Goal: Entertainment & Leisure: Consume media (video, audio)

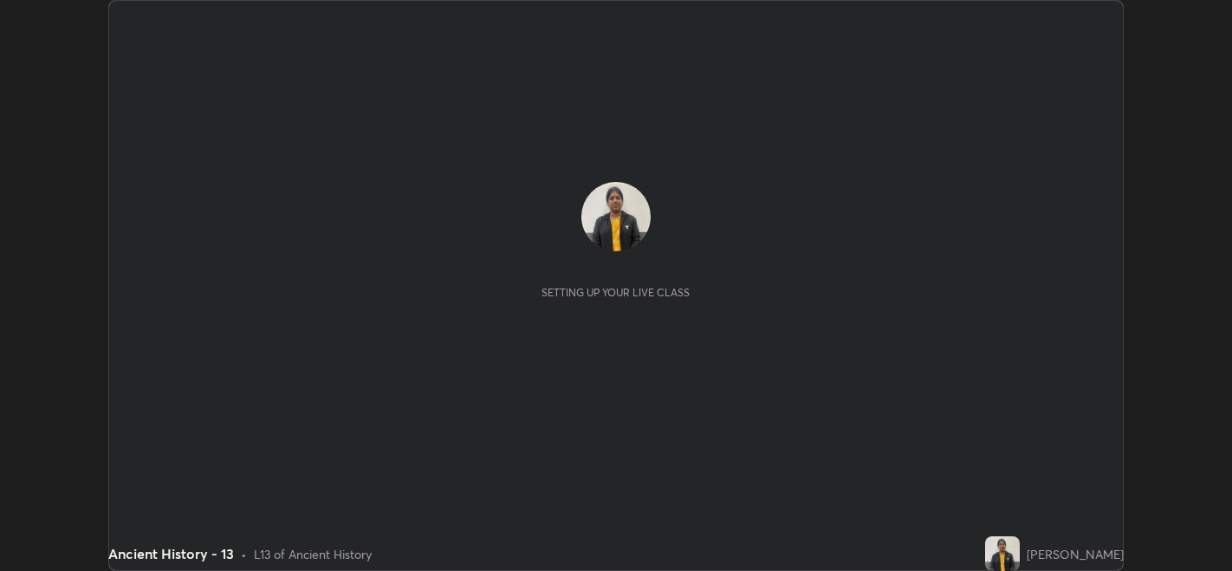
scroll to position [570, 1231]
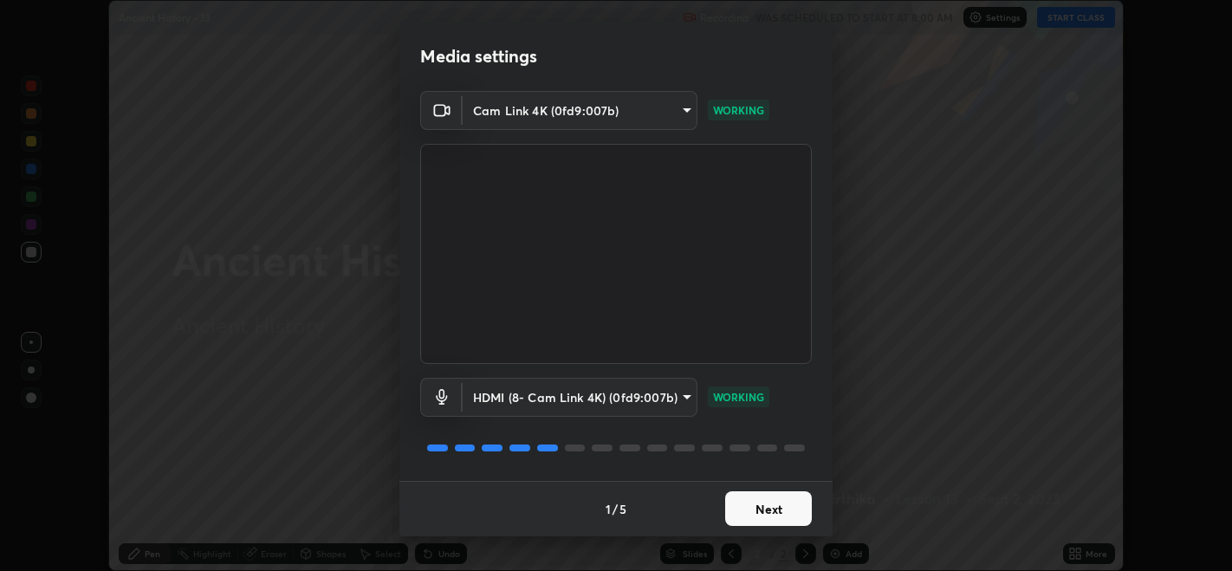
click at [772, 503] on button "Next" at bounding box center [768, 508] width 87 height 35
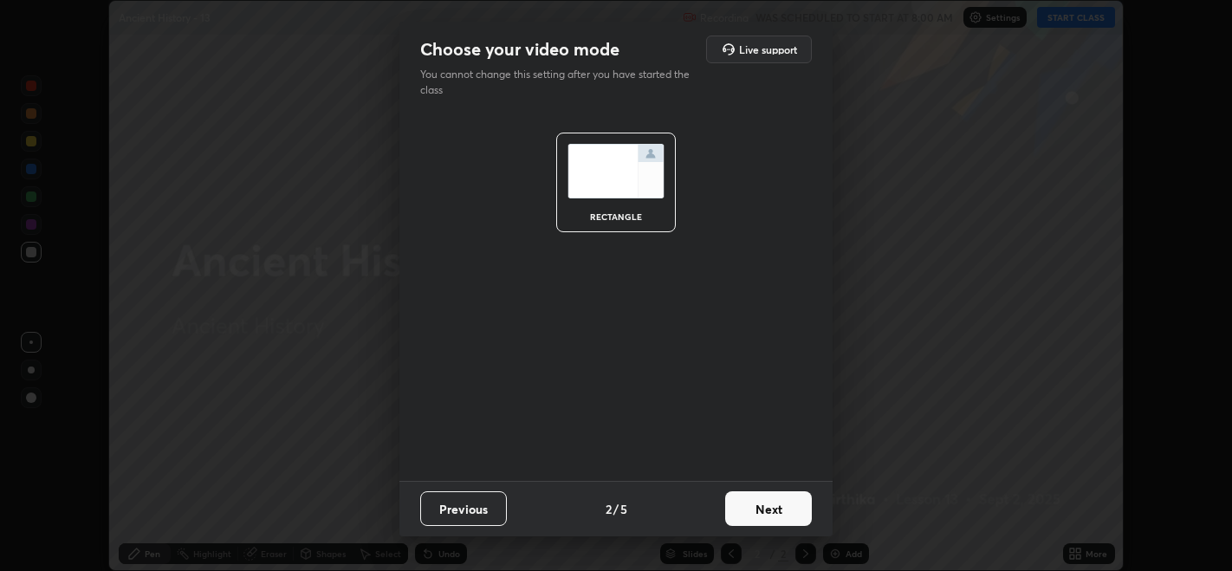
click at [766, 504] on button "Next" at bounding box center [768, 508] width 87 height 35
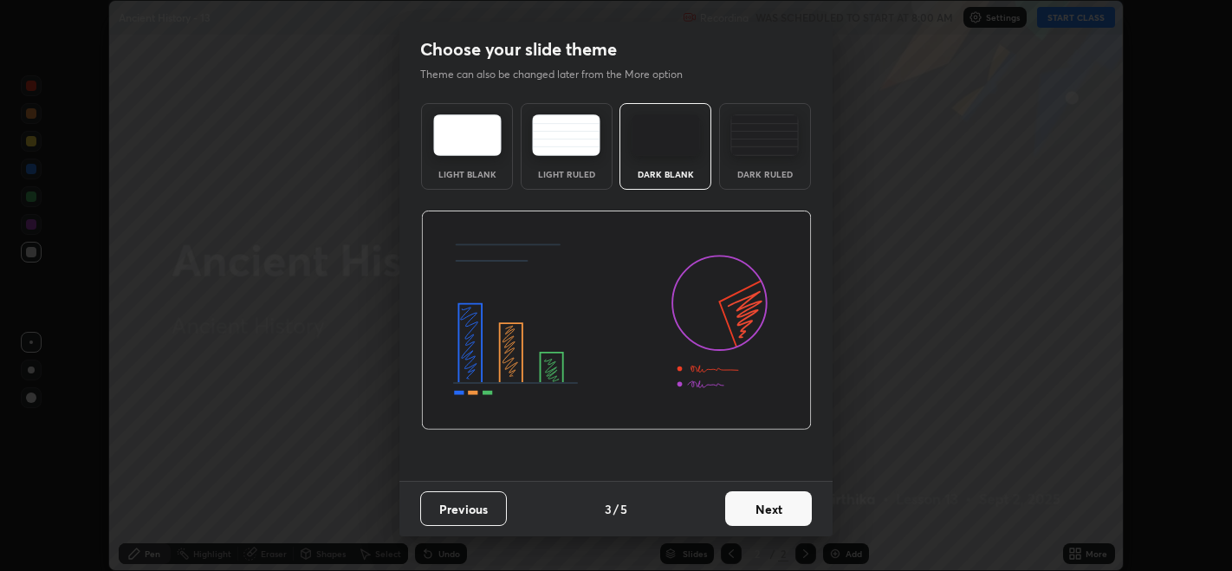
click at [766, 509] on button "Next" at bounding box center [768, 508] width 87 height 35
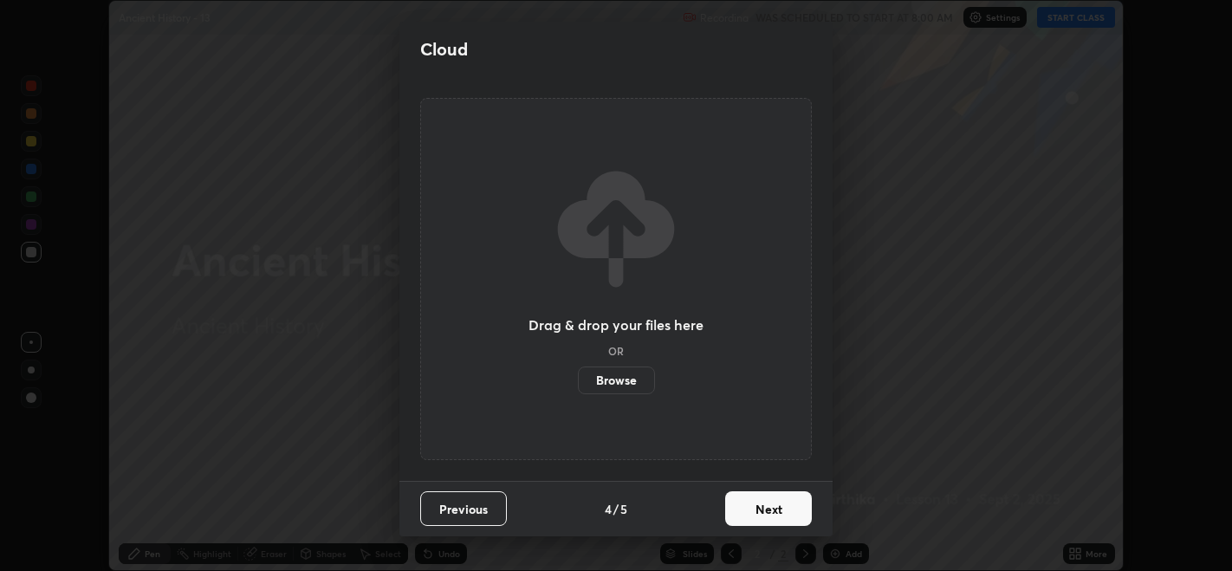
click at [766, 505] on button "Next" at bounding box center [768, 508] width 87 height 35
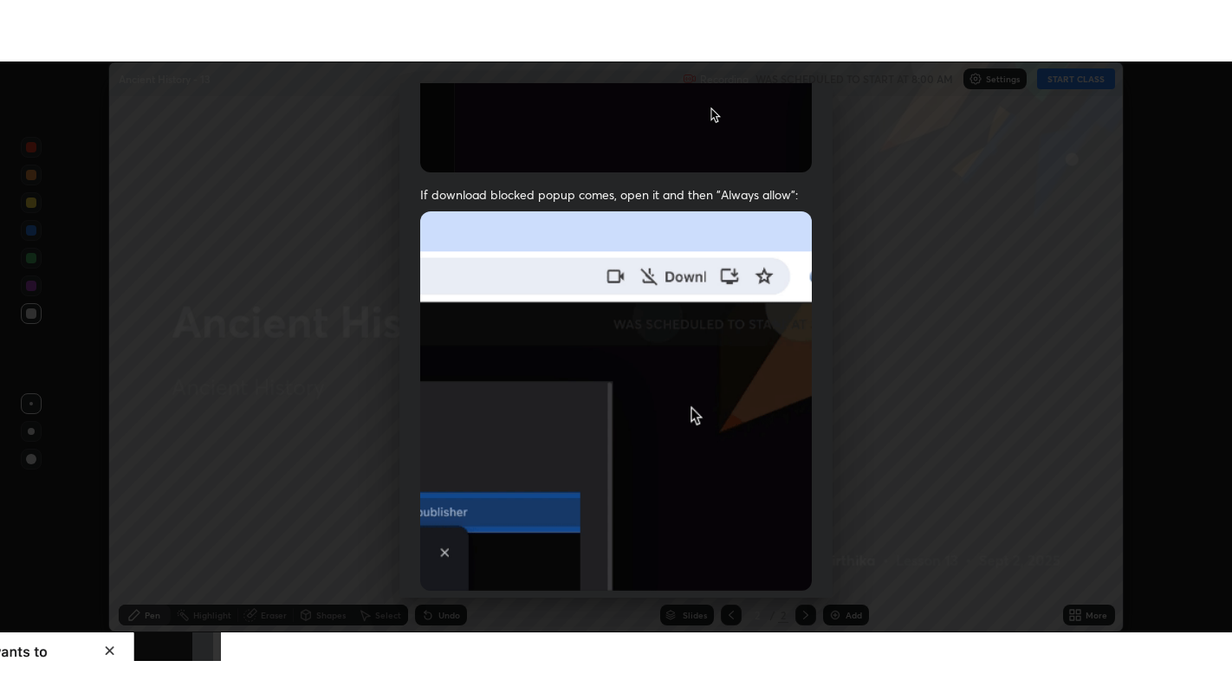
scroll to position [351, 0]
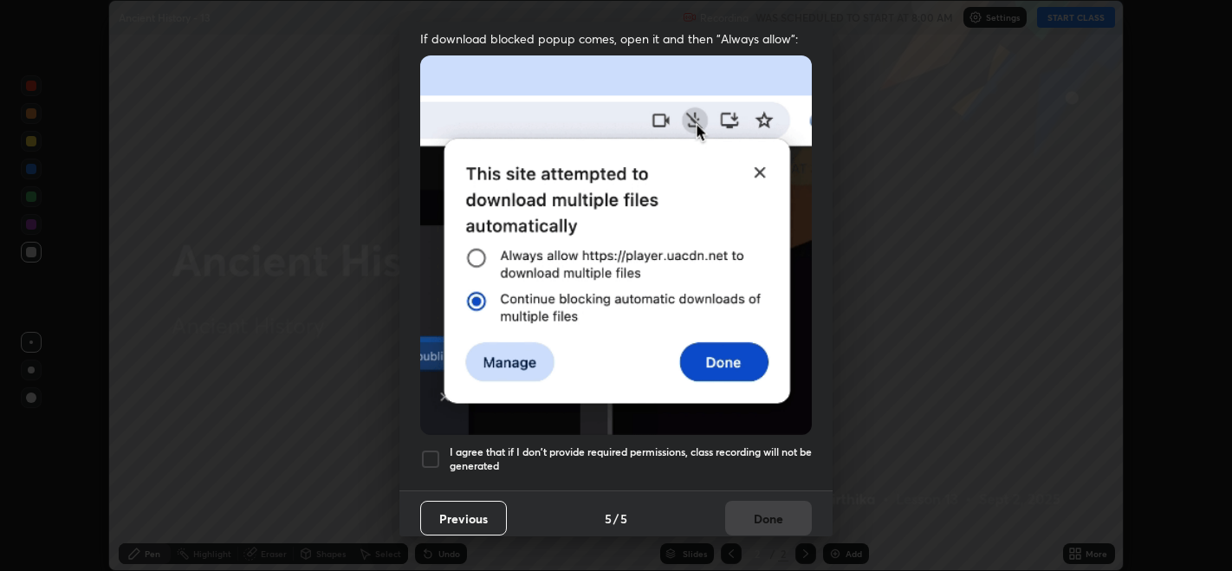
click at [429, 449] on div at bounding box center [430, 459] width 21 height 21
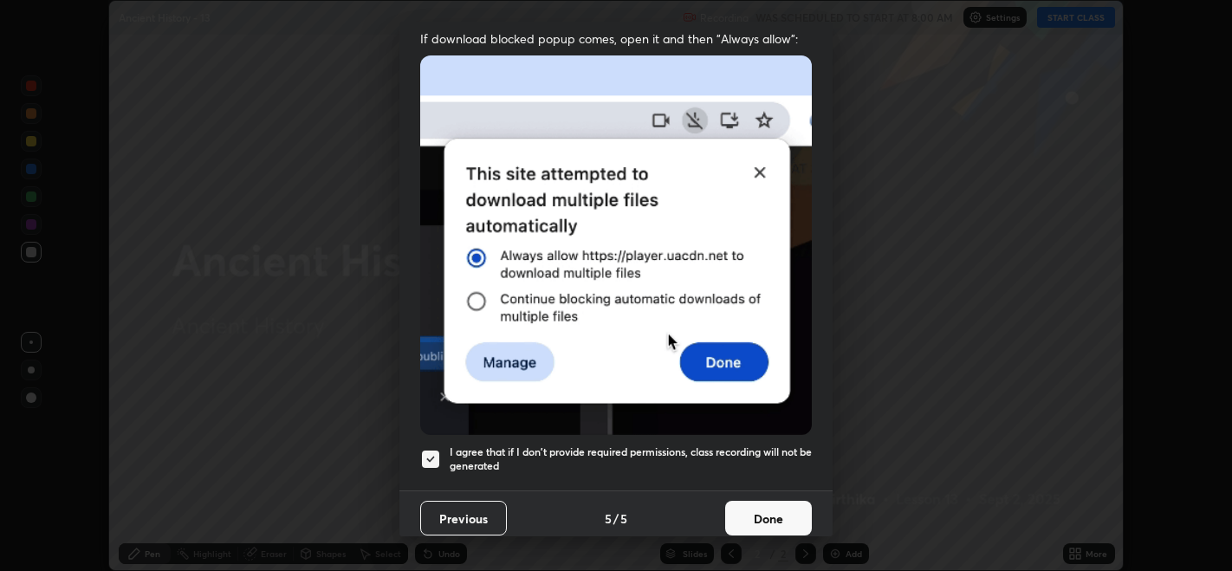
click at [769, 512] on button "Done" at bounding box center [768, 518] width 87 height 35
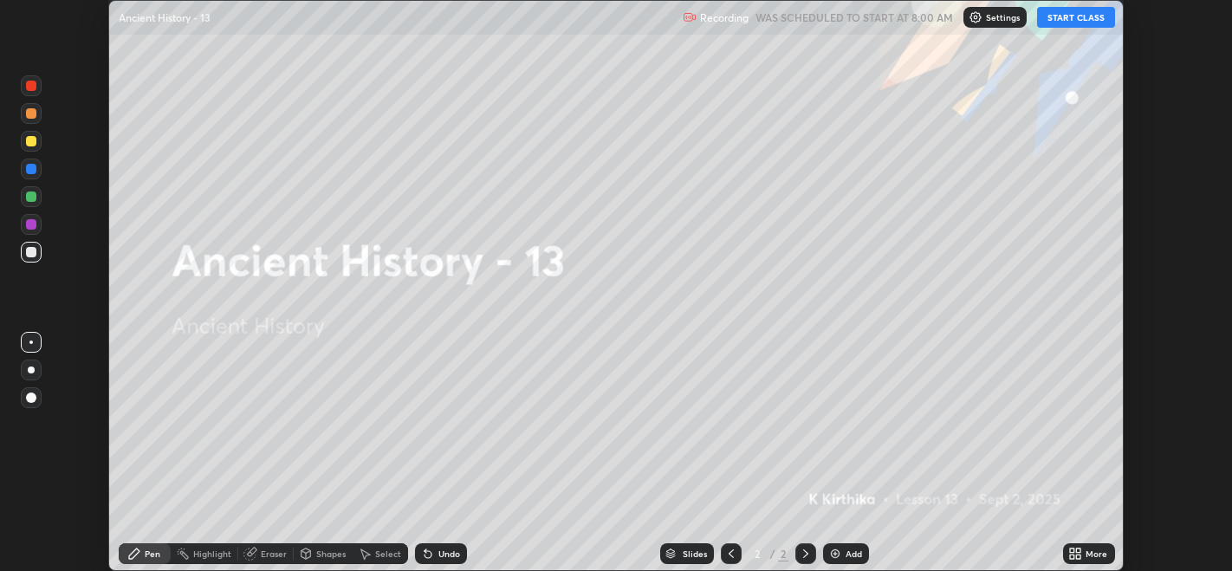
click at [1078, 554] on icon at bounding box center [1079, 556] width 4 height 4
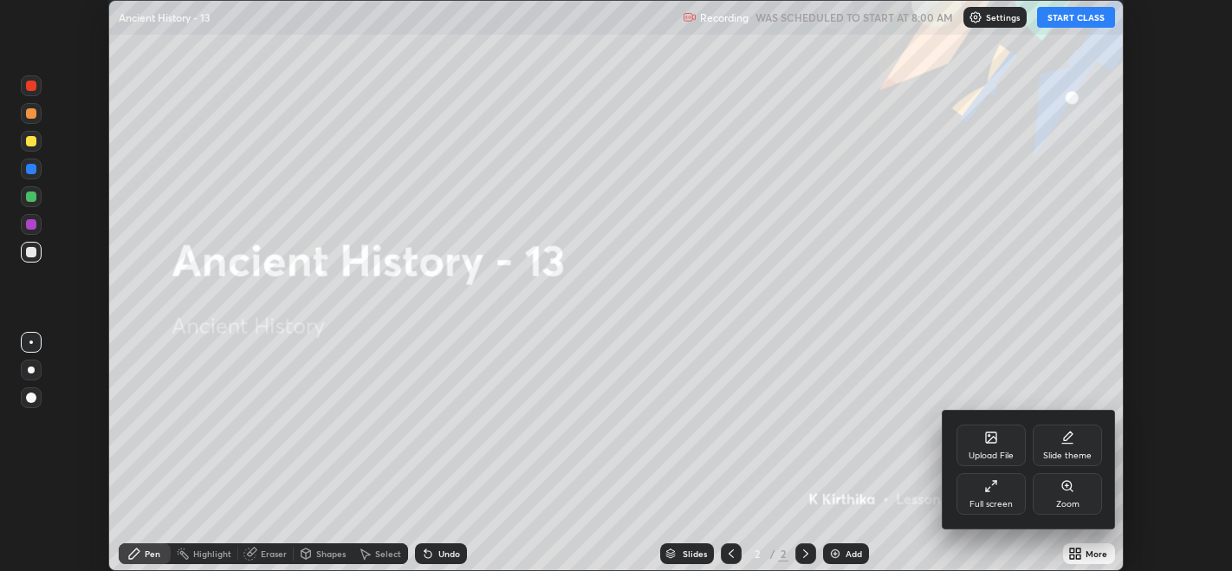
click at [989, 490] on icon at bounding box center [991, 486] width 14 height 14
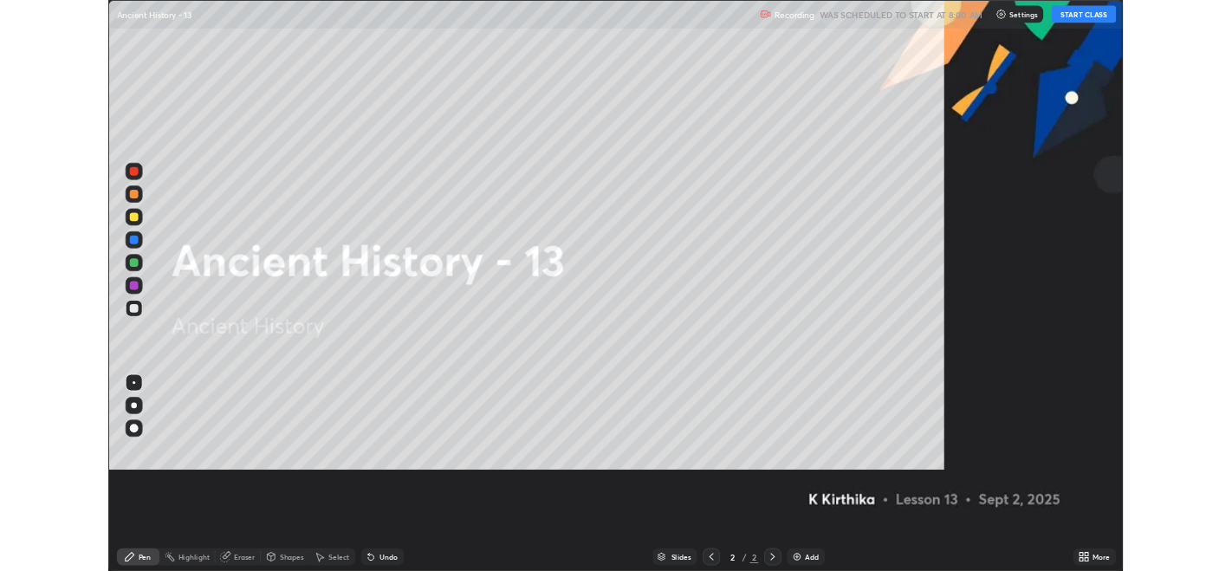
scroll to position [693, 1232]
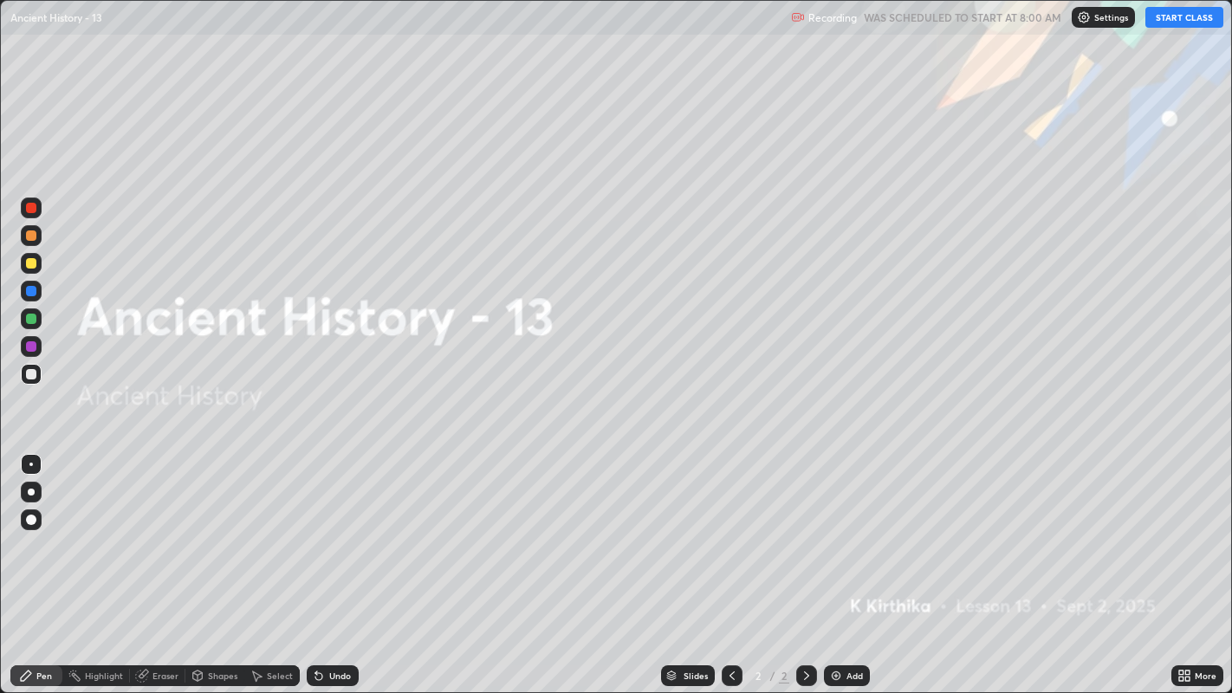
click at [1176, 16] on button "START CLASS" at bounding box center [1184, 17] width 78 height 21
click at [834, 570] on img at bounding box center [836, 676] width 14 height 14
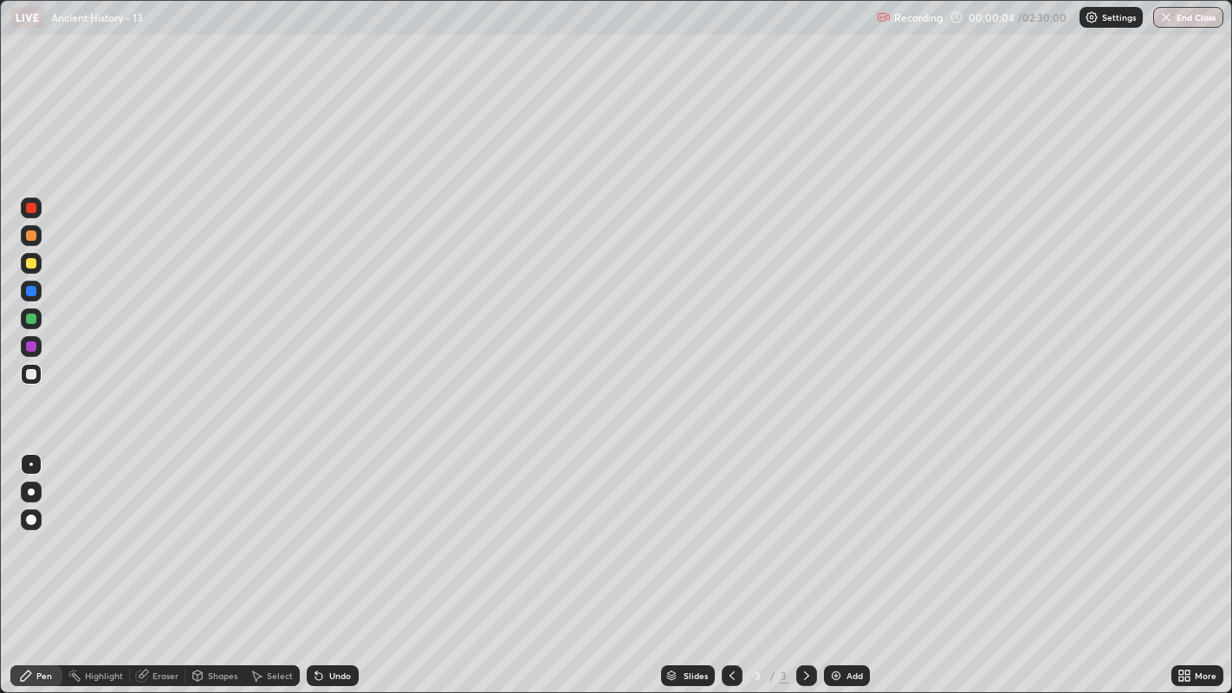
click at [158, 570] on div "Eraser" at bounding box center [165, 675] width 26 height 9
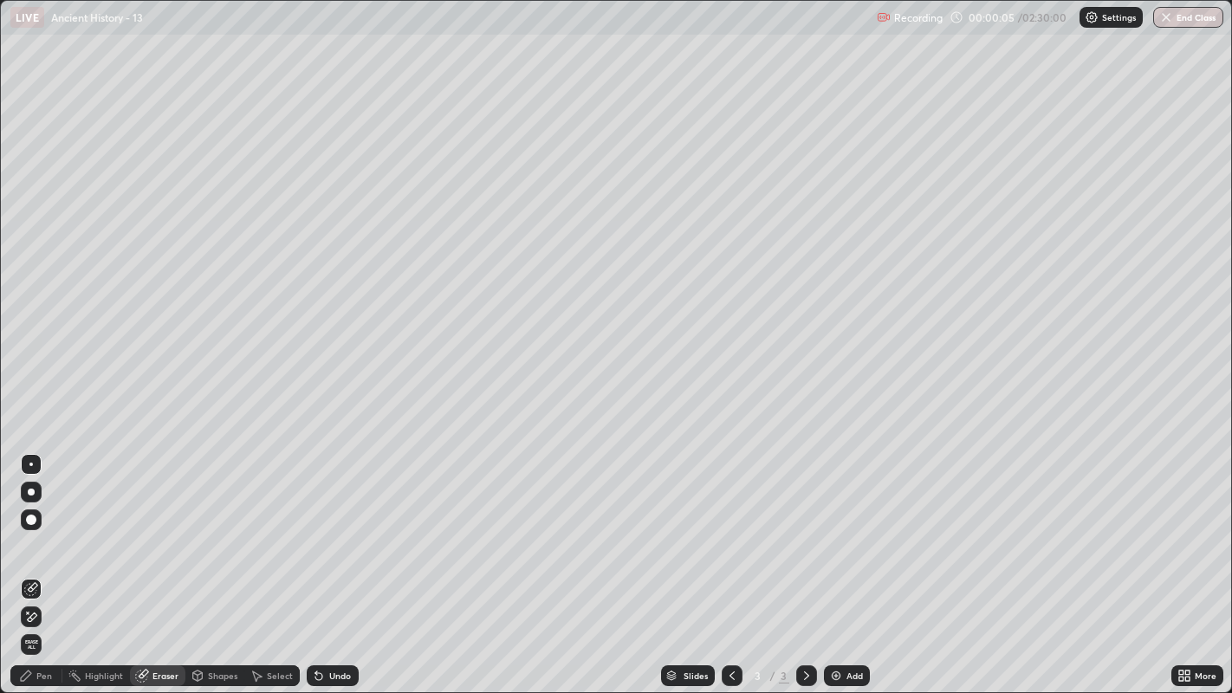
click at [35, 570] on icon at bounding box center [31, 617] width 14 height 15
click at [34, 570] on div "Pen" at bounding box center [36, 675] width 52 height 21
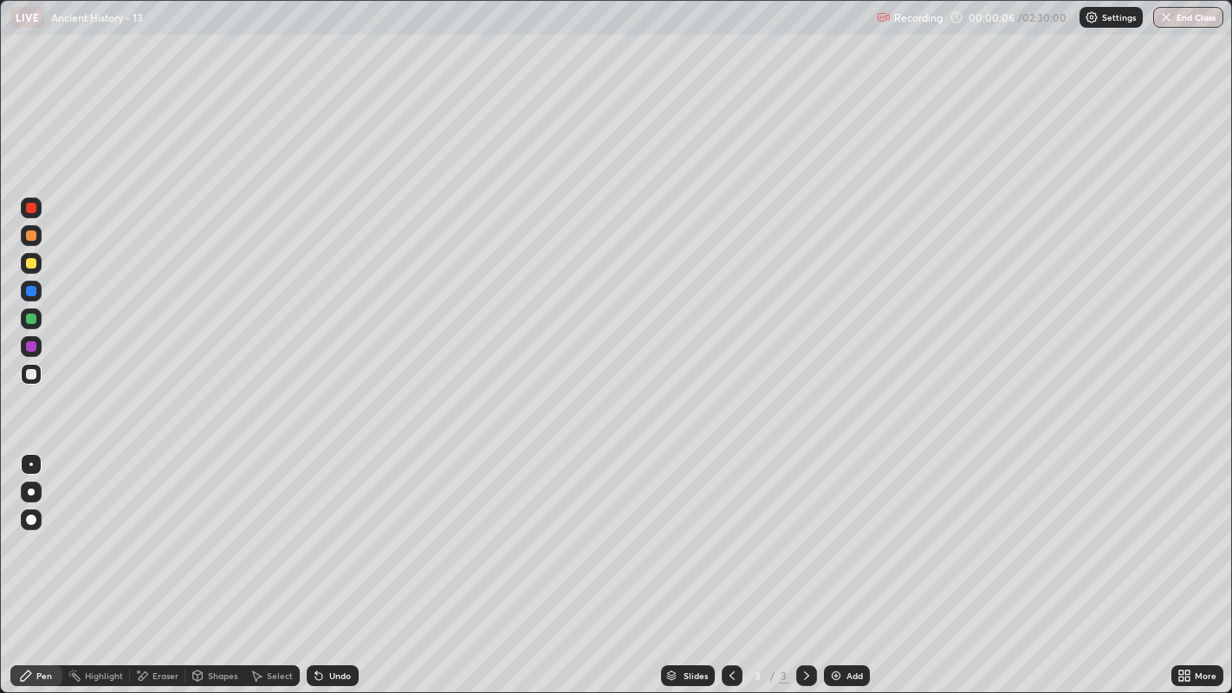
click at [30, 374] on div at bounding box center [31, 374] width 10 height 10
click at [36, 240] on div at bounding box center [31, 235] width 21 height 21
click at [36, 293] on div at bounding box center [31, 291] width 10 height 10
click at [32, 235] on div at bounding box center [31, 235] width 10 height 10
click at [31, 318] on div at bounding box center [31, 319] width 10 height 10
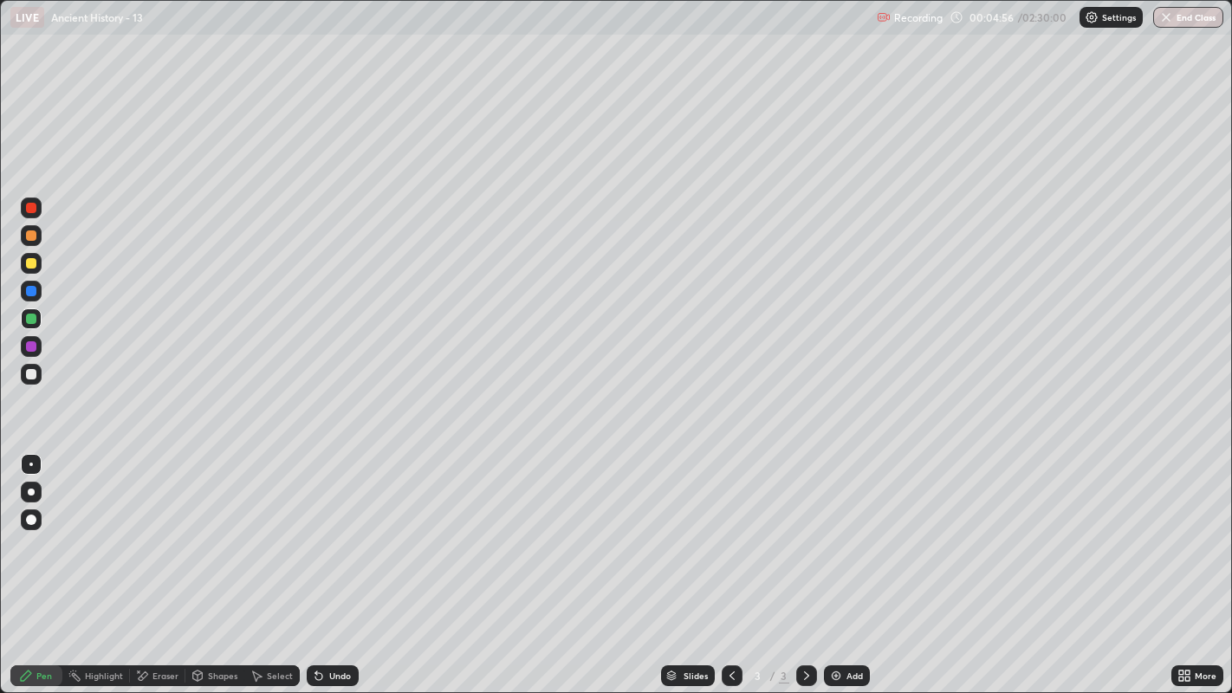
click at [28, 233] on div at bounding box center [31, 235] width 10 height 10
click at [835, 570] on img at bounding box center [836, 676] width 14 height 14
click at [33, 291] on div at bounding box center [31, 291] width 10 height 10
click at [159, 570] on div "Eraser" at bounding box center [165, 675] width 26 height 9
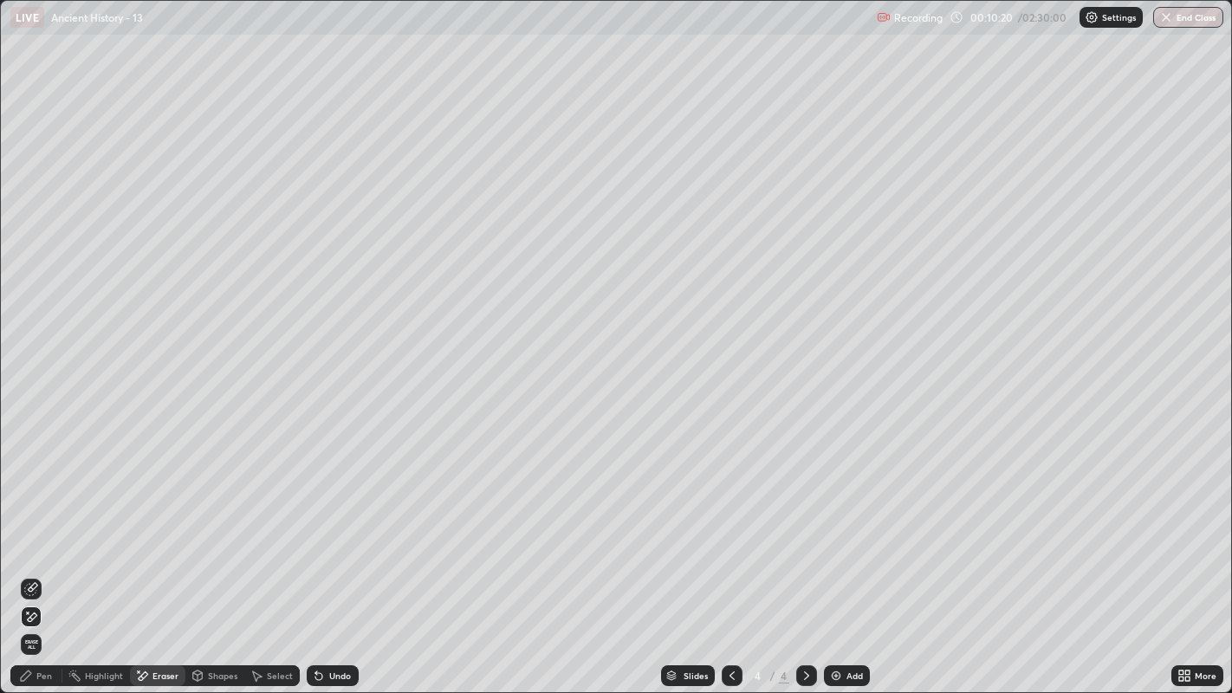
click at [35, 570] on div "Pen" at bounding box center [36, 675] width 52 height 21
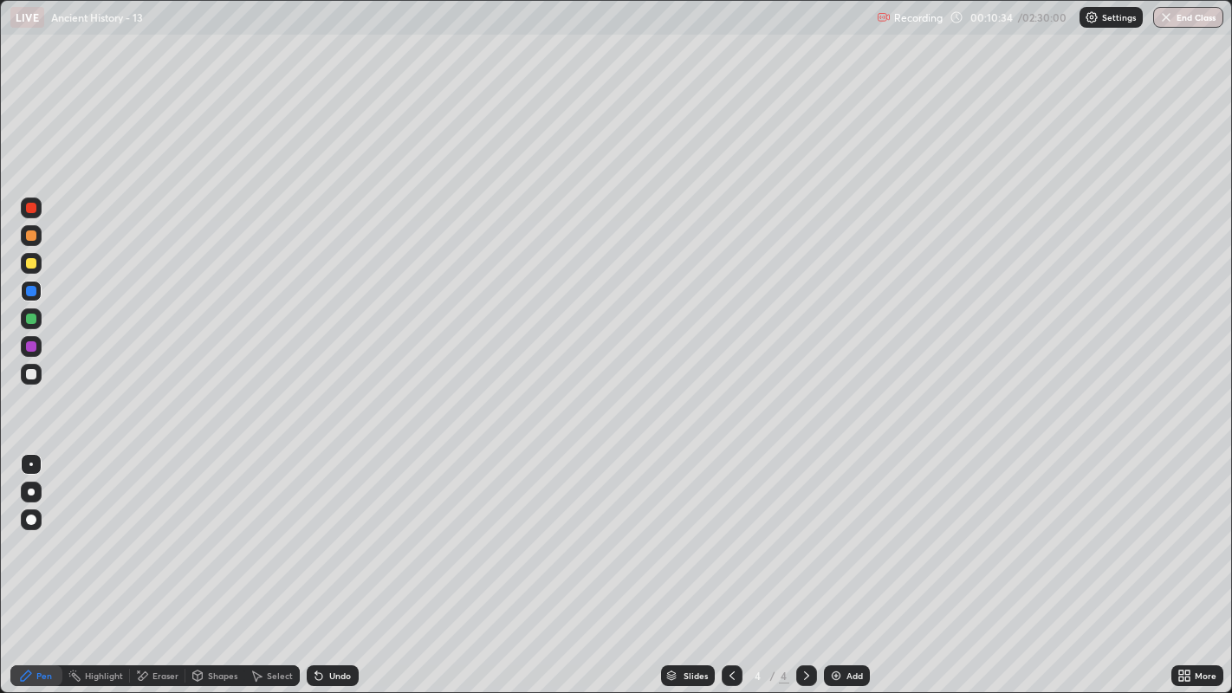
click at [32, 263] on div at bounding box center [31, 263] width 10 height 10
click at [840, 570] on img at bounding box center [836, 676] width 14 height 14
click at [29, 374] on div at bounding box center [31, 374] width 10 height 10
click at [34, 289] on div at bounding box center [31, 291] width 10 height 10
click at [35, 322] on div at bounding box center [31, 319] width 10 height 10
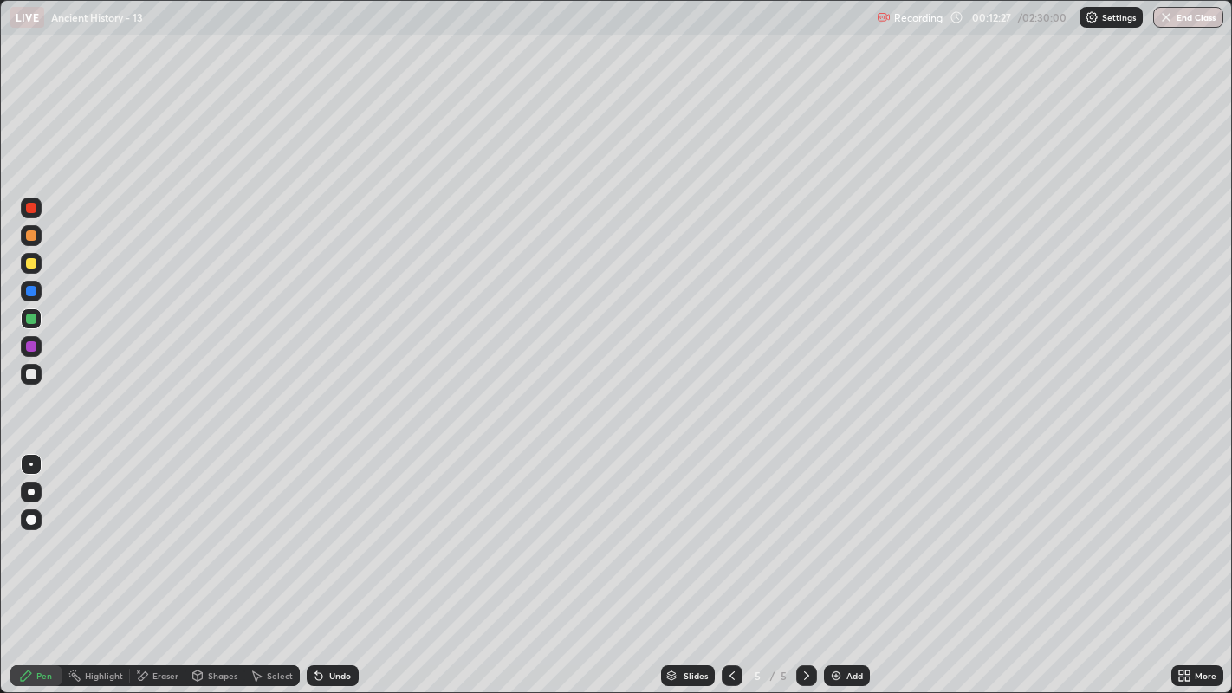
click at [36, 264] on div at bounding box center [31, 263] width 10 height 10
click at [33, 308] on div at bounding box center [31, 318] width 21 height 21
click at [32, 237] on div at bounding box center [31, 235] width 10 height 10
click at [32, 347] on div at bounding box center [31, 346] width 10 height 10
click at [39, 262] on div at bounding box center [31, 263] width 21 height 21
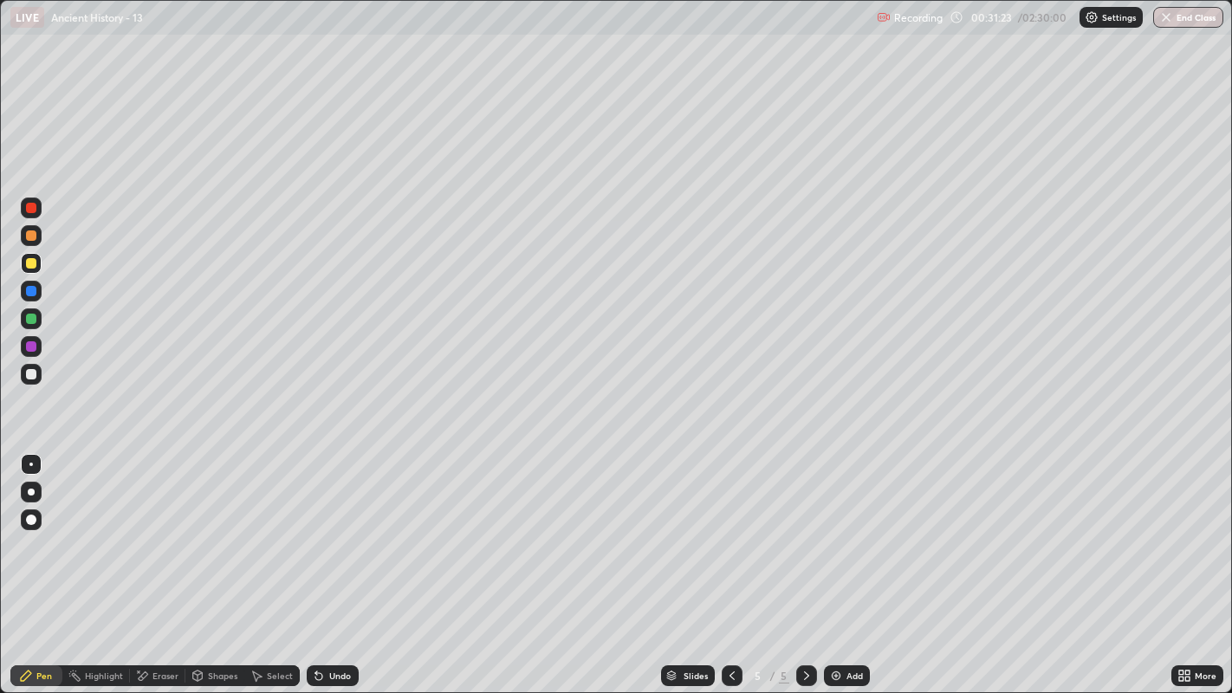
click at [32, 319] on div at bounding box center [31, 319] width 10 height 10
click at [39, 262] on div at bounding box center [31, 263] width 21 height 21
click at [30, 320] on div at bounding box center [31, 319] width 10 height 10
click at [829, 570] on img at bounding box center [836, 676] width 14 height 14
click at [830, 570] on img at bounding box center [836, 676] width 14 height 14
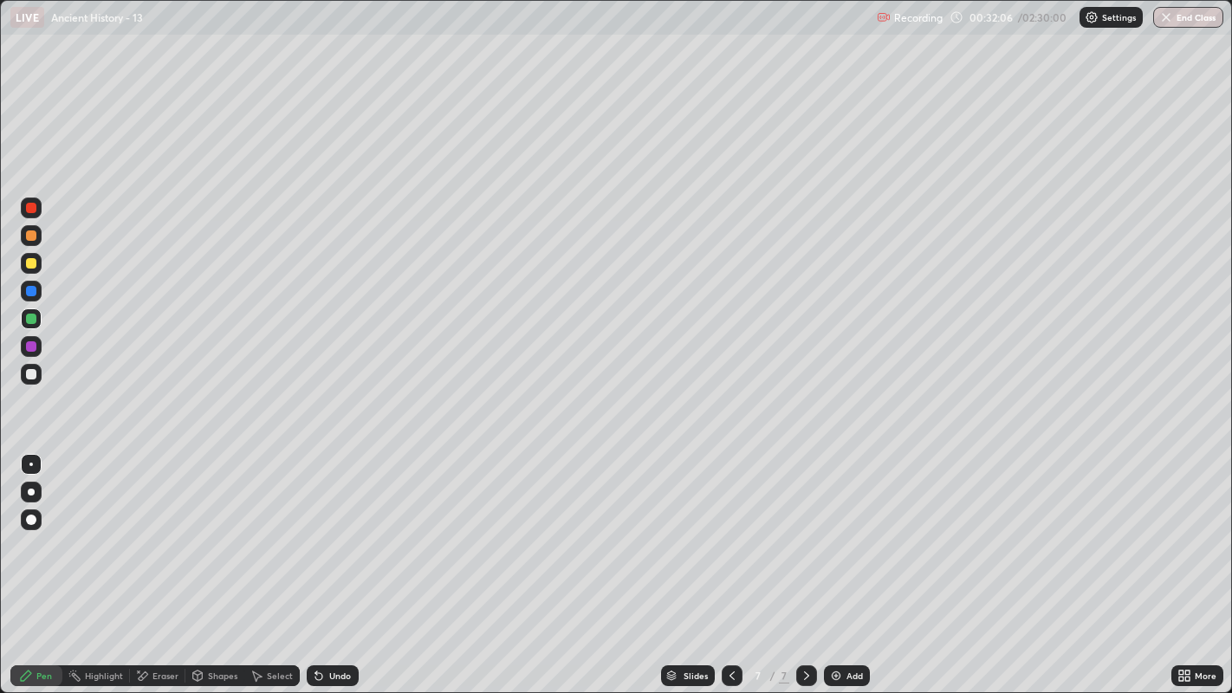
click at [33, 266] on div at bounding box center [31, 263] width 10 height 10
click at [169, 570] on div "Eraser" at bounding box center [165, 675] width 26 height 9
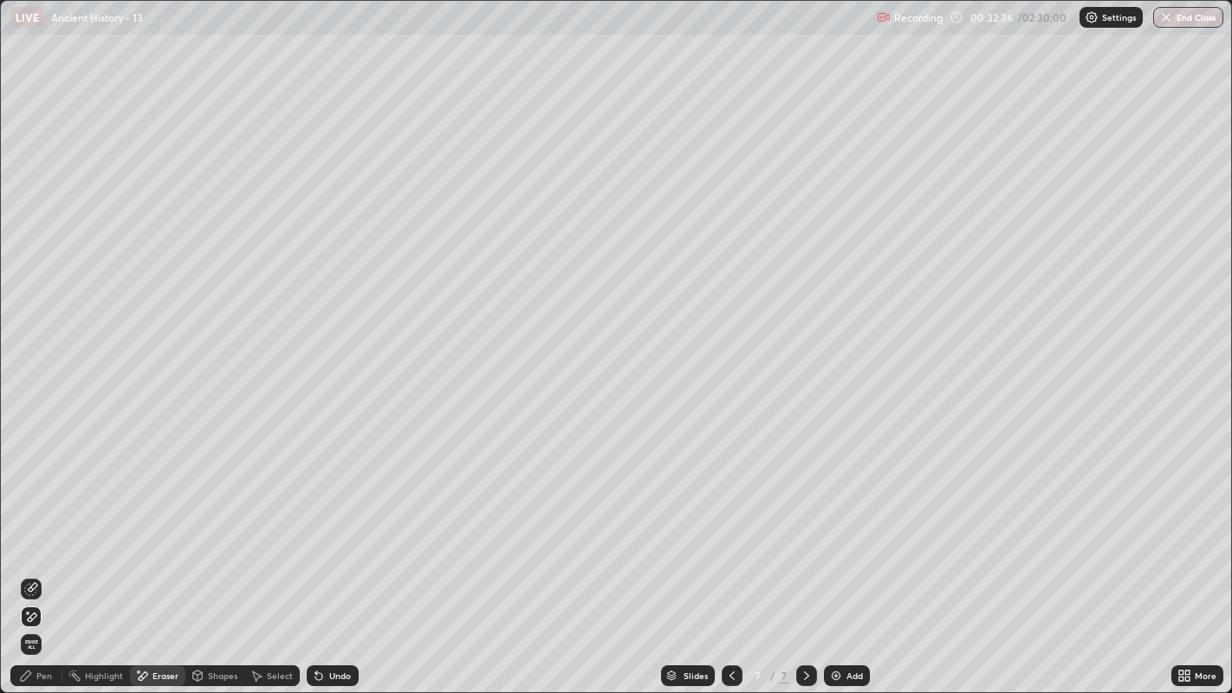
click at [51, 570] on div "Pen" at bounding box center [44, 675] width 16 height 9
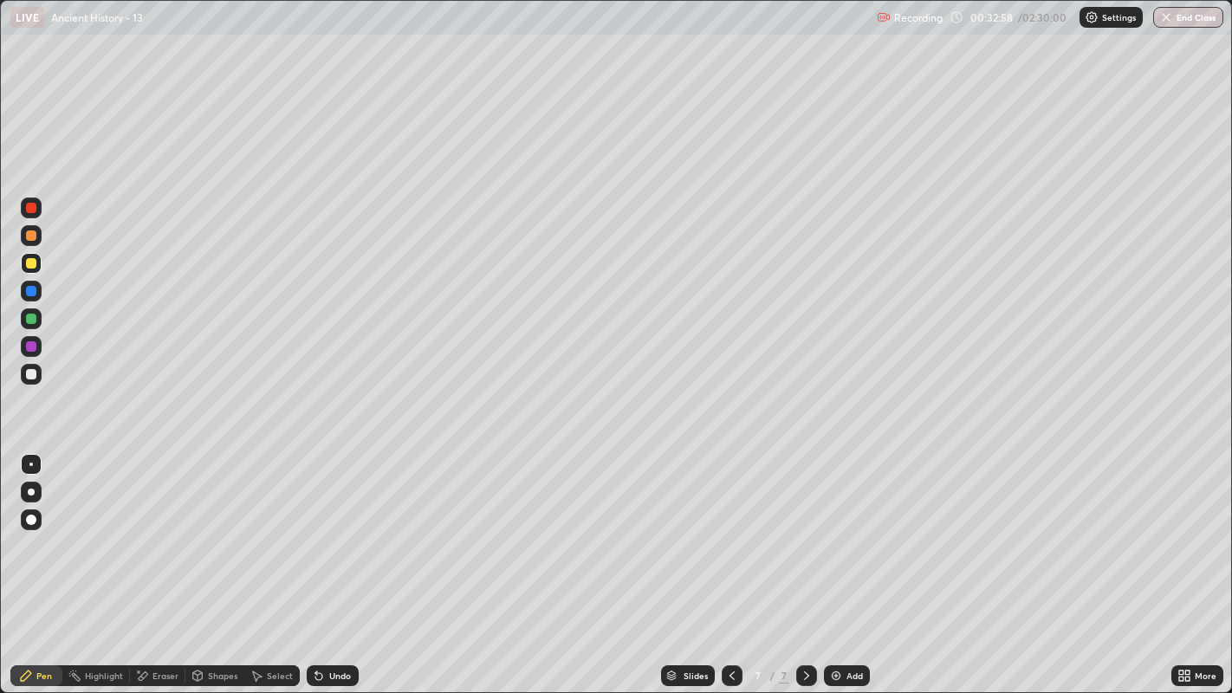
click at [36, 344] on div at bounding box center [31, 346] width 10 height 10
click at [31, 262] on div at bounding box center [31, 263] width 10 height 10
click at [36, 291] on div at bounding box center [31, 291] width 10 height 10
click at [725, 570] on icon at bounding box center [732, 676] width 14 height 14
click at [729, 570] on icon at bounding box center [732, 676] width 14 height 14
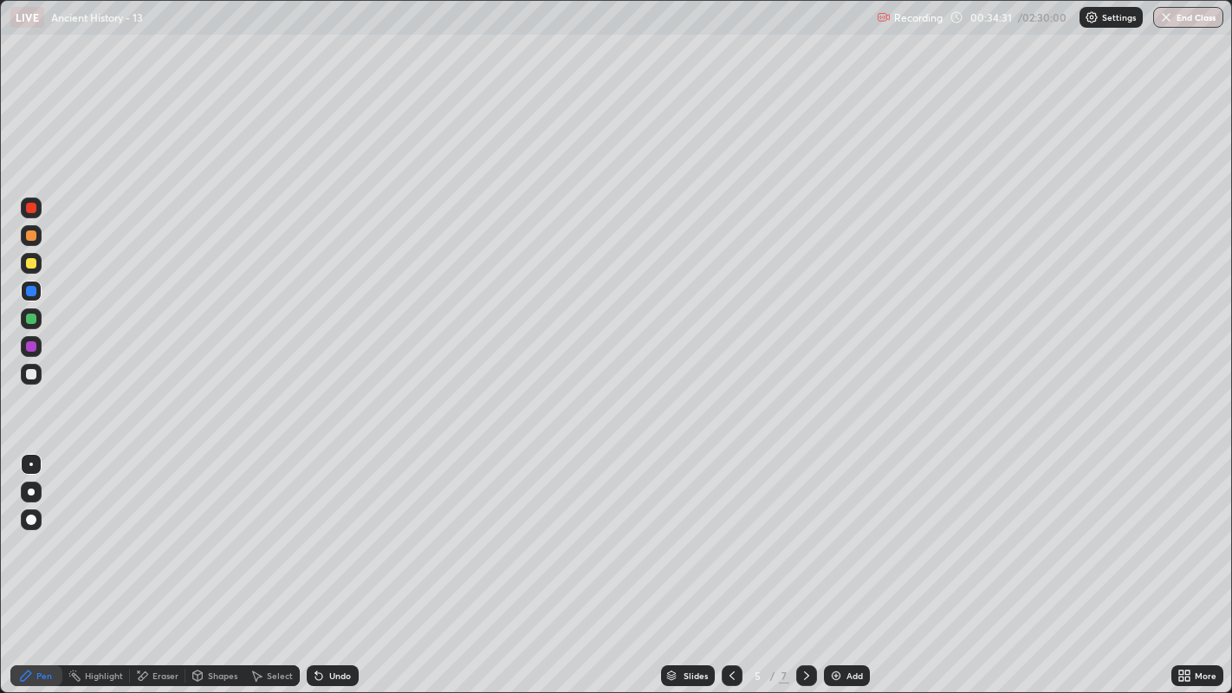
click at [725, 570] on icon at bounding box center [732, 676] width 14 height 14
click at [804, 570] on icon at bounding box center [807, 676] width 14 height 14
click at [35, 262] on div at bounding box center [31, 263] width 10 height 10
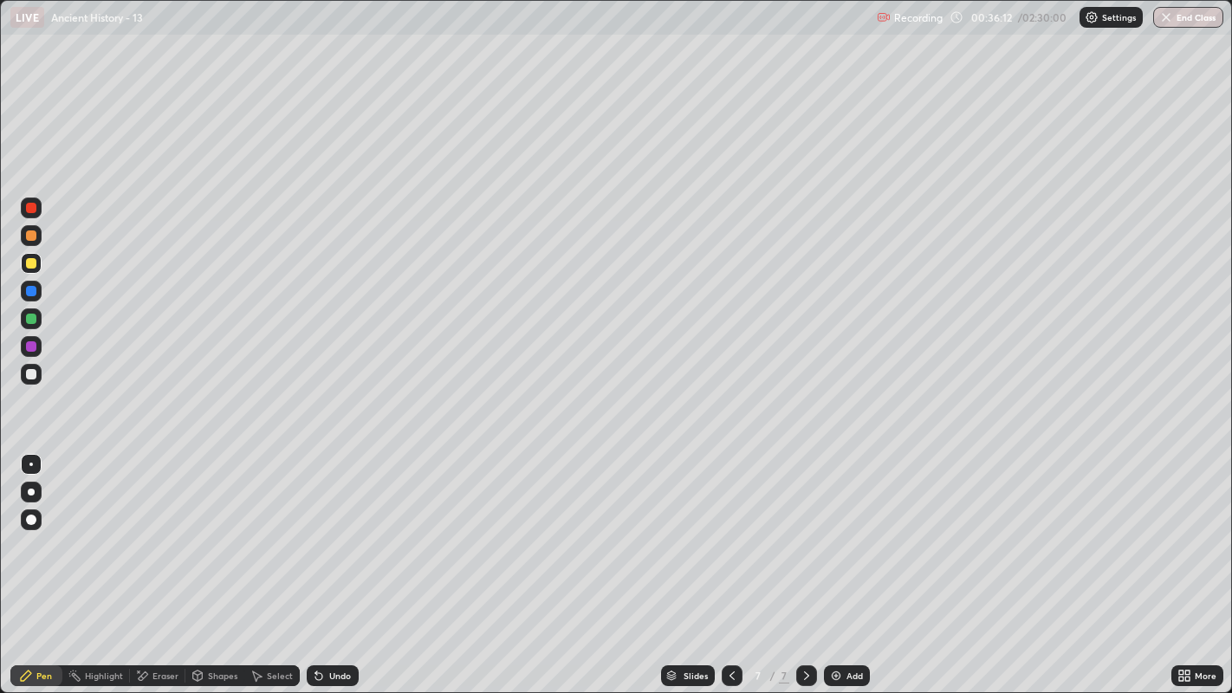
click at [830, 570] on img at bounding box center [836, 676] width 14 height 14
click at [729, 570] on icon at bounding box center [732, 676] width 14 height 14
click at [803, 570] on icon at bounding box center [807, 676] width 14 height 14
click at [33, 265] on div at bounding box center [31, 263] width 10 height 10
click at [31, 208] on div at bounding box center [31, 208] width 10 height 10
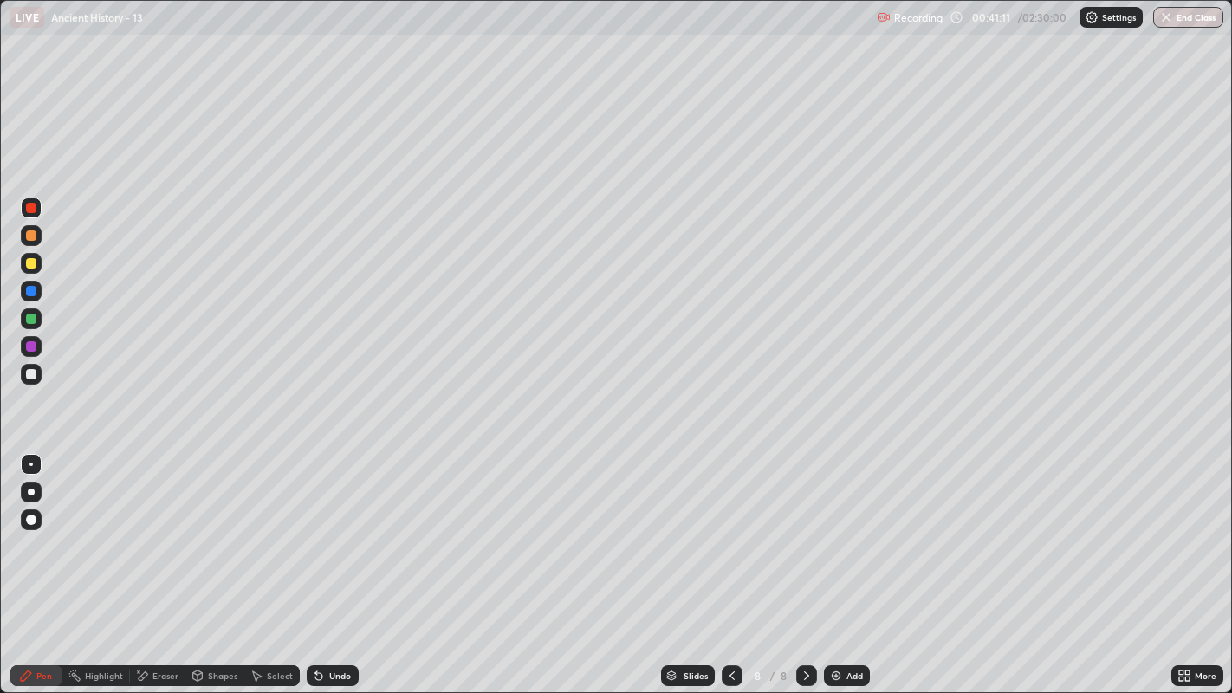
click at [31, 263] on div at bounding box center [31, 263] width 10 height 10
click at [35, 291] on div at bounding box center [31, 291] width 10 height 10
click at [840, 570] on img at bounding box center [836, 676] width 14 height 14
click at [172, 570] on div "Eraser" at bounding box center [165, 675] width 26 height 9
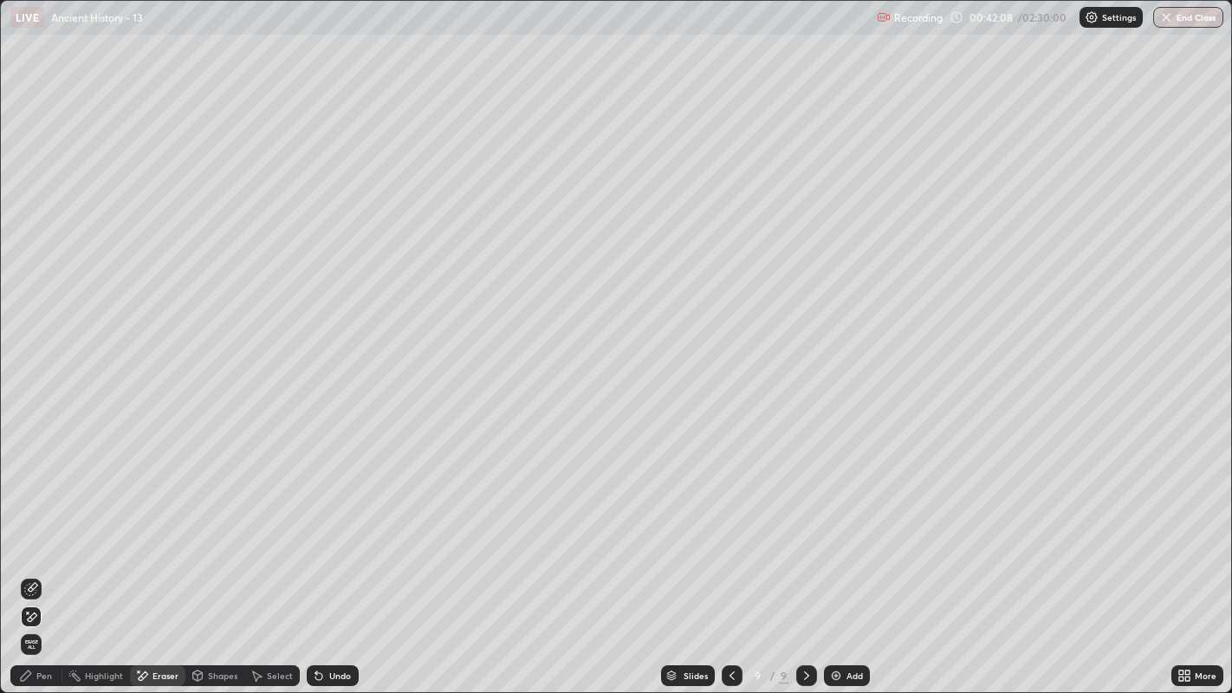
click at [34, 570] on div "Pen" at bounding box center [36, 675] width 52 height 21
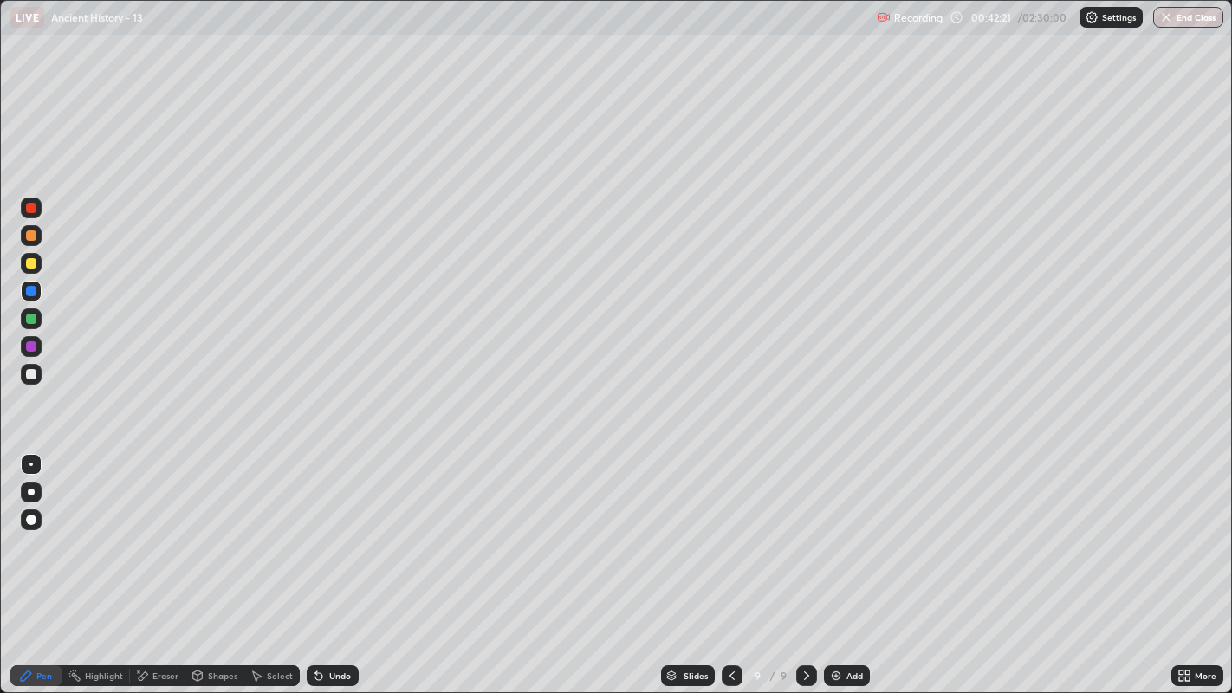
click at [41, 243] on div at bounding box center [31, 236] width 21 height 28
click at [35, 318] on div at bounding box center [31, 319] width 10 height 10
click at [39, 237] on div at bounding box center [31, 235] width 21 height 21
click at [31, 318] on div at bounding box center [31, 319] width 10 height 10
click at [35, 206] on div at bounding box center [31, 208] width 10 height 10
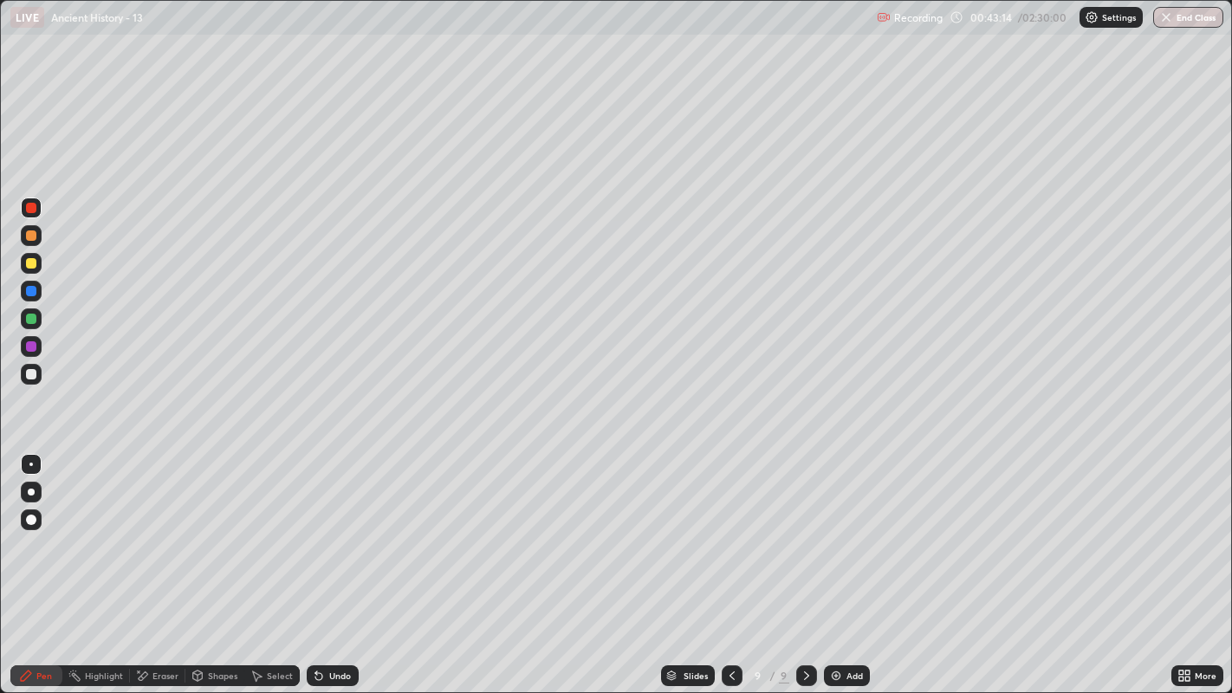
click at [32, 236] on div at bounding box center [31, 235] width 10 height 10
click at [33, 373] on div at bounding box center [31, 374] width 10 height 10
click at [36, 234] on div at bounding box center [31, 235] width 10 height 10
click at [34, 373] on div at bounding box center [31, 374] width 10 height 10
click at [32, 347] on div at bounding box center [31, 346] width 10 height 10
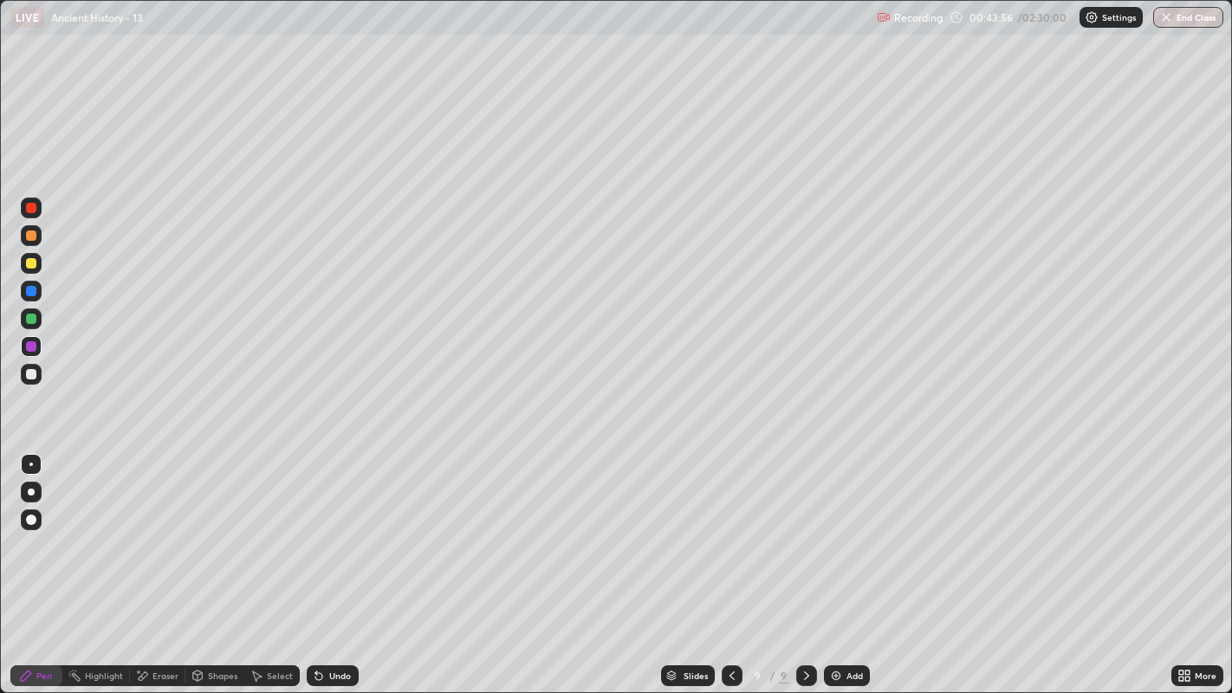
click at [37, 347] on div at bounding box center [31, 346] width 21 height 21
click at [36, 239] on div at bounding box center [31, 235] width 10 height 10
click at [37, 205] on div at bounding box center [31, 208] width 21 height 21
click at [29, 373] on div at bounding box center [31, 374] width 10 height 10
click at [33, 374] on div at bounding box center [31, 374] width 10 height 10
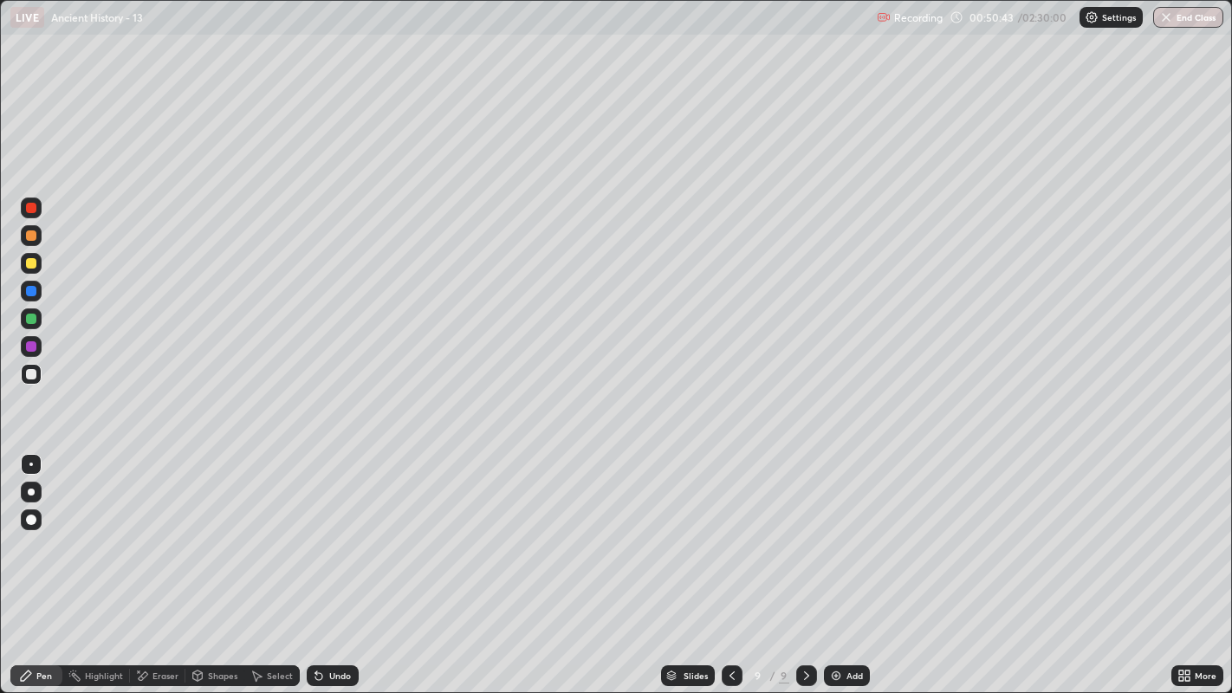
click at [35, 236] on div at bounding box center [31, 235] width 10 height 10
click at [33, 292] on div at bounding box center [31, 291] width 10 height 10
click at [40, 288] on div at bounding box center [31, 291] width 21 height 21
click at [36, 287] on div at bounding box center [31, 291] width 10 height 10
click at [729, 570] on icon at bounding box center [732, 676] width 14 height 14
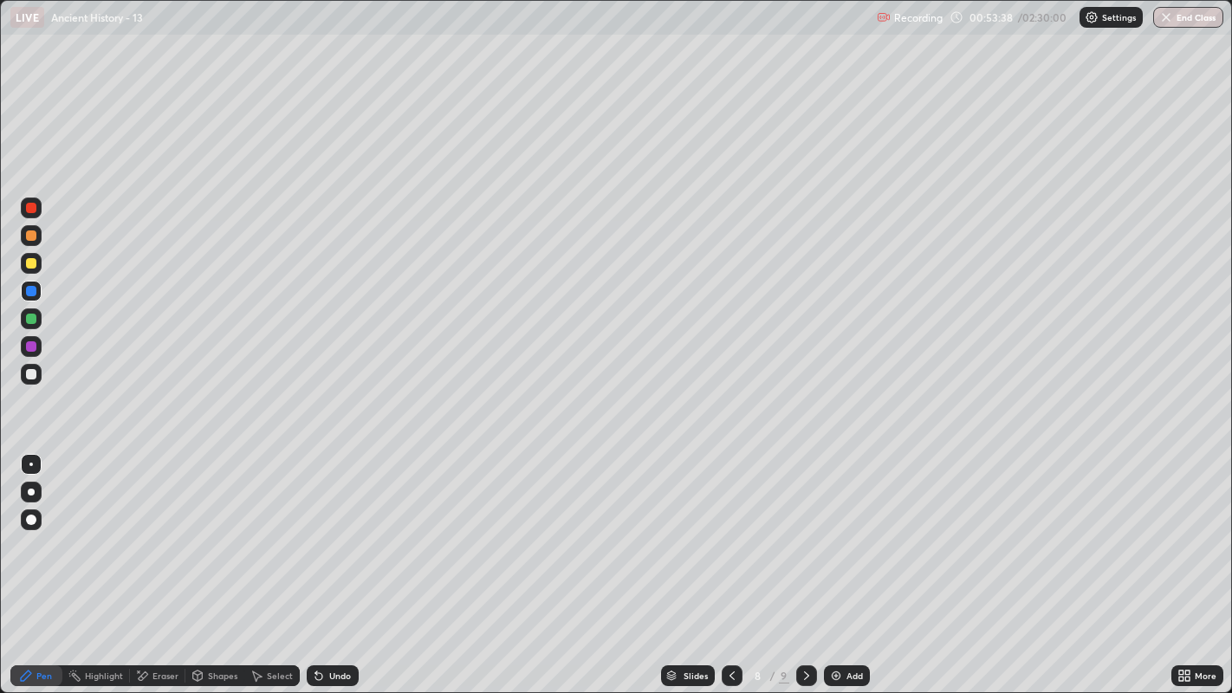
click at [804, 570] on icon at bounding box center [806, 675] width 5 height 9
click at [804, 570] on icon at bounding box center [807, 676] width 14 height 14
click at [31, 290] on div at bounding box center [31, 291] width 10 height 10
click at [836, 570] on img at bounding box center [836, 676] width 14 height 14
click at [36, 267] on div at bounding box center [31, 263] width 21 height 21
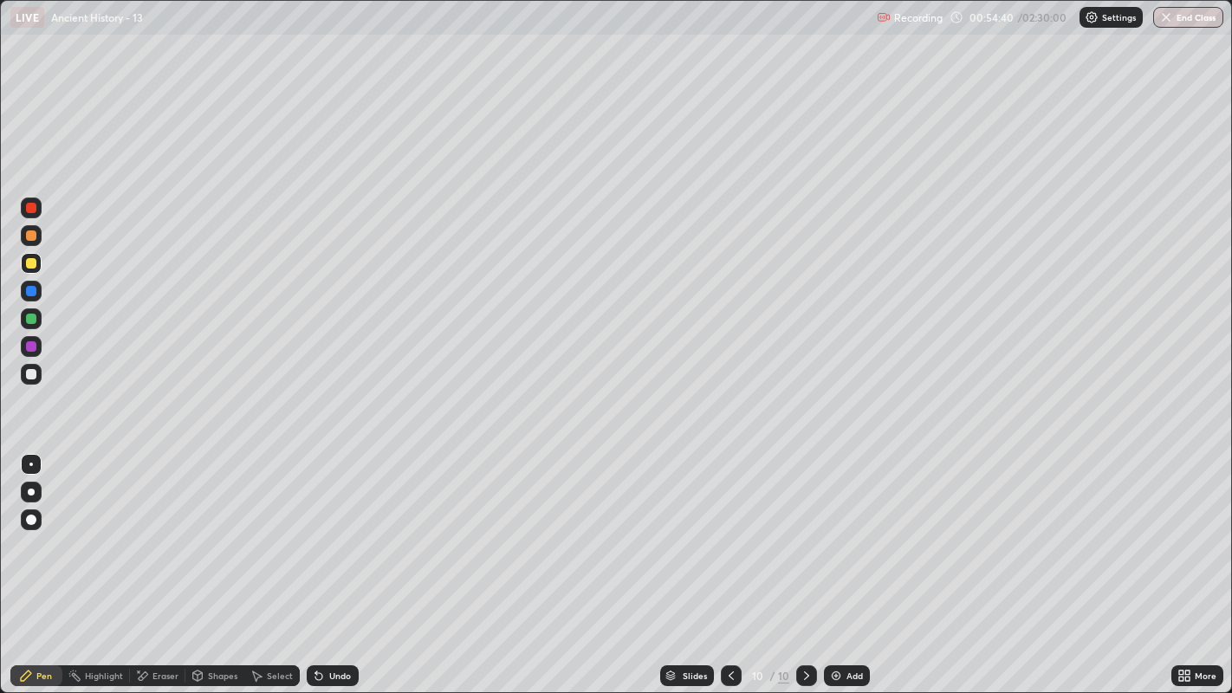
click at [29, 286] on div at bounding box center [31, 291] width 10 height 10
click at [34, 320] on div at bounding box center [31, 319] width 10 height 10
click at [35, 348] on div at bounding box center [31, 346] width 10 height 10
click at [30, 321] on div at bounding box center [31, 319] width 10 height 10
click at [22, 203] on div at bounding box center [31, 208] width 21 height 21
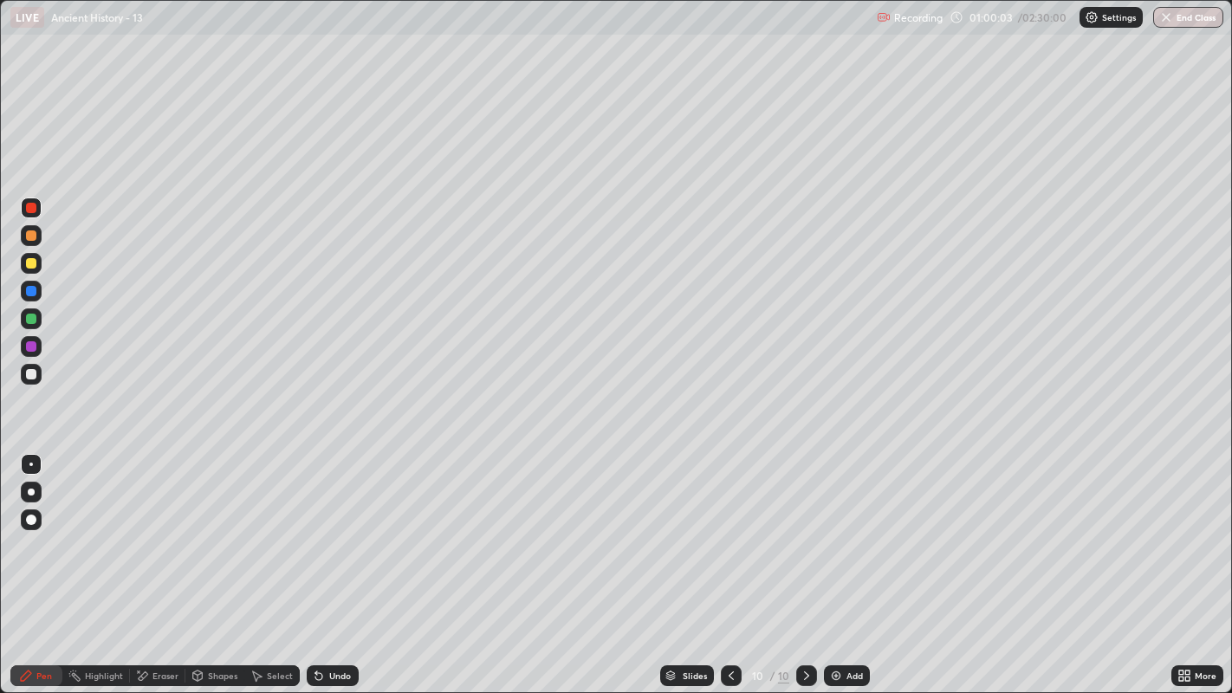
click at [28, 322] on div at bounding box center [31, 319] width 10 height 10
click at [839, 570] on img at bounding box center [836, 676] width 14 height 14
click at [35, 263] on div at bounding box center [31, 263] width 10 height 10
click at [32, 314] on div at bounding box center [31, 319] width 10 height 10
click at [29, 379] on div at bounding box center [31, 374] width 10 height 10
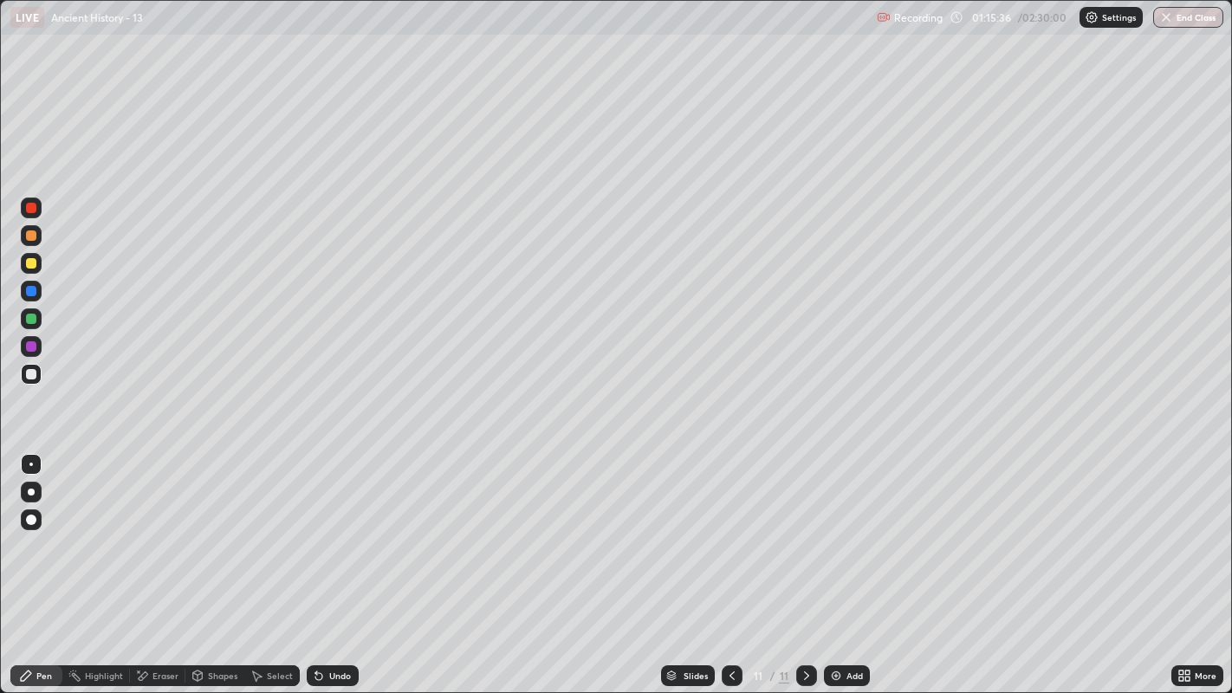
click at [35, 378] on div at bounding box center [31, 374] width 10 height 10
click at [36, 320] on div at bounding box center [31, 318] width 21 height 21
click at [36, 258] on div at bounding box center [31, 263] width 21 height 21
click at [32, 347] on div at bounding box center [31, 346] width 10 height 10
click at [41, 236] on div at bounding box center [31, 235] width 21 height 21
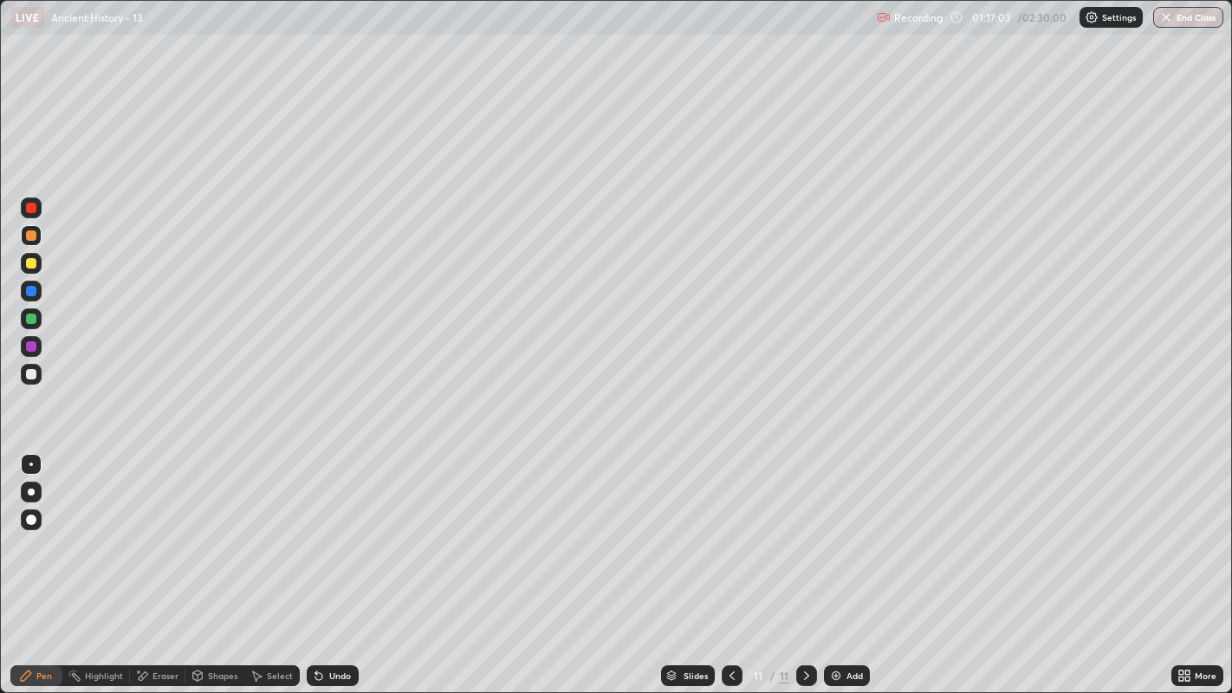
click at [32, 265] on div at bounding box center [31, 263] width 10 height 10
click at [839, 570] on img at bounding box center [836, 676] width 14 height 14
click at [36, 290] on div at bounding box center [31, 291] width 10 height 10
click at [32, 208] on div at bounding box center [31, 208] width 10 height 10
click at [32, 263] on div at bounding box center [31, 263] width 10 height 10
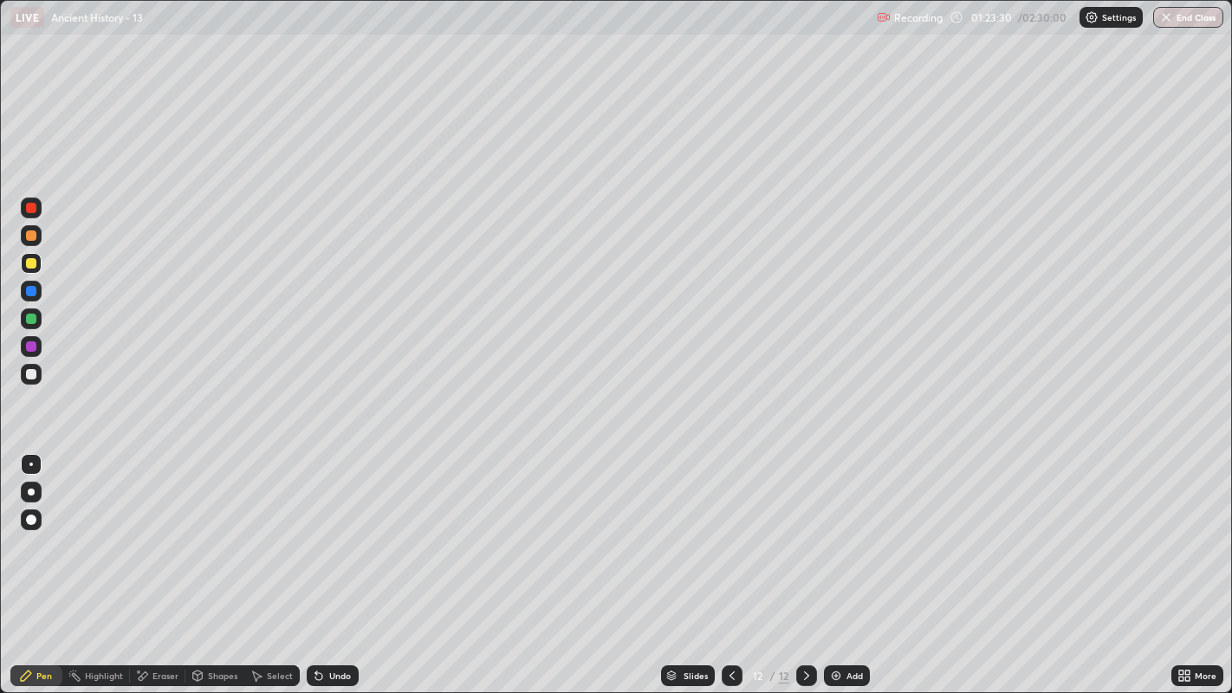
click at [32, 290] on div at bounding box center [31, 291] width 10 height 10
click at [157, 570] on div "Eraser" at bounding box center [165, 675] width 26 height 9
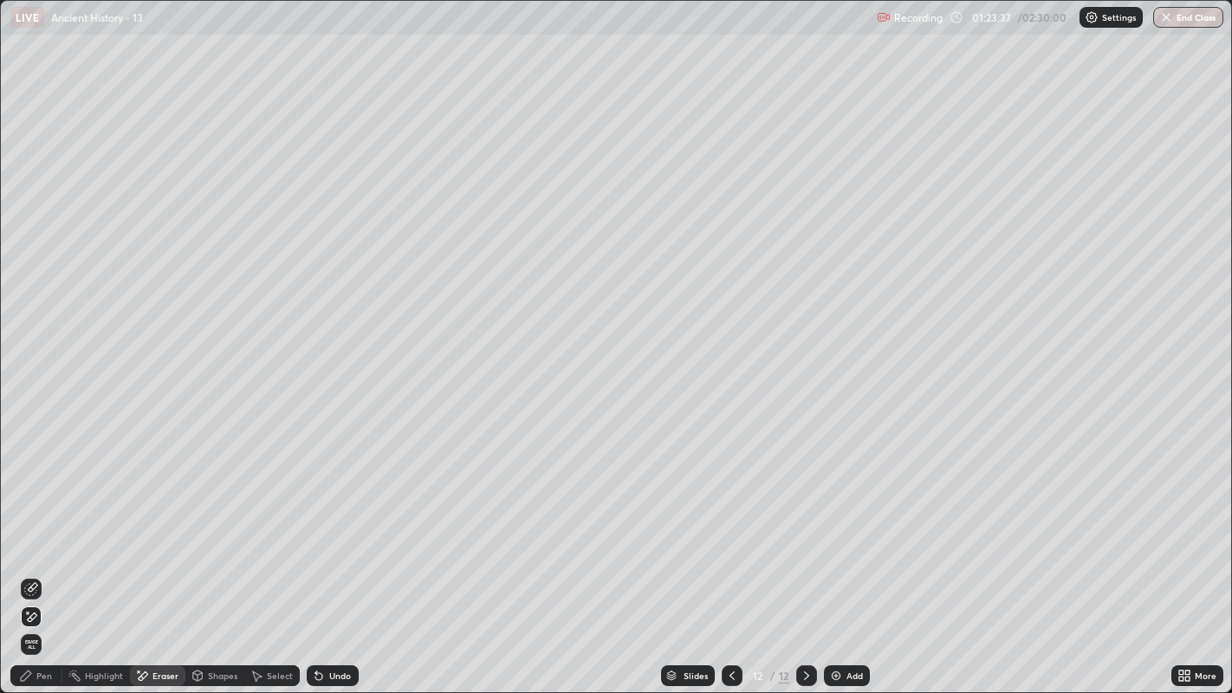
click at [38, 570] on div "Pen" at bounding box center [44, 675] width 16 height 9
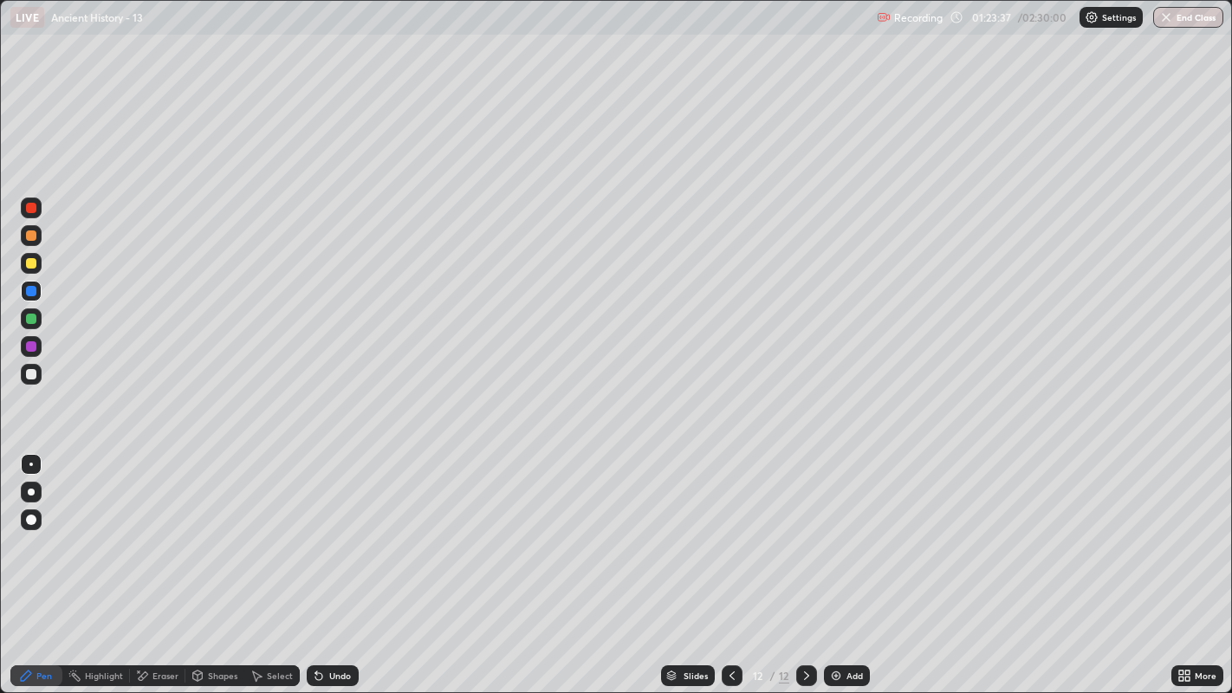
click at [32, 258] on div at bounding box center [31, 263] width 10 height 10
click at [32, 290] on div at bounding box center [31, 291] width 10 height 10
click at [33, 321] on div at bounding box center [31, 319] width 10 height 10
click at [34, 259] on div at bounding box center [31, 263] width 10 height 10
click at [835, 570] on img at bounding box center [836, 676] width 14 height 14
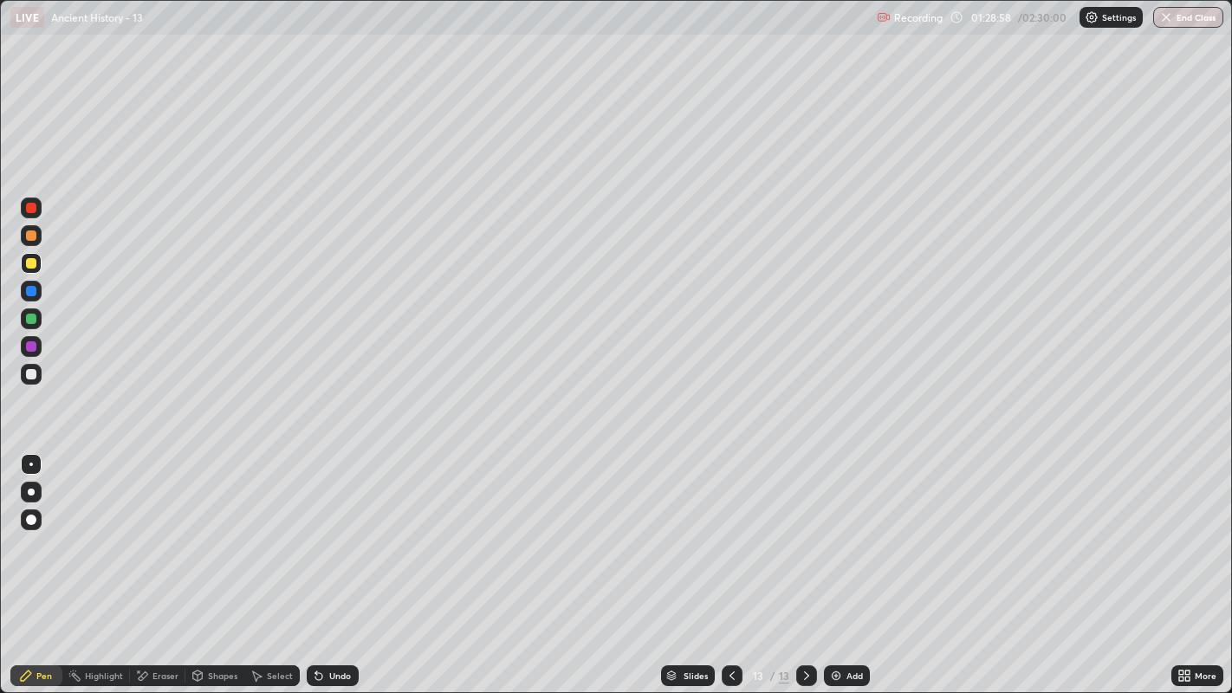
click at [41, 210] on div at bounding box center [31, 208] width 21 height 21
click at [32, 261] on div at bounding box center [31, 263] width 10 height 10
click at [32, 290] on div at bounding box center [31, 291] width 10 height 10
click at [165, 570] on div "Eraser" at bounding box center [165, 675] width 26 height 9
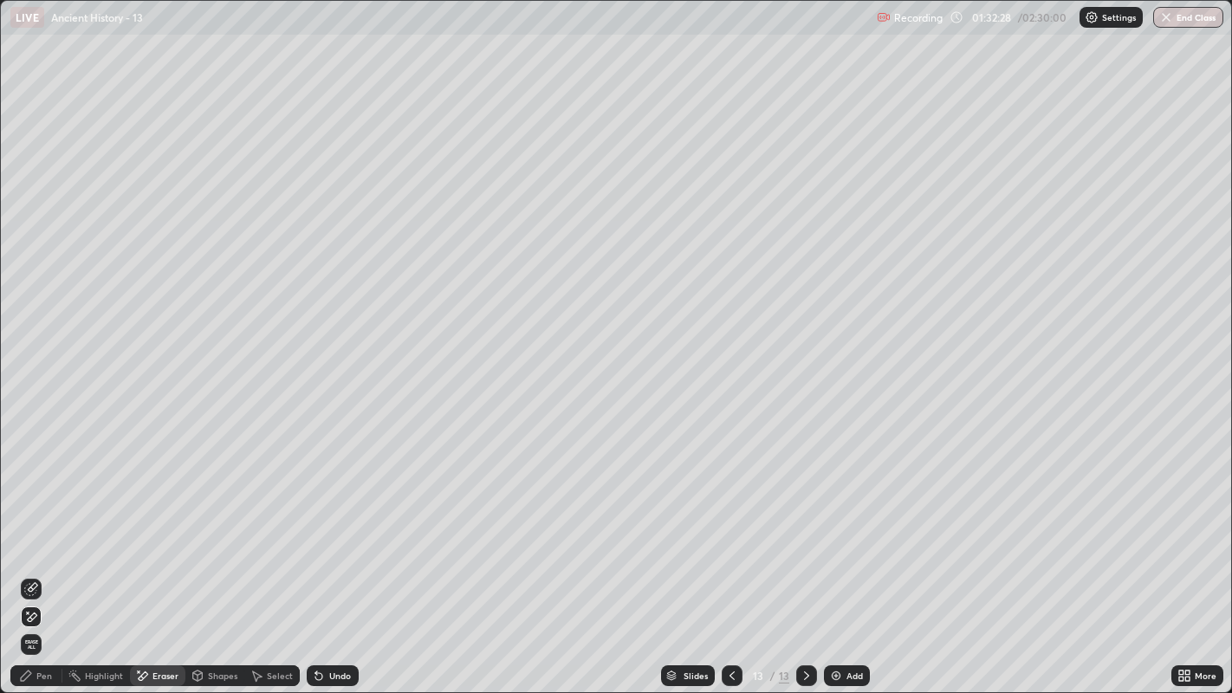
click at [36, 570] on div "Pen" at bounding box center [44, 675] width 16 height 9
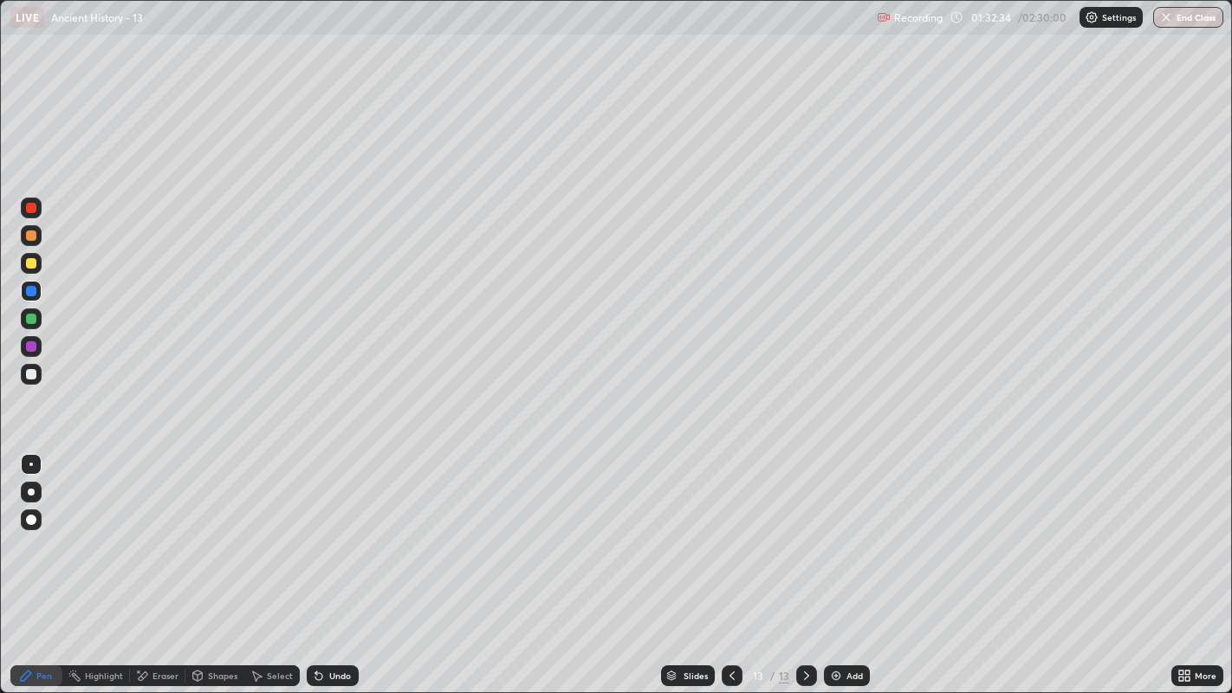
click at [33, 374] on div at bounding box center [31, 374] width 10 height 10
click at [34, 317] on div at bounding box center [31, 319] width 10 height 10
click at [37, 347] on div at bounding box center [31, 346] width 21 height 21
click at [833, 570] on img at bounding box center [836, 676] width 14 height 14
click at [38, 373] on div at bounding box center [31, 374] width 21 height 21
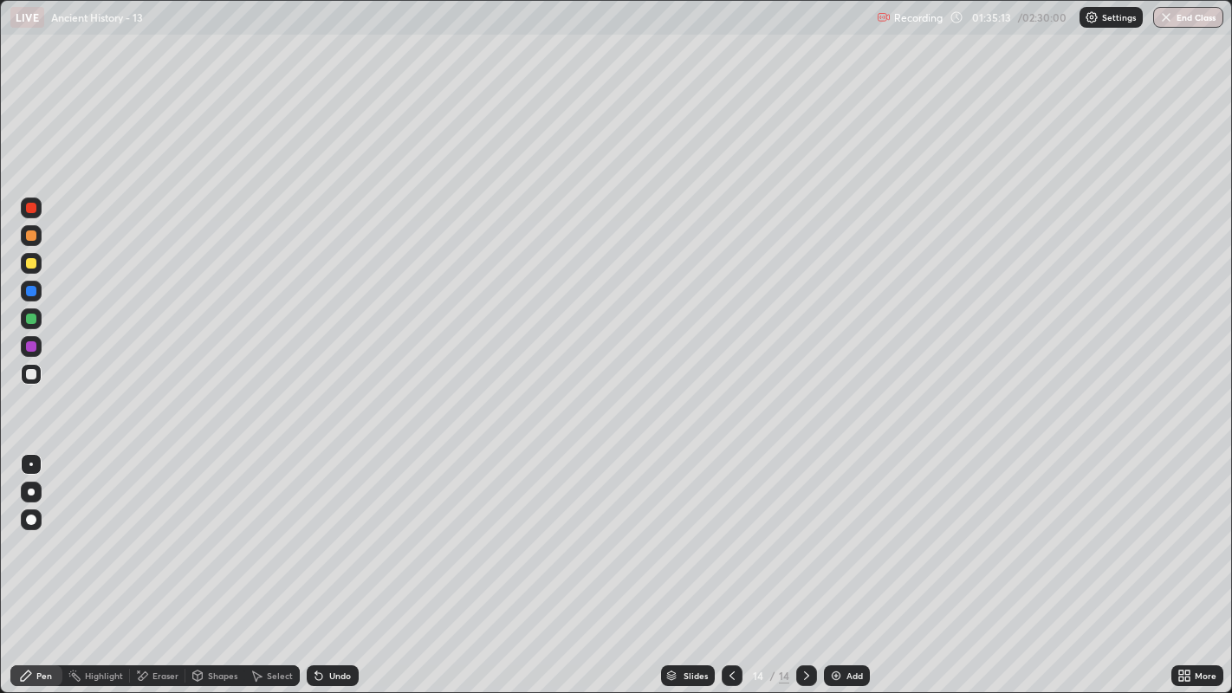
click at [33, 289] on div at bounding box center [31, 291] width 10 height 10
click at [35, 321] on div at bounding box center [31, 319] width 10 height 10
click at [32, 263] on div at bounding box center [31, 263] width 10 height 10
click at [33, 348] on div at bounding box center [31, 346] width 10 height 10
click at [35, 315] on div at bounding box center [31, 319] width 10 height 10
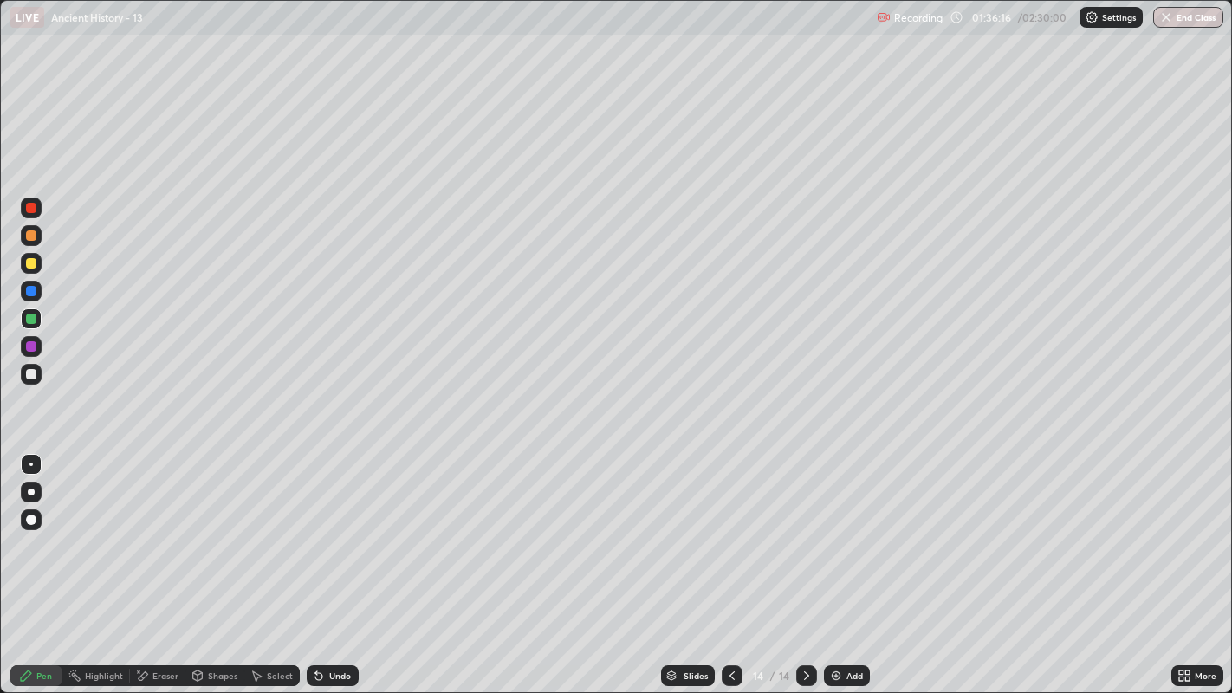
click at [32, 374] on div at bounding box center [31, 374] width 10 height 10
click at [34, 237] on div at bounding box center [31, 235] width 10 height 10
click at [35, 377] on div at bounding box center [31, 374] width 10 height 10
click at [40, 371] on div at bounding box center [31, 374] width 21 height 21
click at [839, 570] on img at bounding box center [836, 676] width 14 height 14
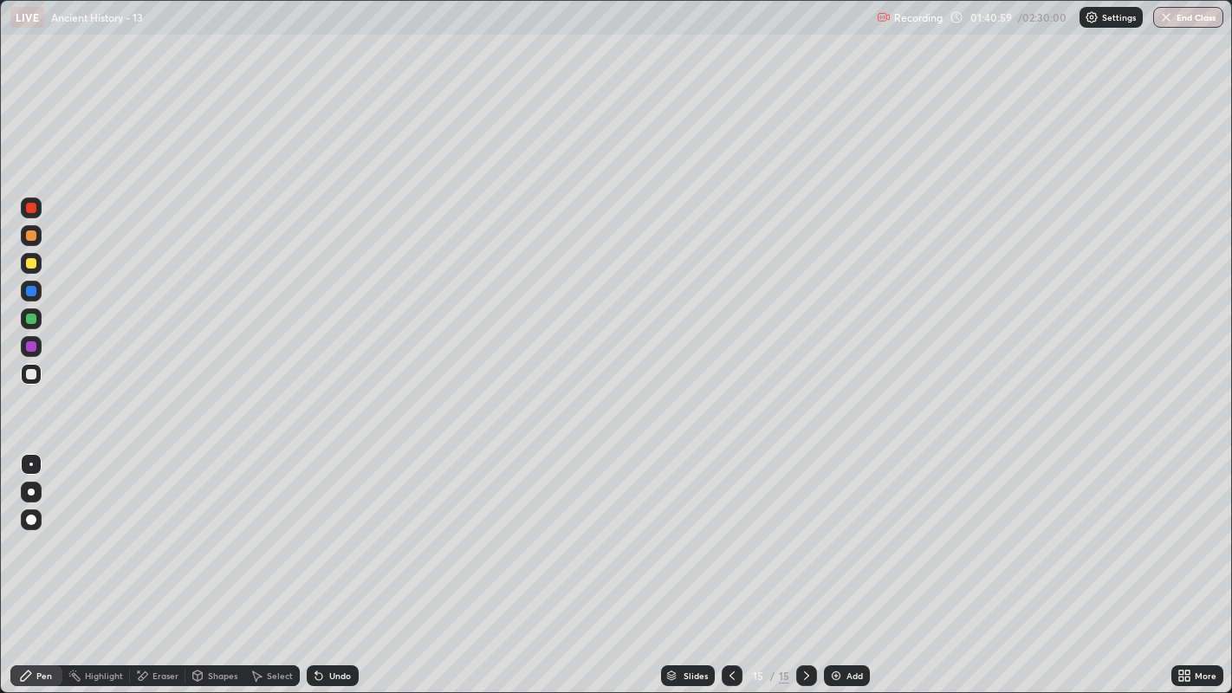
click at [32, 290] on div at bounding box center [31, 291] width 10 height 10
click at [35, 262] on div at bounding box center [31, 263] width 10 height 10
click at [30, 369] on div at bounding box center [31, 374] width 10 height 10
click at [34, 321] on div at bounding box center [31, 319] width 10 height 10
click at [36, 212] on div at bounding box center [31, 208] width 21 height 21
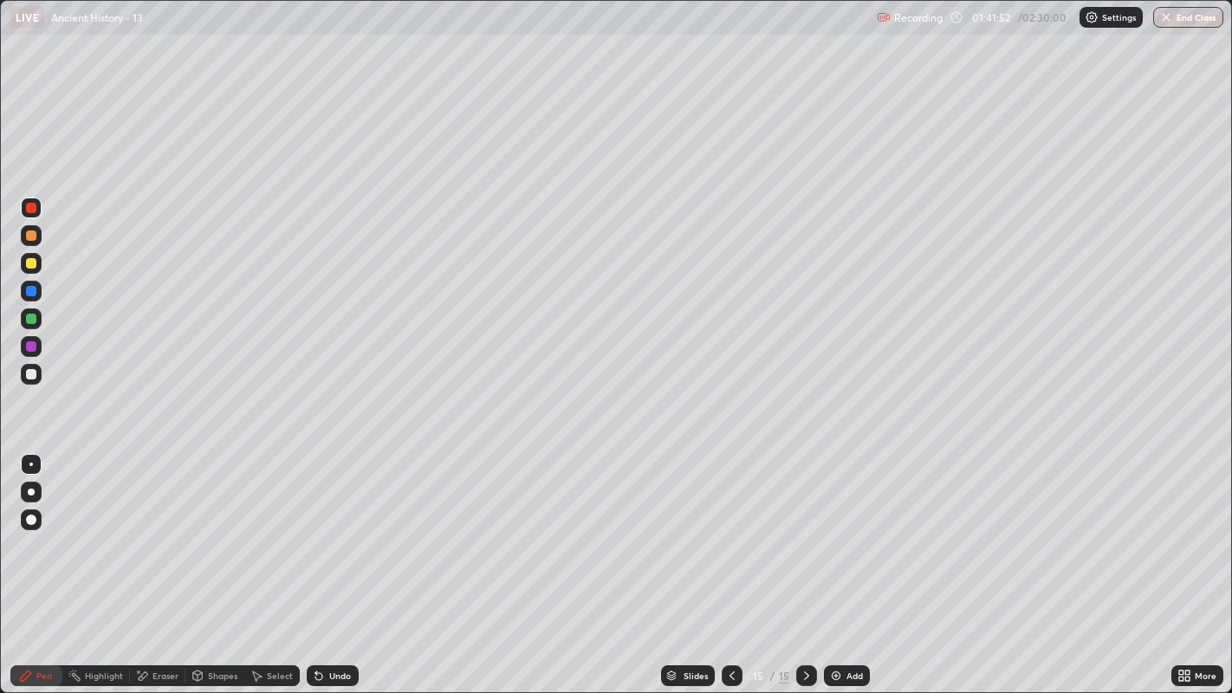
click at [35, 345] on div at bounding box center [31, 346] width 10 height 10
click at [30, 321] on div at bounding box center [31, 319] width 10 height 10
click at [32, 345] on div at bounding box center [31, 346] width 10 height 10
click at [33, 317] on div at bounding box center [31, 319] width 10 height 10
click at [40, 372] on div at bounding box center [31, 374] width 21 height 21
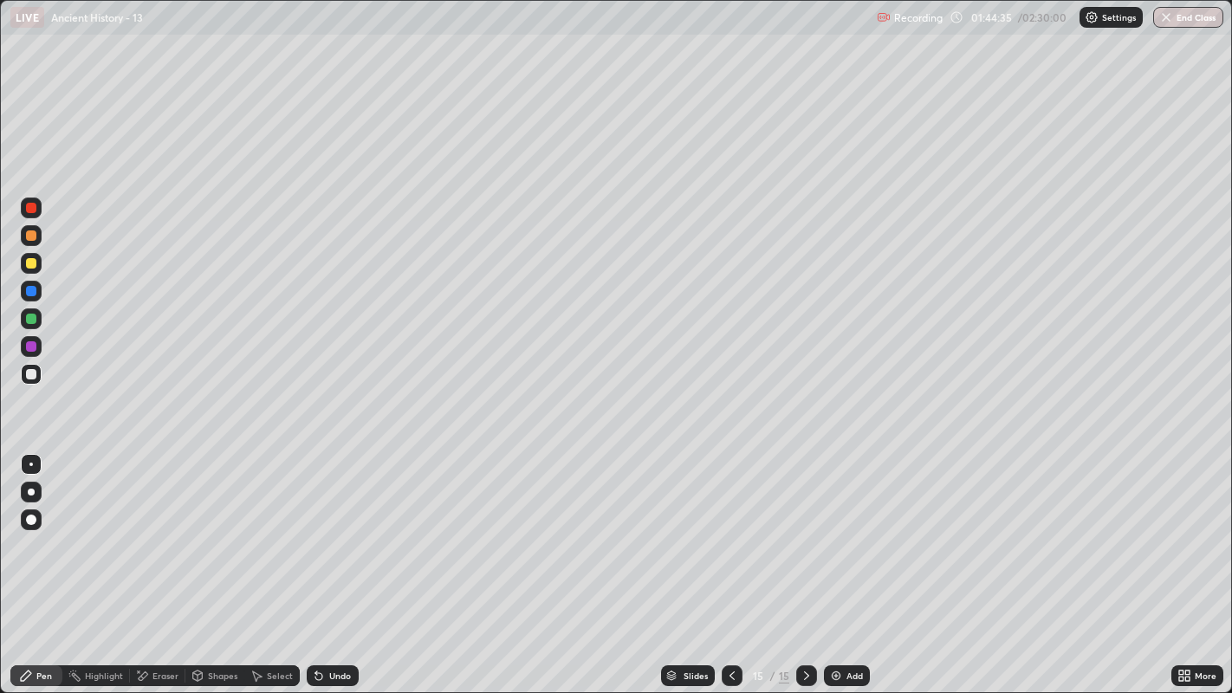
click at [37, 206] on div at bounding box center [31, 208] width 21 height 21
click at [31, 321] on div at bounding box center [31, 319] width 10 height 10
click at [850, 570] on div "Add" at bounding box center [854, 675] width 16 height 9
click at [37, 373] on div at bounding box center [31, 374] width 21 height 21
click at [33, 233] on div at bounding box center [31, 235] width 10 height 10
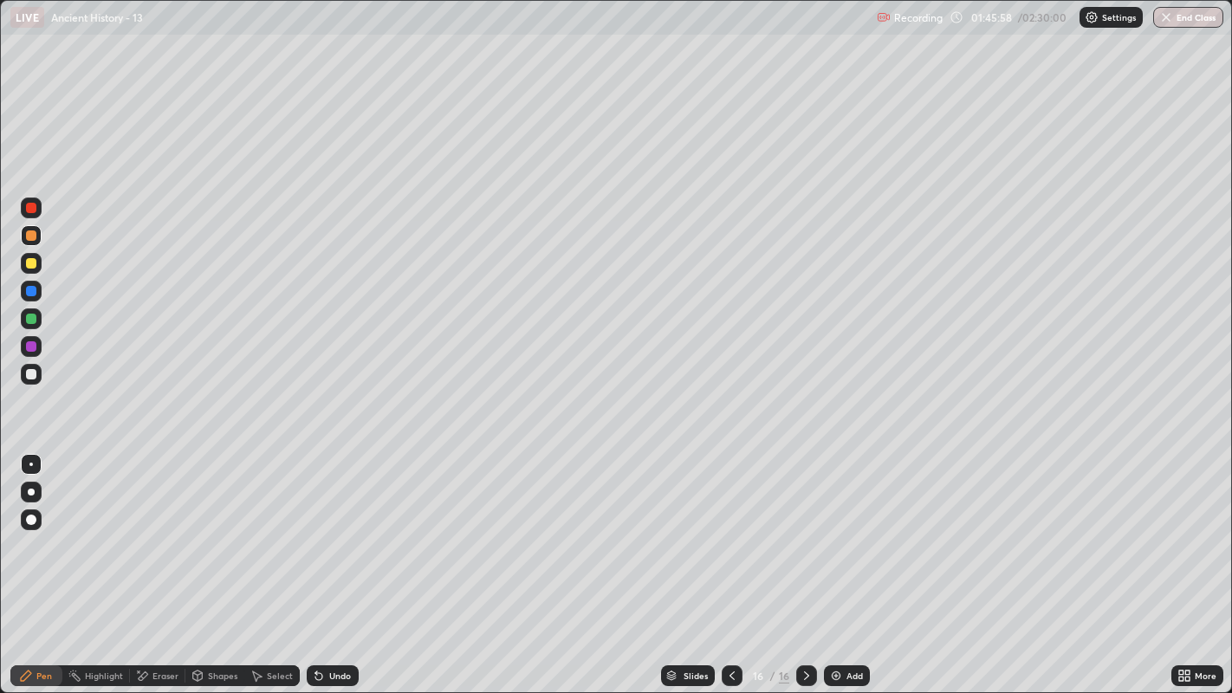
click at [722, 570] on div at bounding box center [732, 675] width 21 height 21
click at [30, 373] on div at bounding box center [31, 374] width 10 height 10
click at [804, 570] on icon at bounding box center [807, 676] width 14 height 14
click at [31, 208] on div at bounding box center [31, 208] width 10 height 10
click at [39, 372] on div at bounding box center [31, 374] width 21 height 21
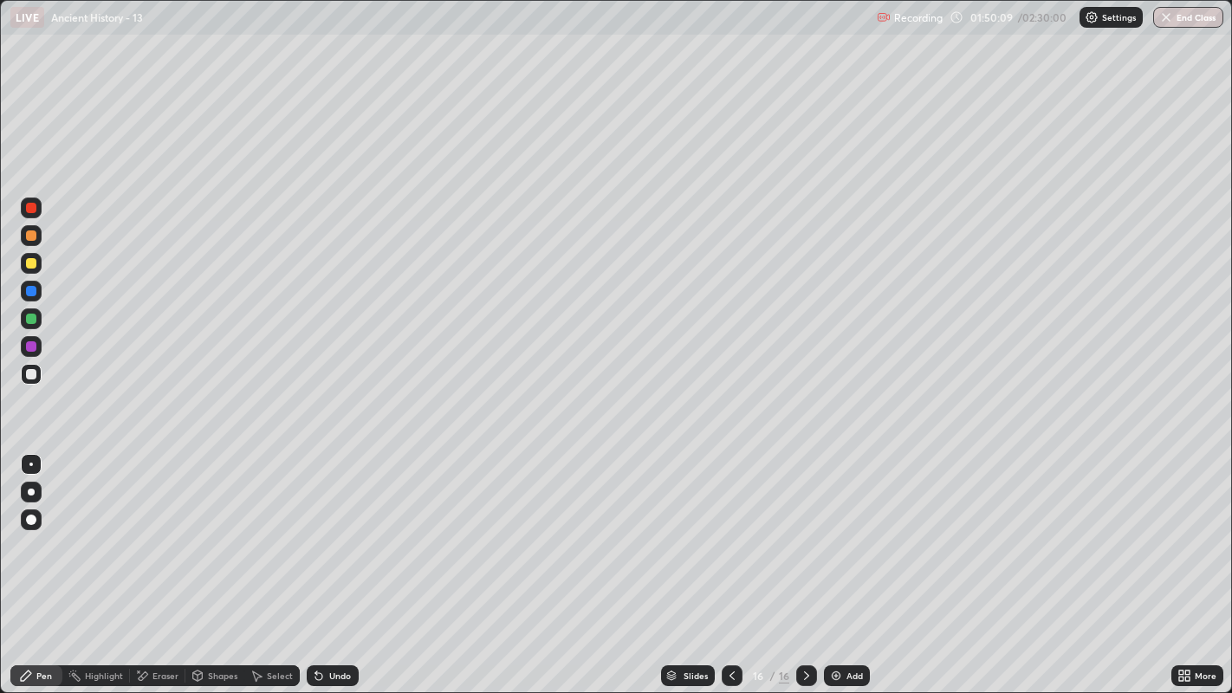
click at [796, 570] on div at bounding box center [806, 675] width 21 height 35
click at [829, 570] on img at bounding box center [836, 676] width 14 height 14
click at [30, 373] on div at bounding box center [31, 374] width 10 height 10
click at [35, 266] on div at bounding box center [31, 263] width 10 height 10
click at [32, 318] on div at bounding box center [31, 319] width 10 height 10
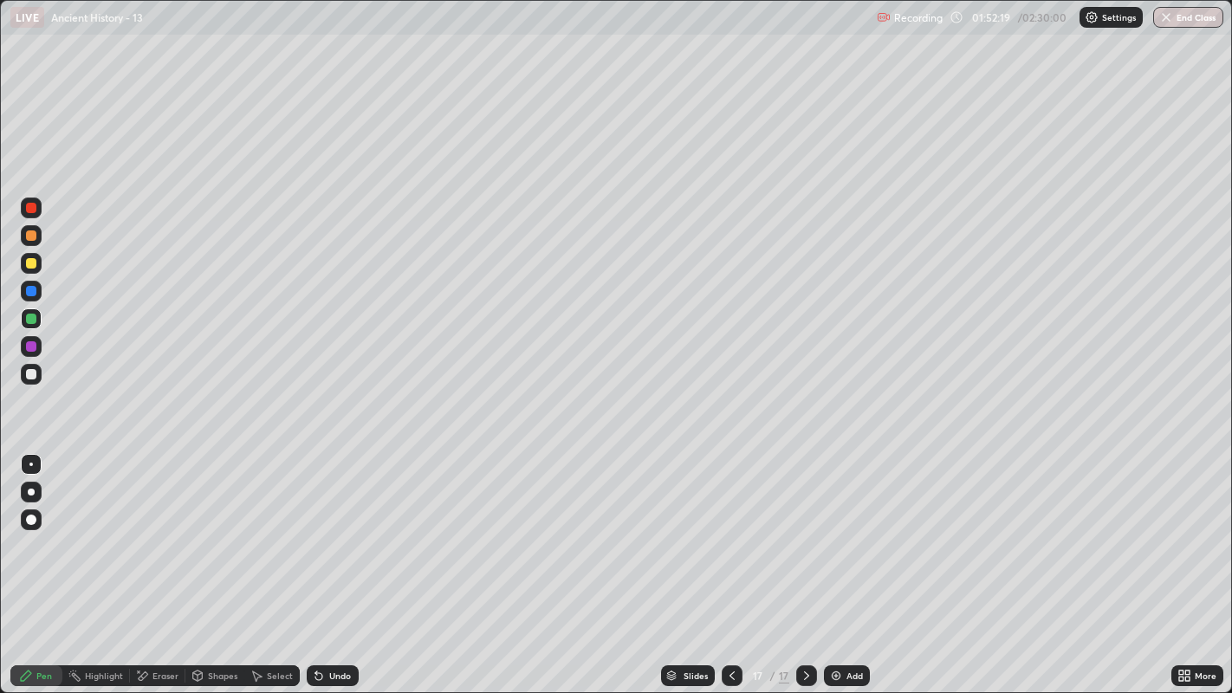
click at [32, 208] on div at bounding box center [31, 208] width 10 height 10
click at [829, 570] on img at bounding box center [836, 676] width 14 height 14
click at [34, 376] on div at bounding box center [31, 374] width 10 height 10
click at [30, 237] on div at bounding box center [31, 235] width 10 height 10
click at [30, 316] on div at bounding box center [31, 319] width 10 height 10
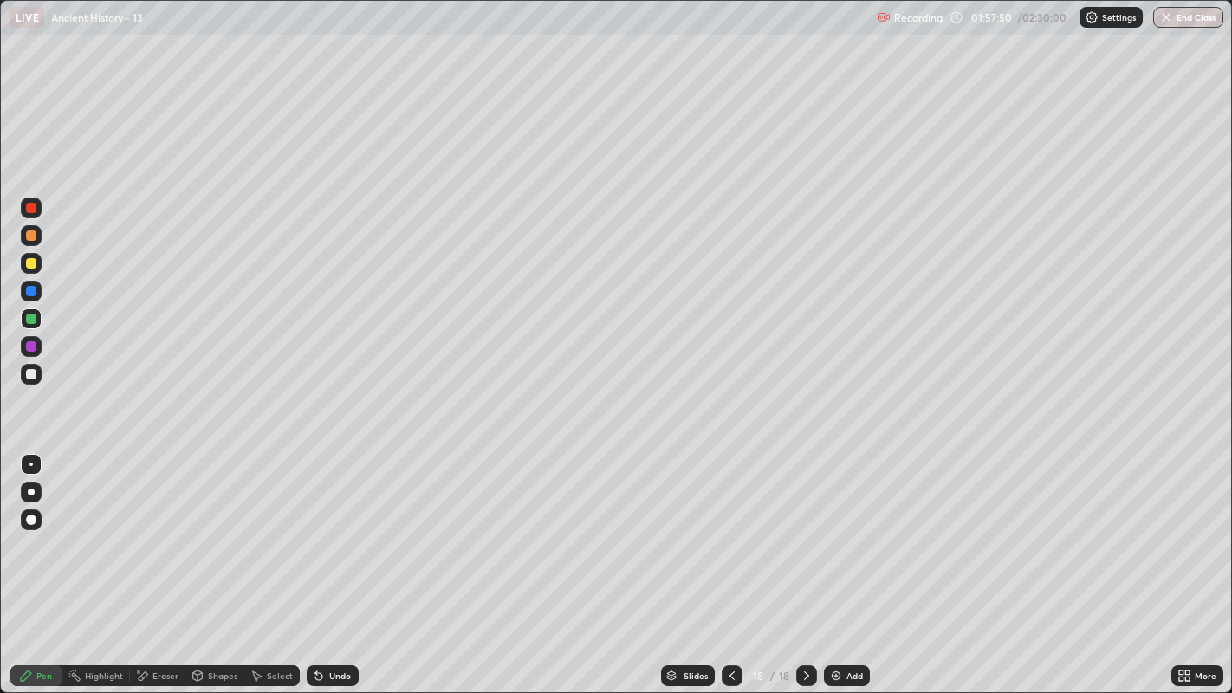
click at [34, 290] on div at bounding box center [31, 291] width 10 height 10
click at [40, 345] on div at bounding box center [31, 346] width 21 height 21
click at [37, 265] on div at bounding box center [31, 263] width 21 height 21
click at [165, 570] on div "Eraser" at bounding box center [165, 675] width 26 height 9
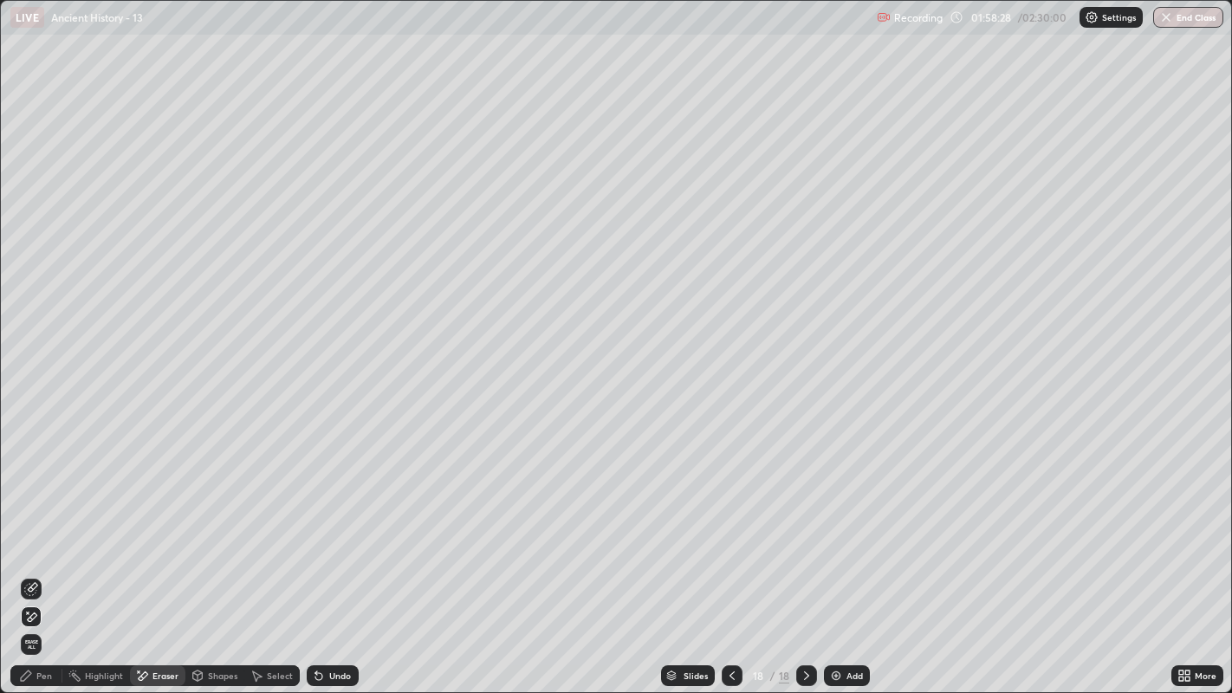
click at [36, 570] on div "Pen" at bounding box center [36, 675] width 52 height 21
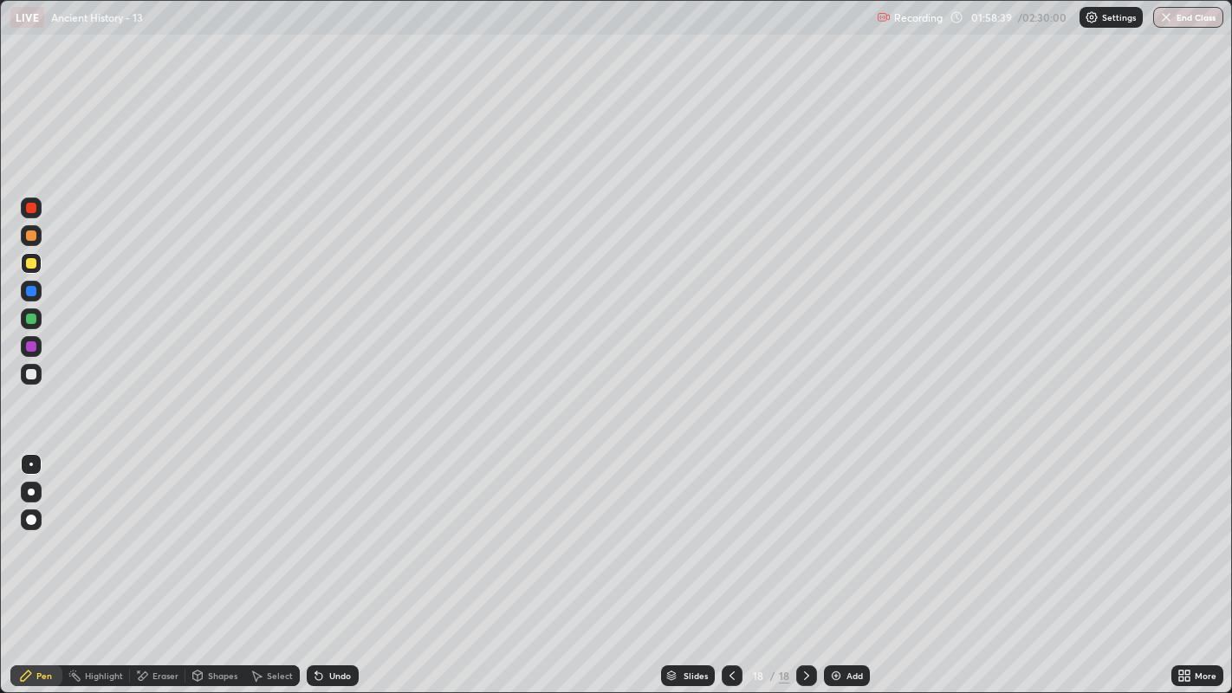
click at [30, 344] on div at bounding box center [31, 346] width 10 height 10
click at [32, 347] on div at bounding box center [31, 346] width 10 height 10
click at [32, 320] on div at bounding box center [31, 319] width 10 height 10
click at [833, 570] on img at bounding box center [836, 676] width 14 height 14
click at [31, 263] on div at bounding box center [31, 263] width 10 height 10
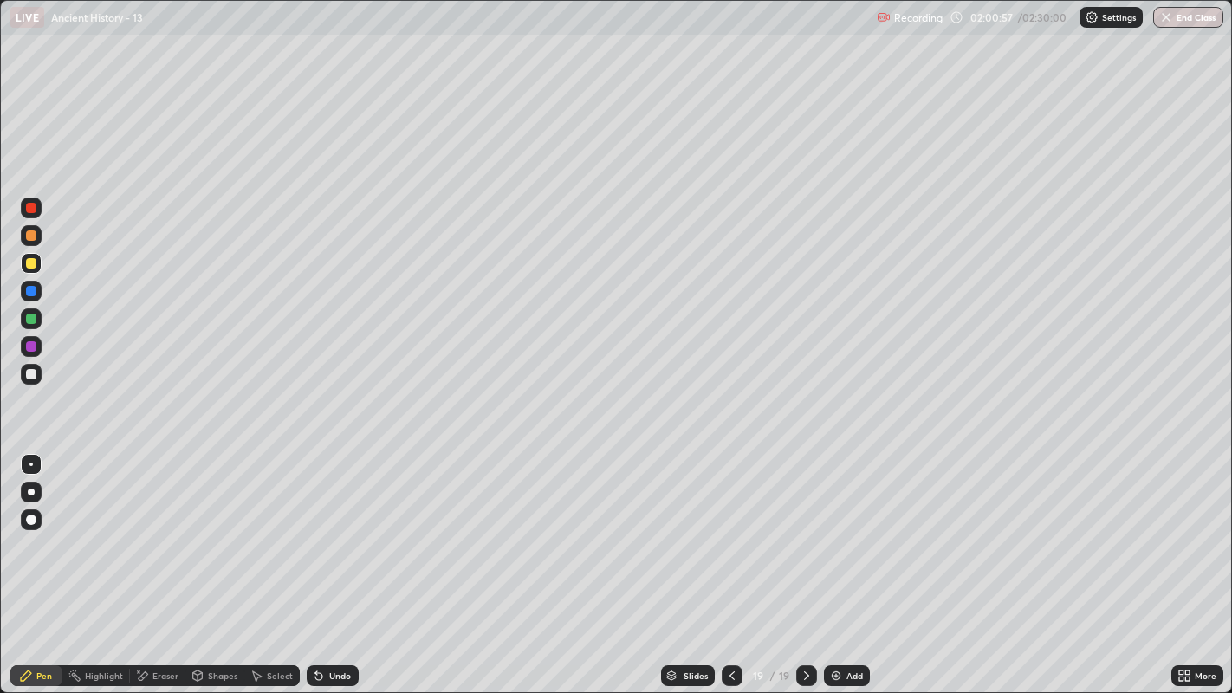
click at [30, 289] on div at bounding box center [31, 291] width 10 height 10
click at [159, 570] on div "Eraser" at bounding box center [165, 675] width 26 height 9
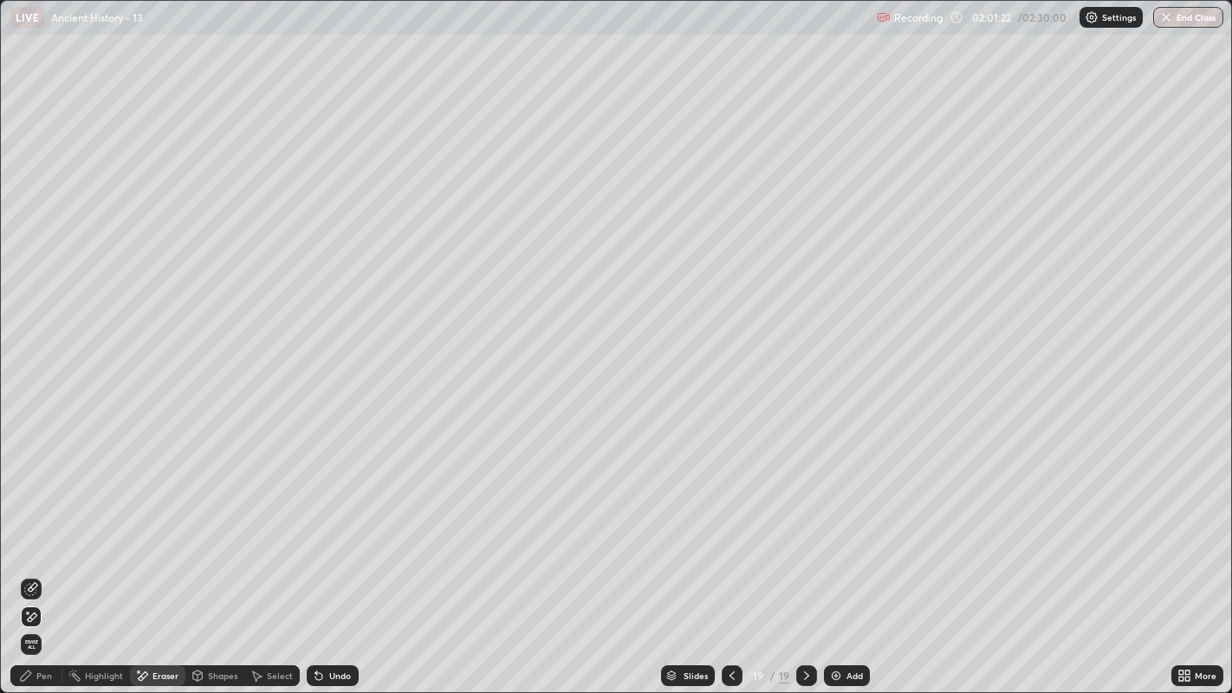
click at [33, 570] on div "Pen" at bounding box center [36, 675] width 52 height 21
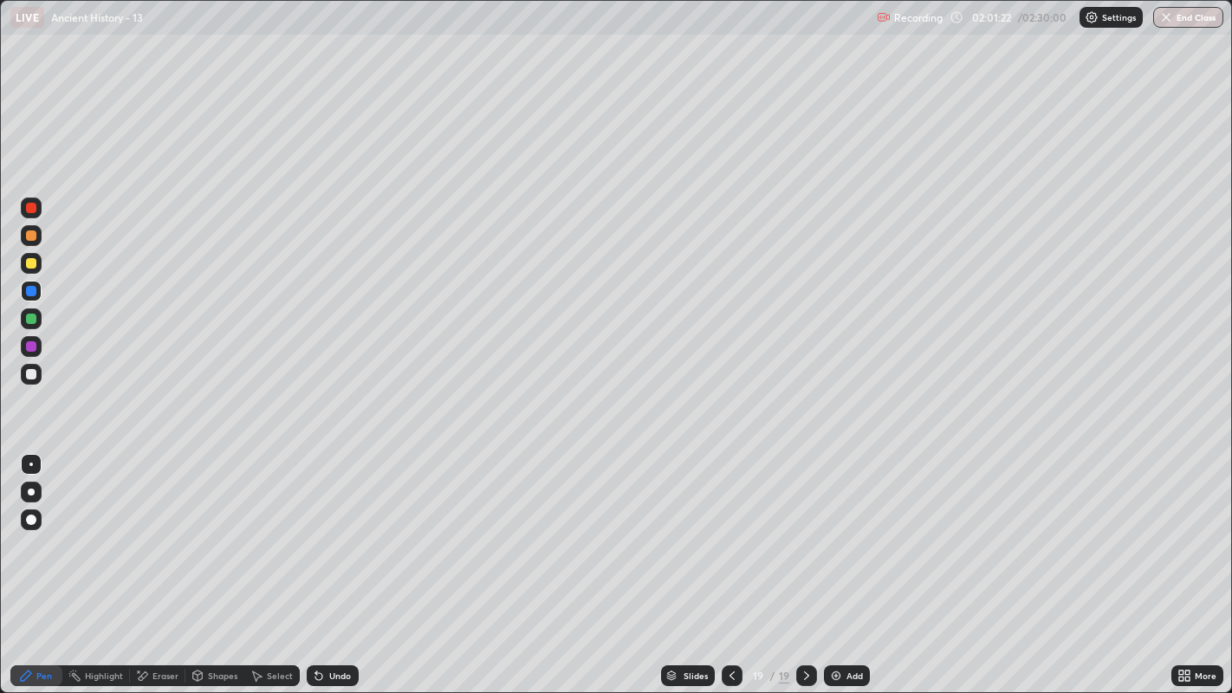
click at [36, 269] on div at bounding box center [31, 263] width 21 height 21
click at [30, 377] on div at bounding box center [31, 374] width 10 height 10
click at [36, 206] on div at bounding box center [31, 208] width 10 height 10
click at [729, 570] on icon at bounding box center [732, 676] width 14 height 14
click at [804, 570] on icon at bounding box center [807, 676] width 14 height 14
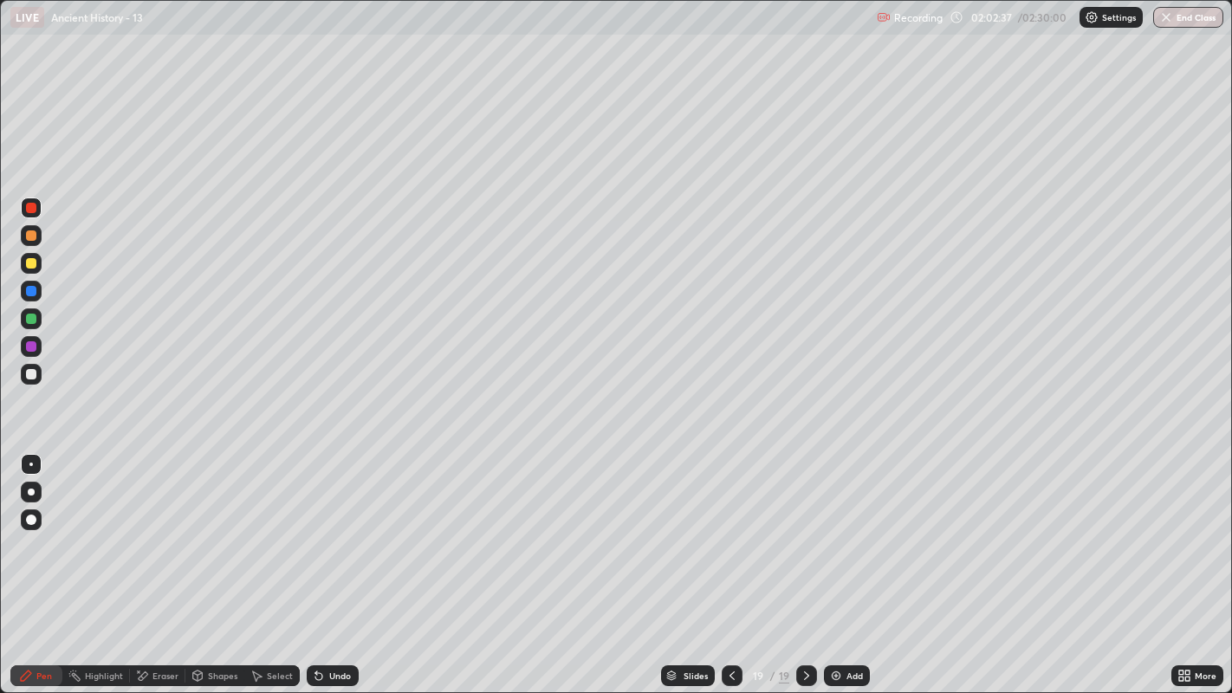
click at [836, 570] on img at bounding box center [836, 676] width 14 height 14
click at [37, 373] on div at bounding box center [31, 374] width 21 height 21
click at [41, 289] on div at bounding box center [31, 291] width 21 height 21
click at [35, 318] on div at bounding box center [31, 319] width 10 height 10
click at [726, 570] on icon at bounding box center [731, 676] width 14 height 14
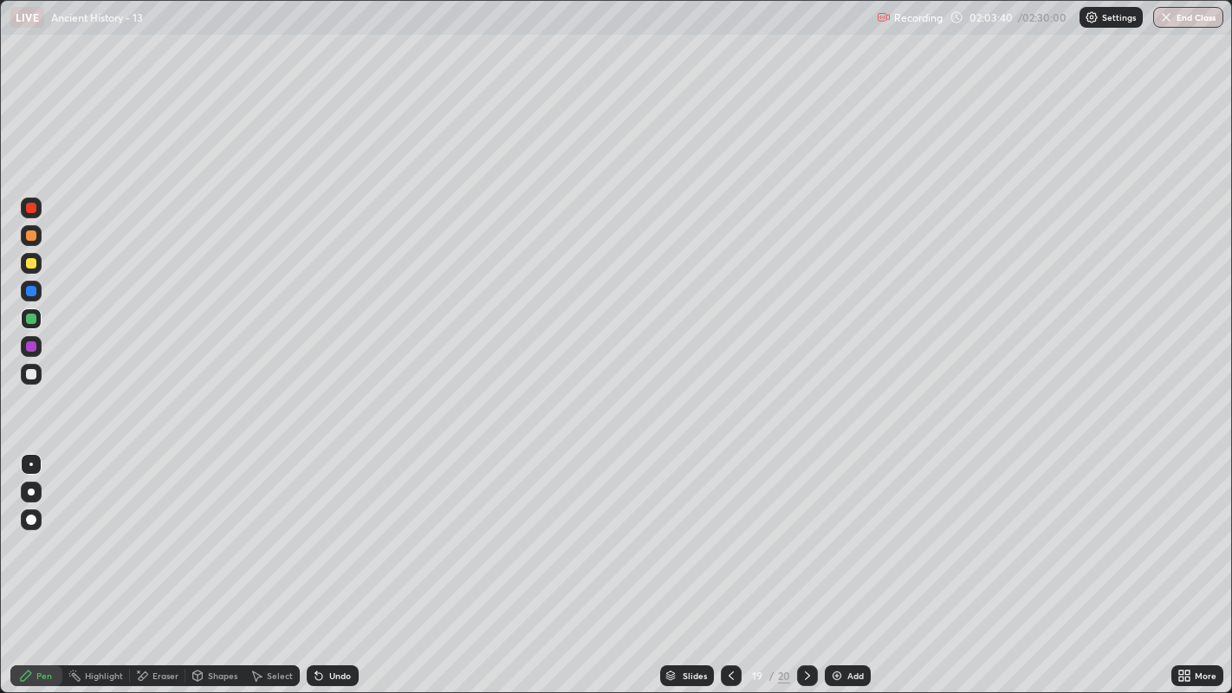
click at [729, 570] on icon at bounding box center [731, 676] width 14 height 14
click at [805, 570] on icon at bounding box center [808, 676] width 14 height 14
click at [806, 570] on icon at bounding box center [808, 676] width 14 height 14
click at [731, 570] on icon at bounding box center [731, 676] width 14 height 14
click at [729, 570] on icon at bounding box center [731, 676] width 14 height 14
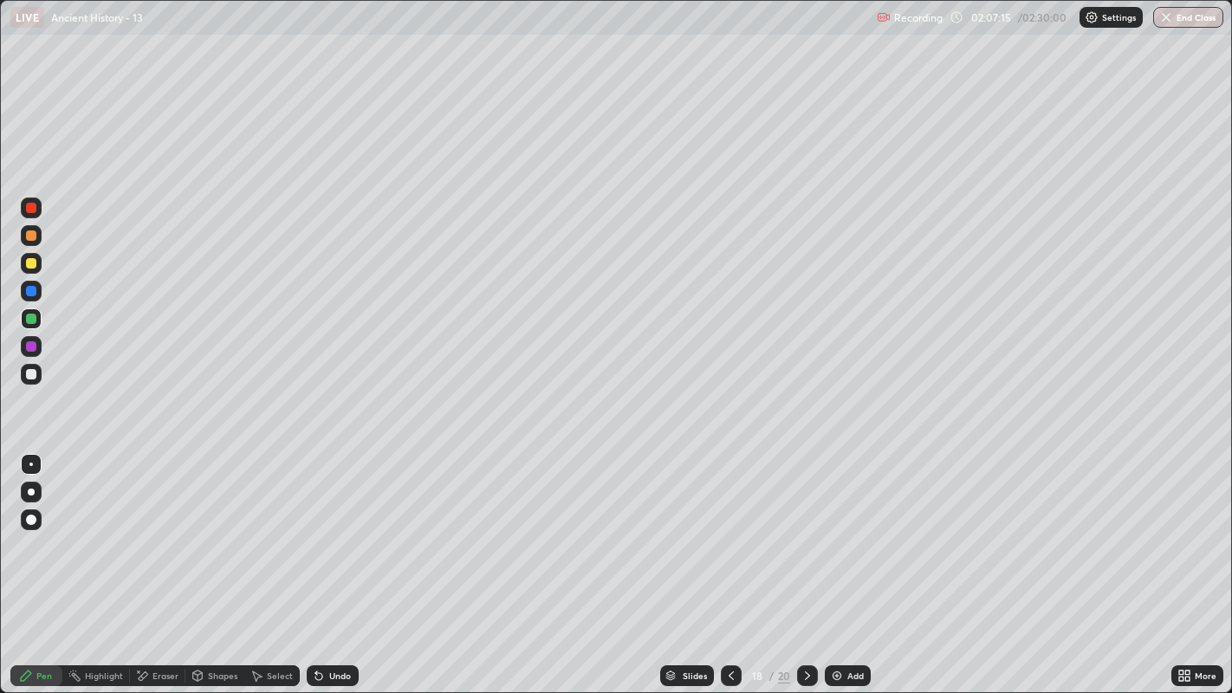
click at [806, 570] on icon at bounding box center [808, 676] width 14 height 14
click at [803, 570] on icon at bounding box center [808, 676] width 14 height 14
click at [32, 267] on div at bounding box center [31, 263] width 10 height 10
click at [31, 207] on div at bounding box center [31, 208] width 10 height 10
click at [26, 321] on div at bounding box center [31, 319] width 10 height 10
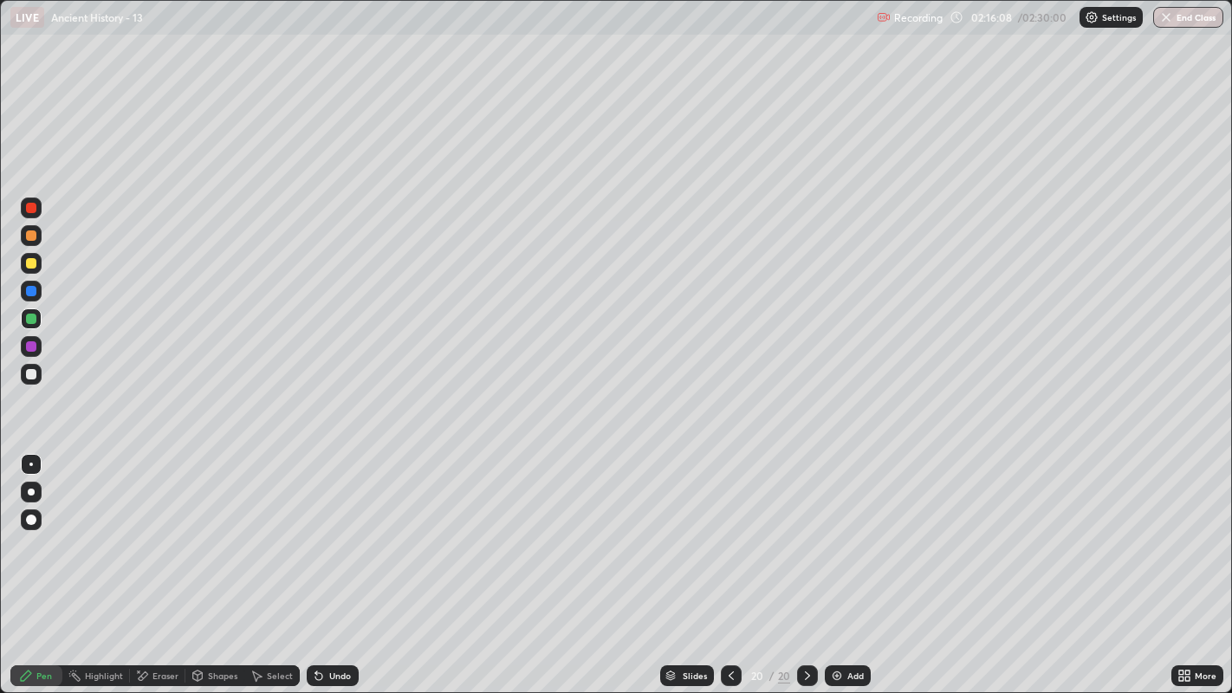
click at [1183, 19] on button "End Class" at bounding box center [1188, 17] width 70 height 21
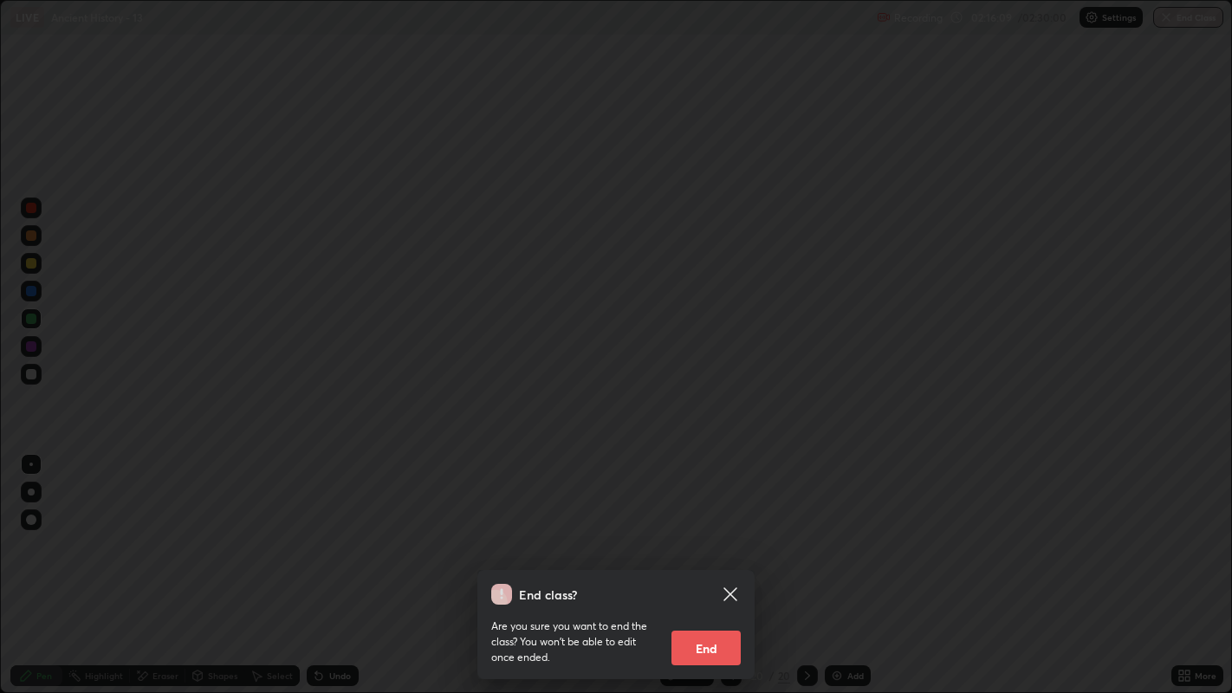
click at [710, 570] on button "End" at bounding box center [705, 648] width 69 height 35
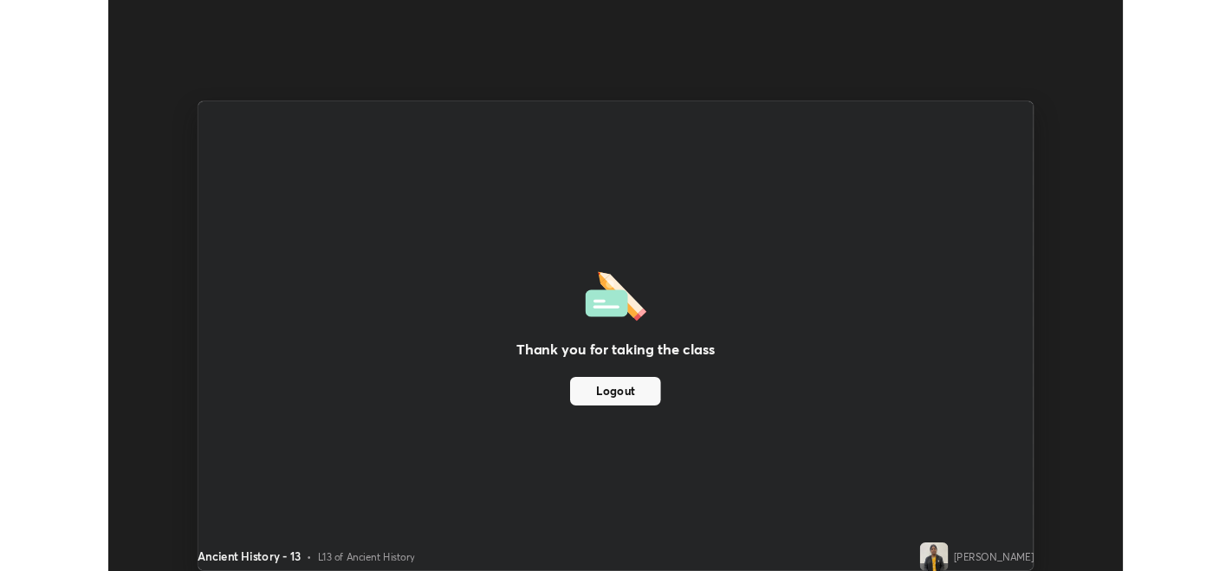
scroll to position [86067, 85405]
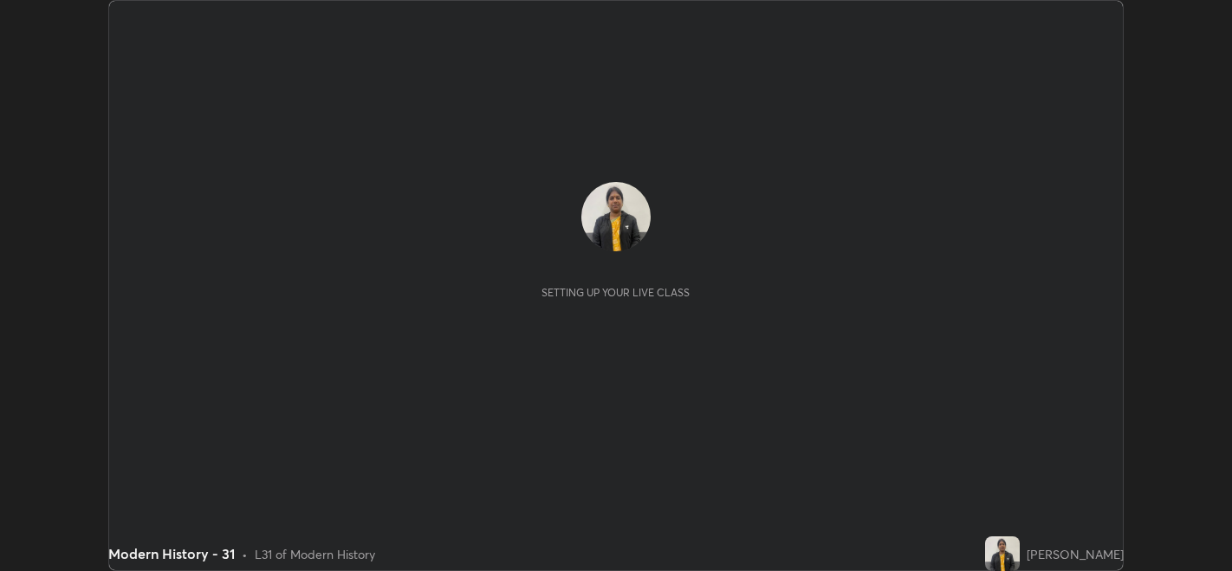
scroll to position [570, 1231]
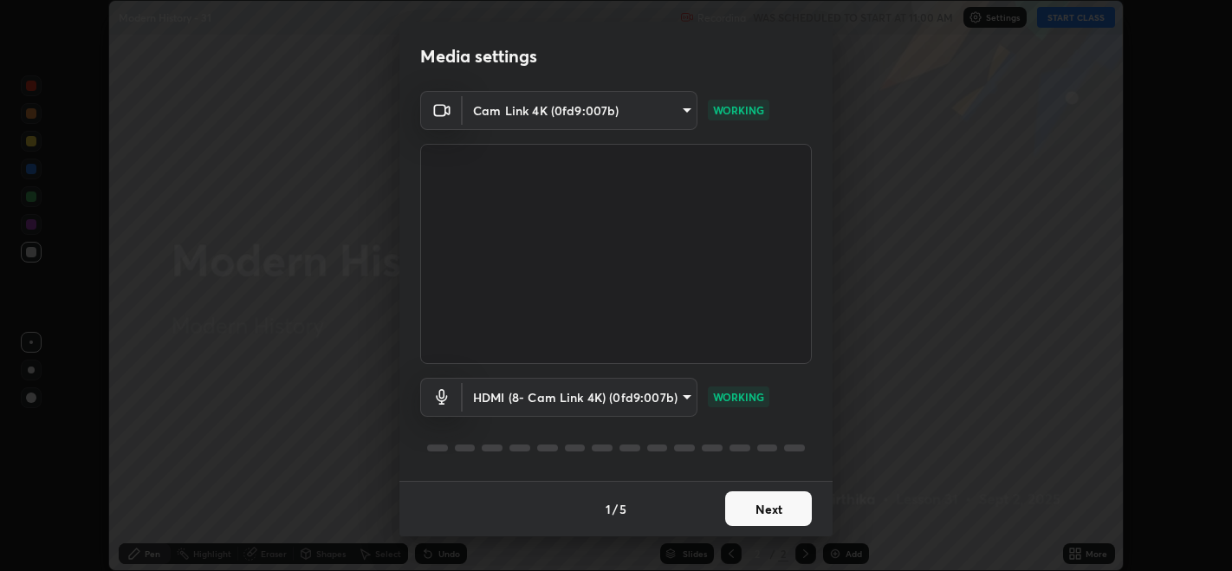
click at [777, 505] on button "Next" at bounding box center [768, 508] width 87 height 35
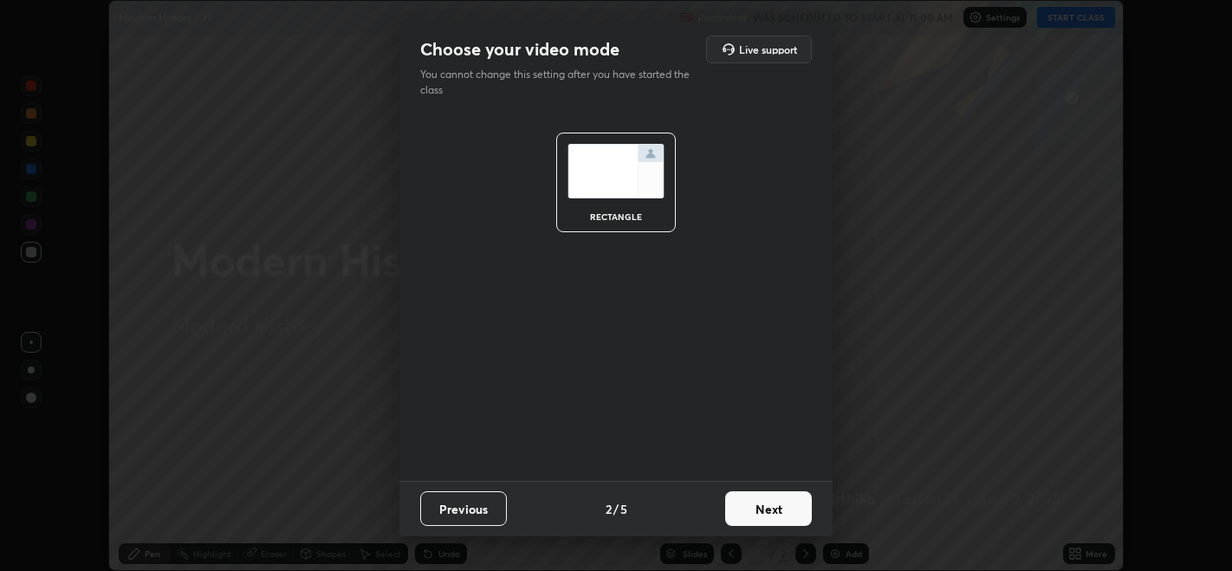
click at [775, 506] on button "Next" at bounding box center [768, 508] width 87 height 35
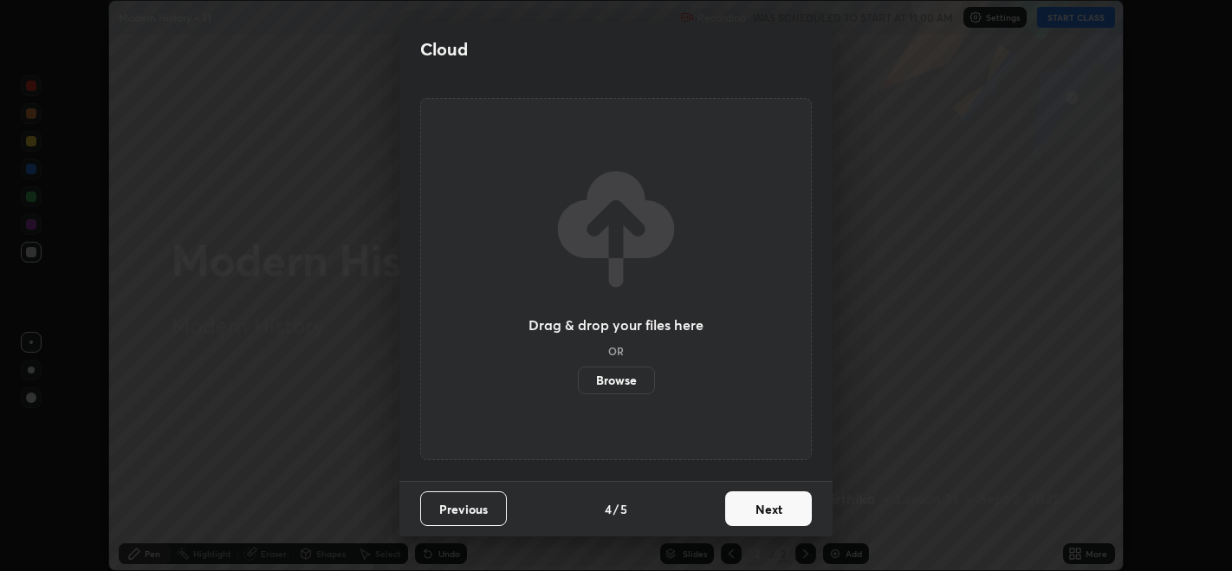
click at [764, 512] on button "Next" at bounding box center [768, 508] width 87 height 35
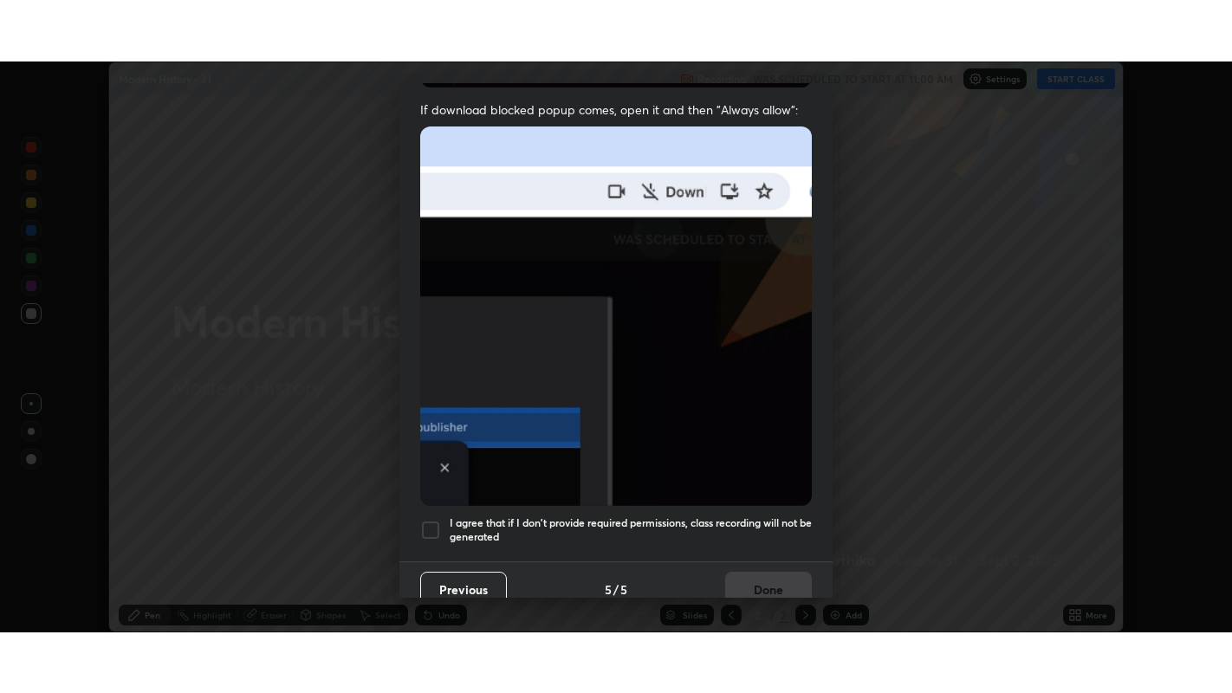
scroll to position [351, 0]
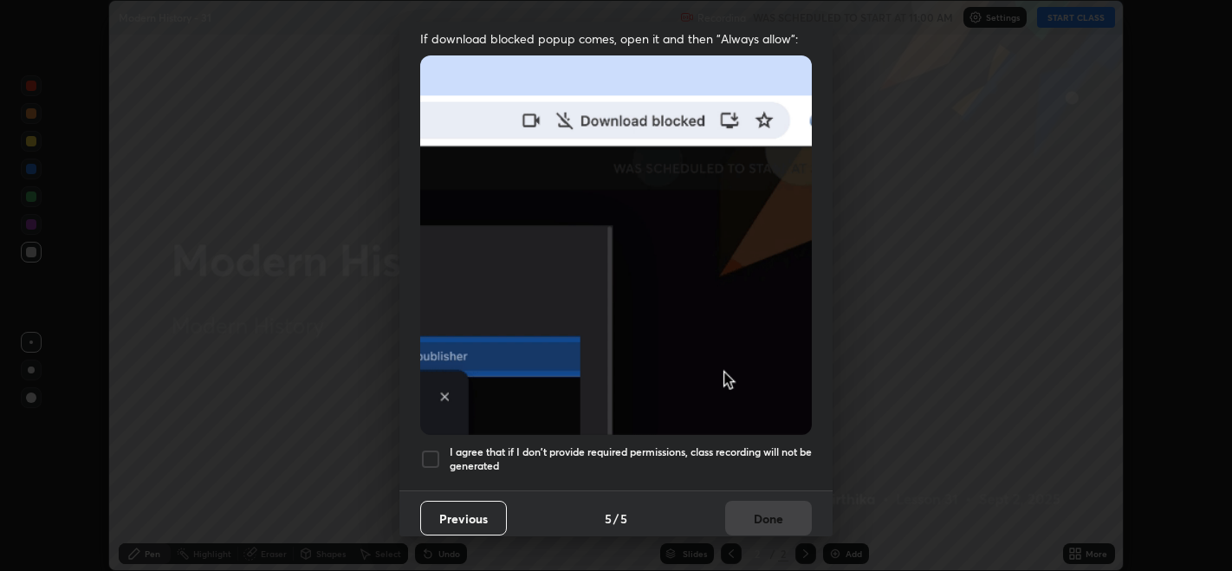
click at [430, 457] on div at bounding box center [430, 459] width 21 height 21
click at [755, 509] on button "Done" at bounding box center [768, 518] width 87 height 35
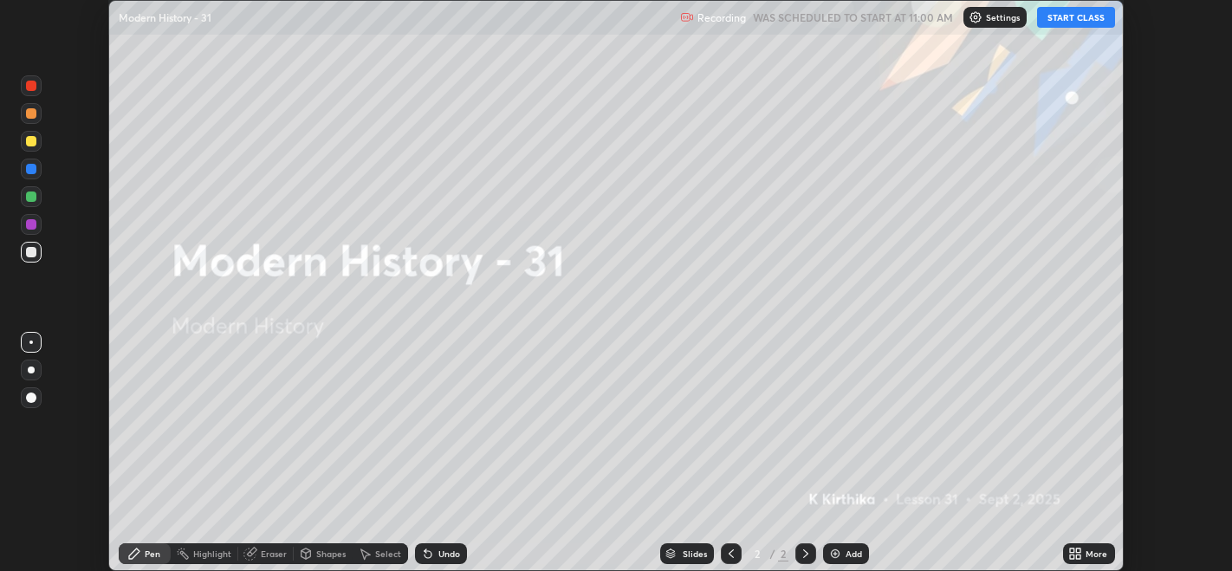
click at [1079, 559] on icon at bounding box center [1079, 556] width 4 height 4
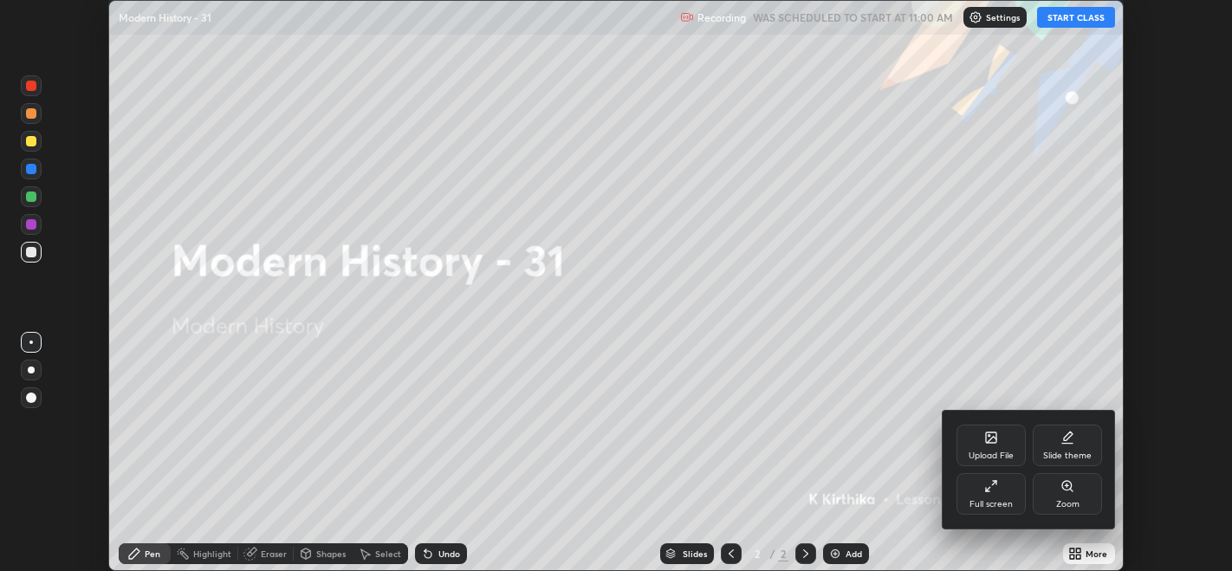
click at [970, 503] on div "Full screen" at bounding box center [990, 504] width 43 height 9
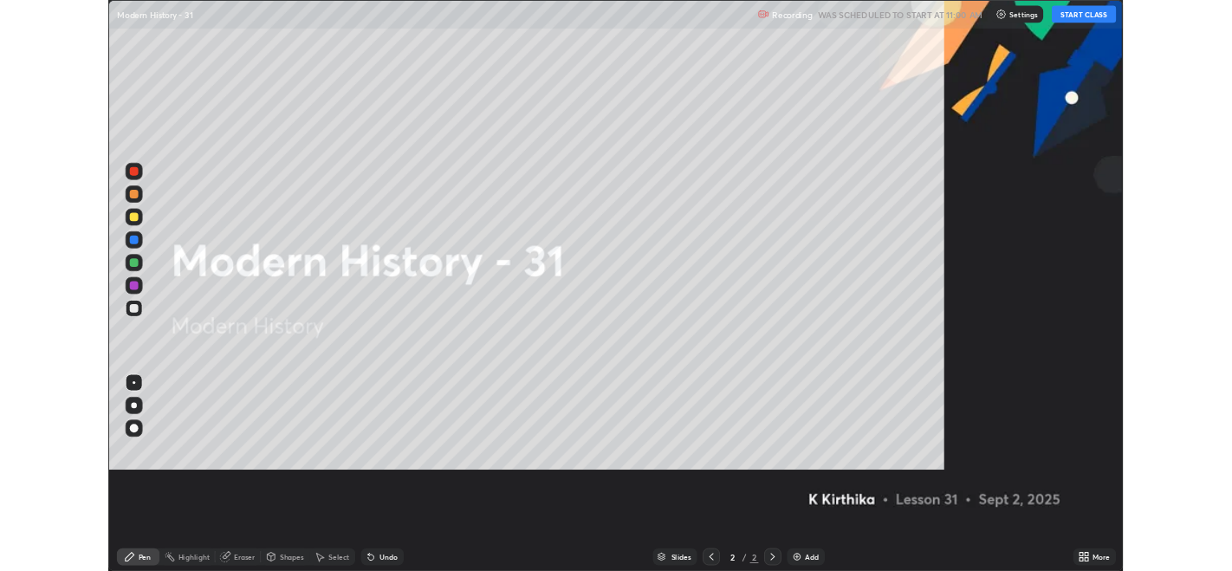
scroll to position [693, 1232]
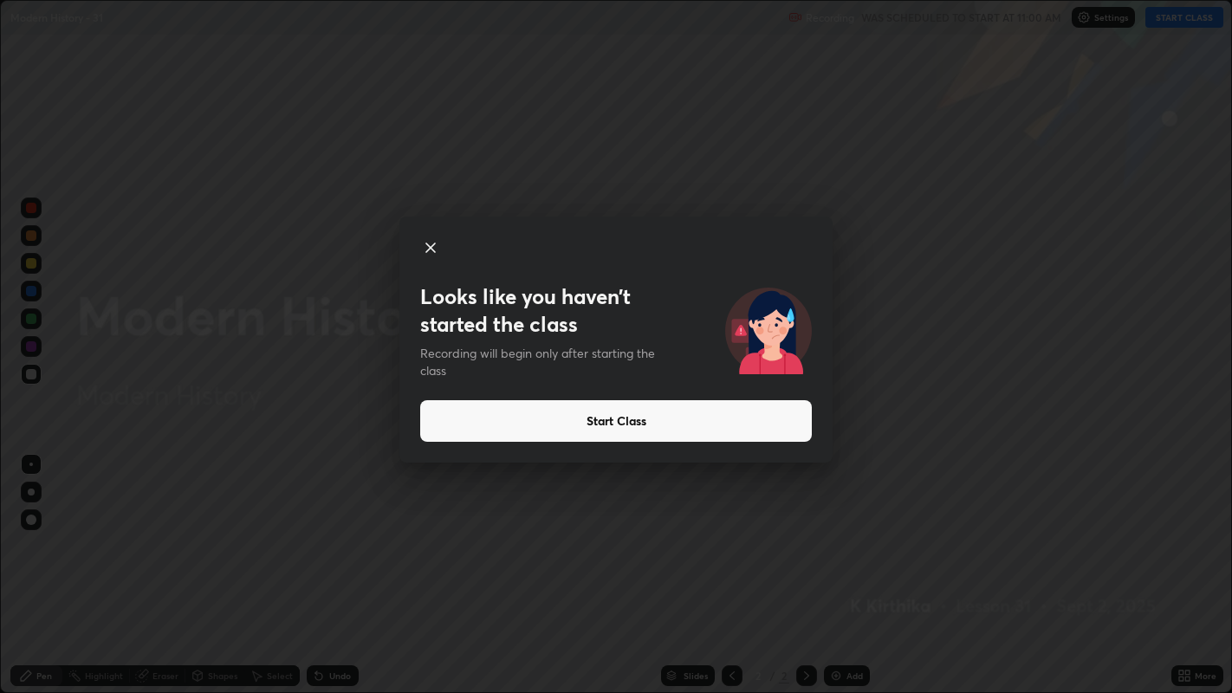
click at [587, 420] on button "Start Class" at bounding box center [616, 421] width 392 height 42
click at [583, 419] on button "Start Class" at bounding box center [616, 421] width 392 height 42
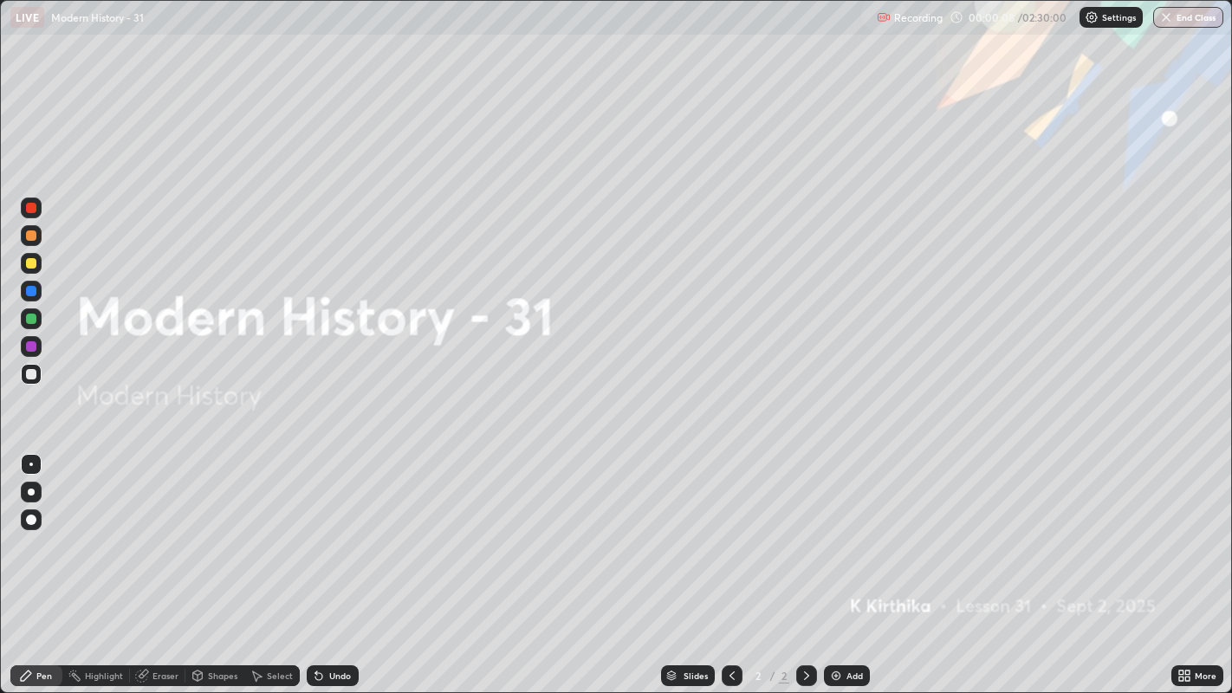
click at [836, 570] on img at bounding box center [836, 676] width 14 height 14
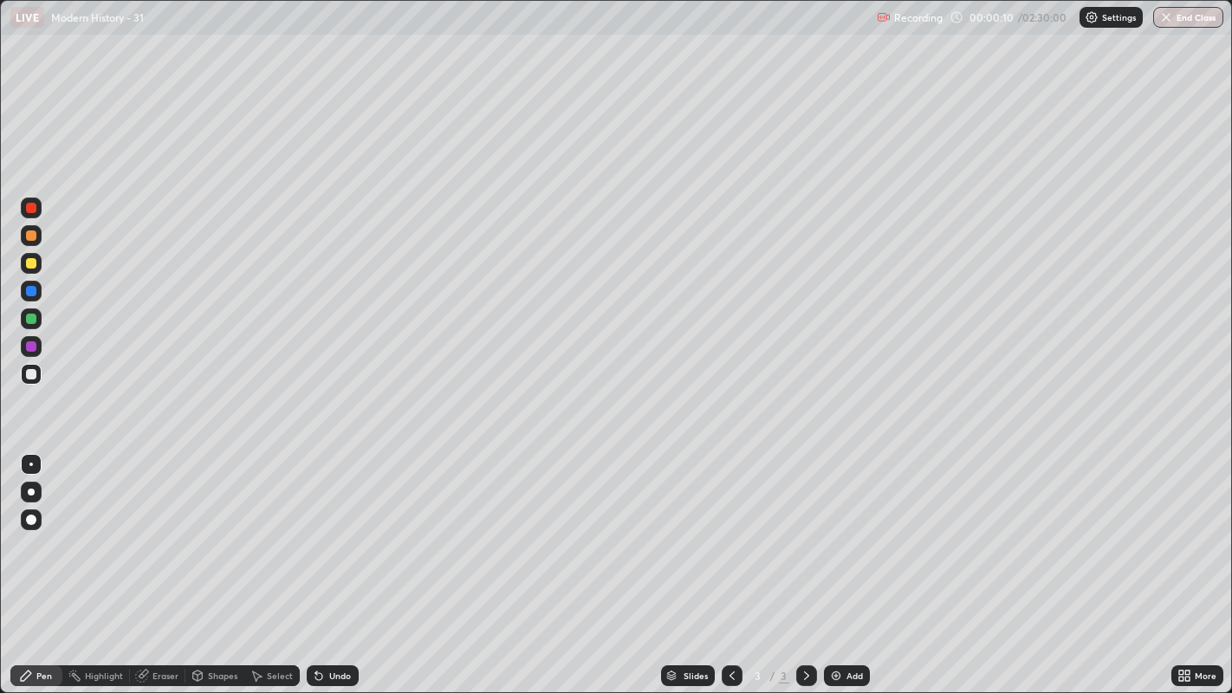
click at [151, 570] on div "Eraser" at bounding box center [157, 675] width 55 height 21
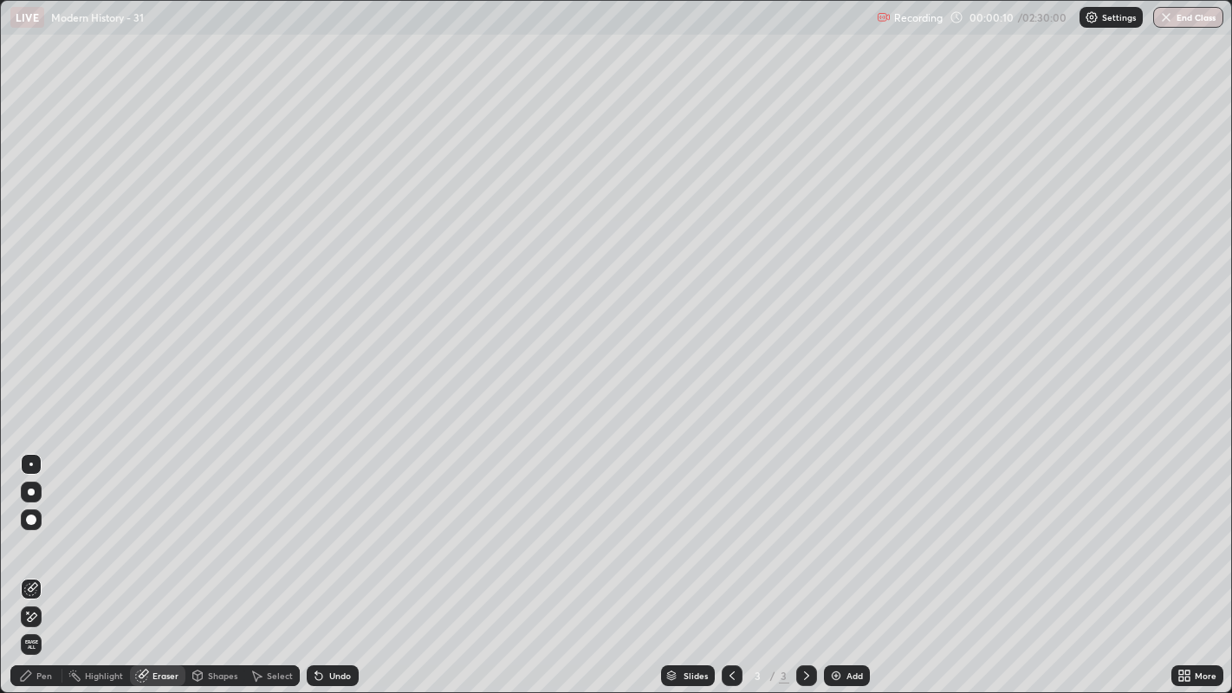
click at [33, 570] on icon at bounding box center [31, 617] width 14 height 15
click at [30, 570] on icon at bounding box center [26, 676] width 10 height 10
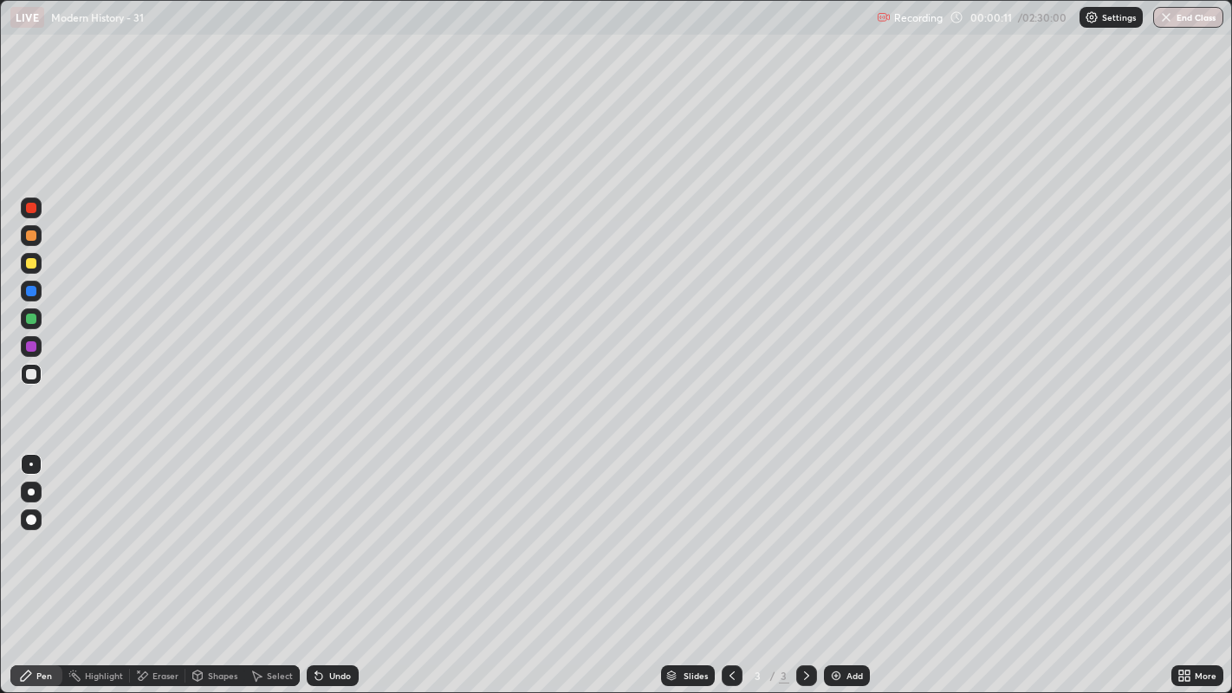
click at [33, 372] on div at bounding box center [31, 374] width 10 height 10
click at [34, 235] on div at bounding box center [31, 235] width 10 height 10
click at [36, 261] on div at bounding box center [31, 263] width 10 height 10
click at [36, 237] on div at bounding box center [31, 235] width 10 height 10
click at [36, 265] on div at bounding box center [31, 263] width 10 height 10
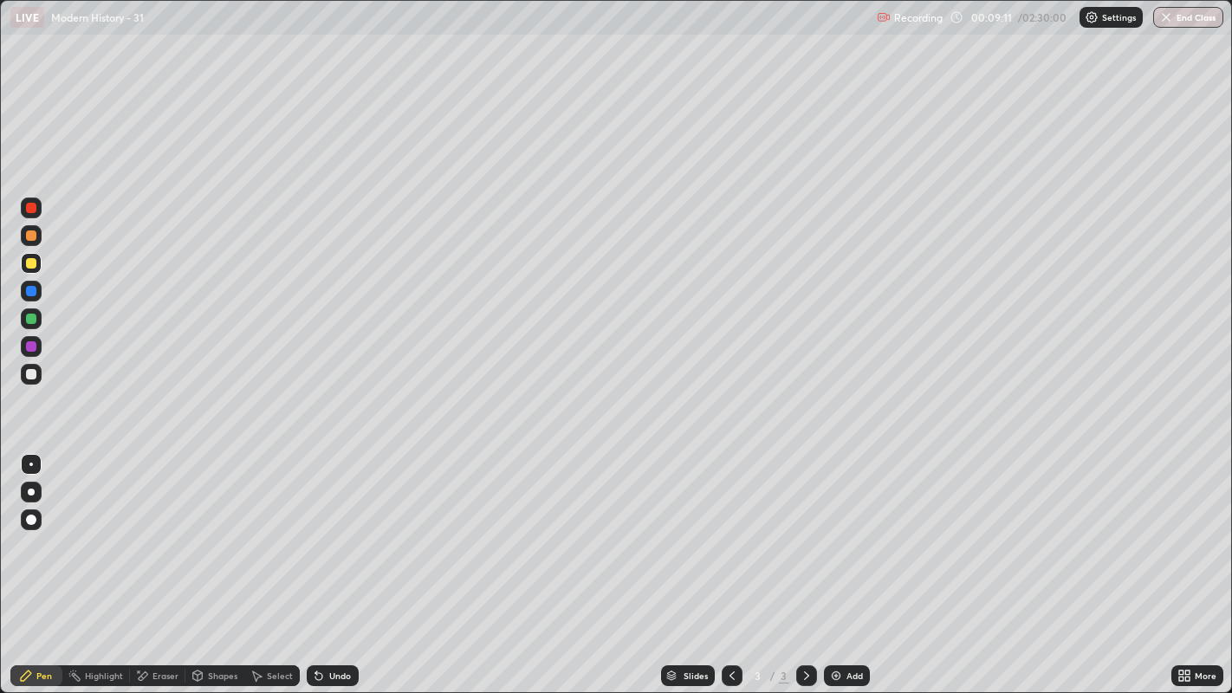
click at [36, 287] on div at bounding box center [31, 291] width 21 height 21
click at [32, 235] on div at bounding box center [31, 235] width 10 height 10
click at [162, 570] on div "Eraser" at bounding box center [165, 675] width 26 height 9
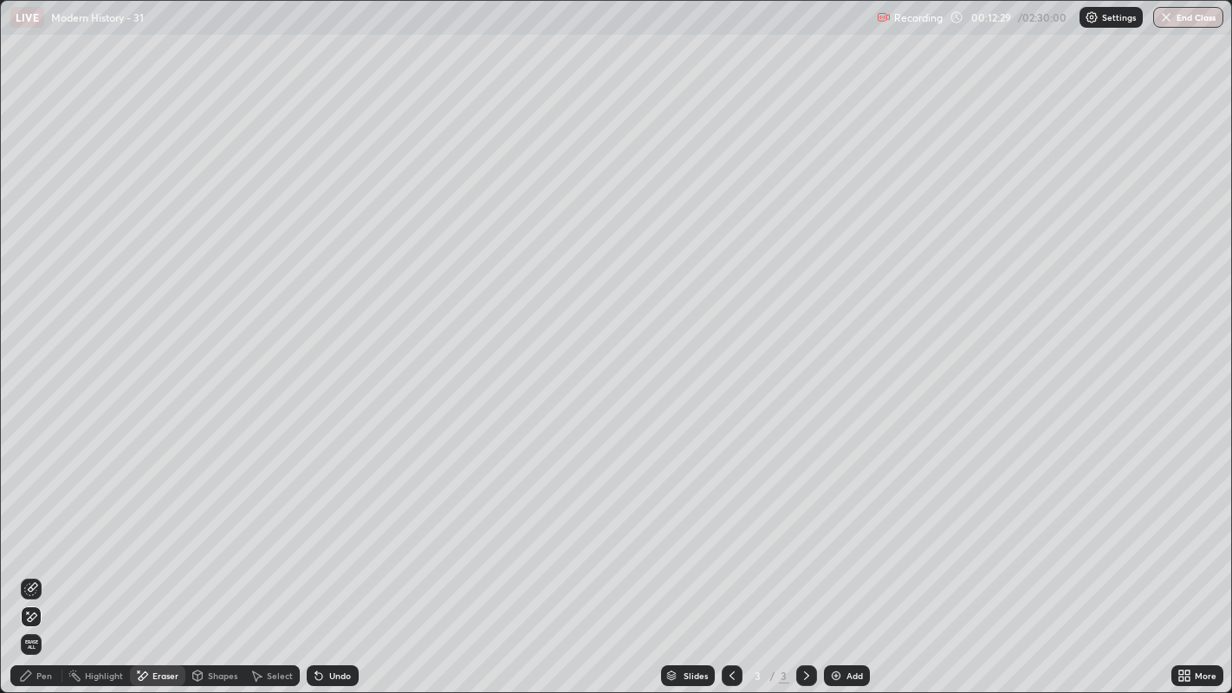
click at [55, 570] on div "Pen" at bounding box center [36, 675] width 52 height 21
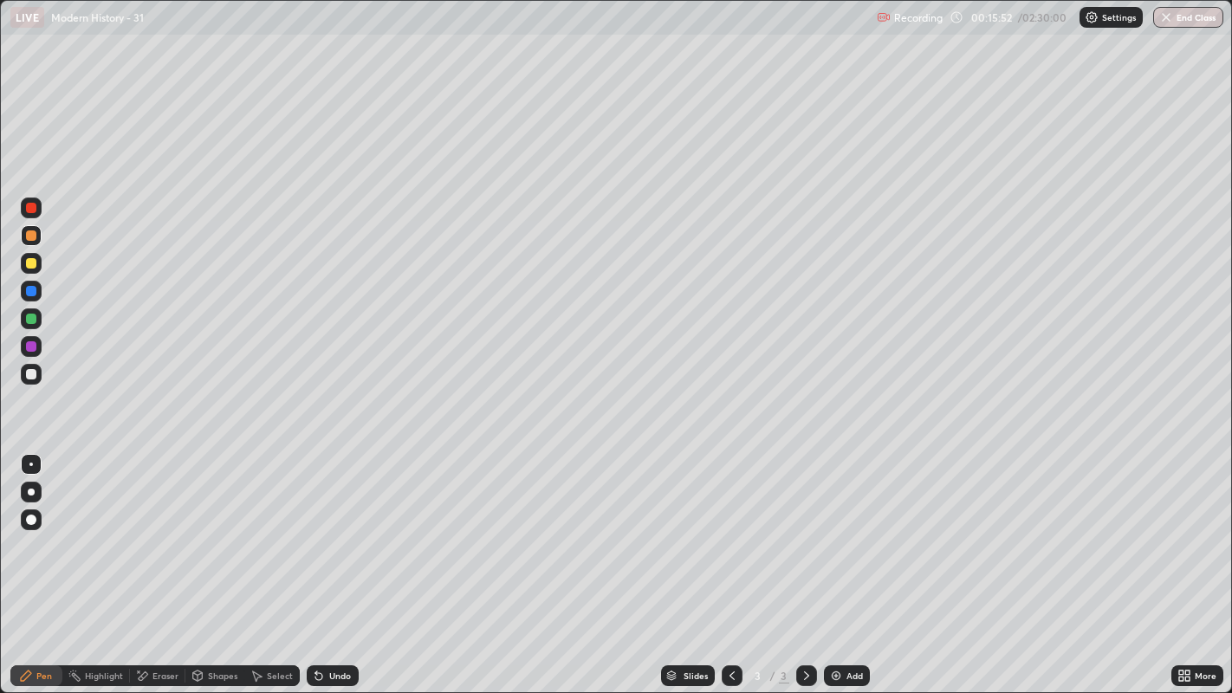
click at [152, 570] on div "Eraser" at bounding box center [157, 675] width 55 height 21
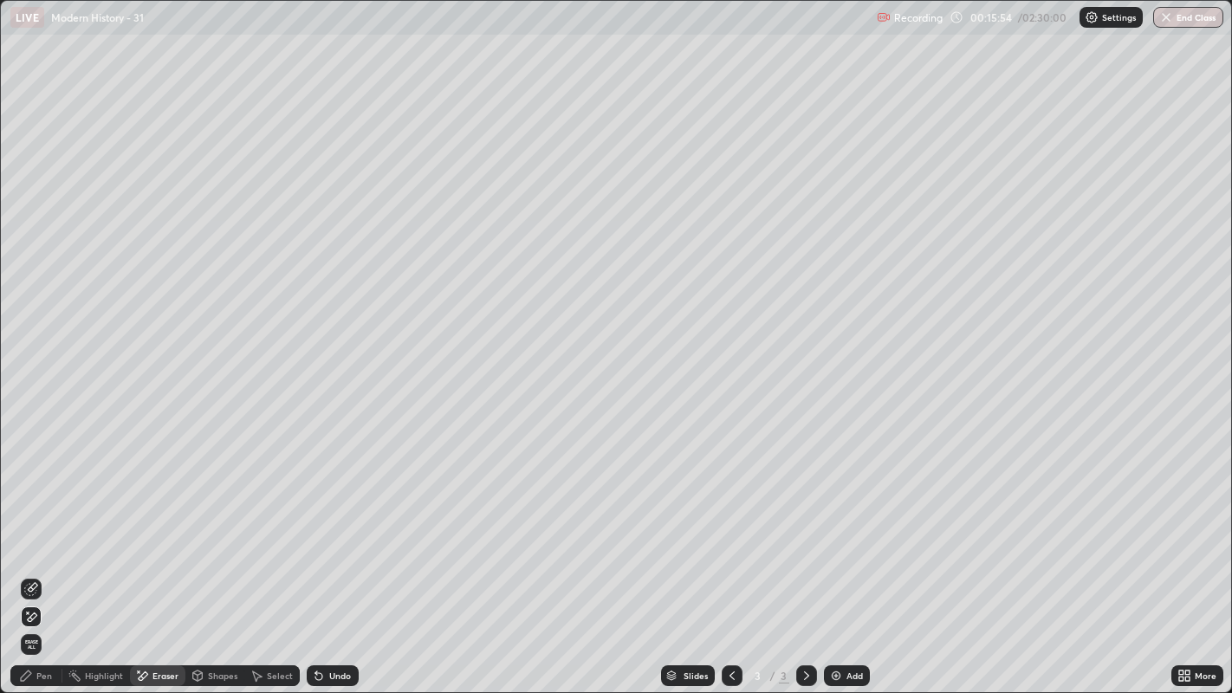
click at [34, 570] on div "Pen" at bounding box center [36, 675] width 52 height 21
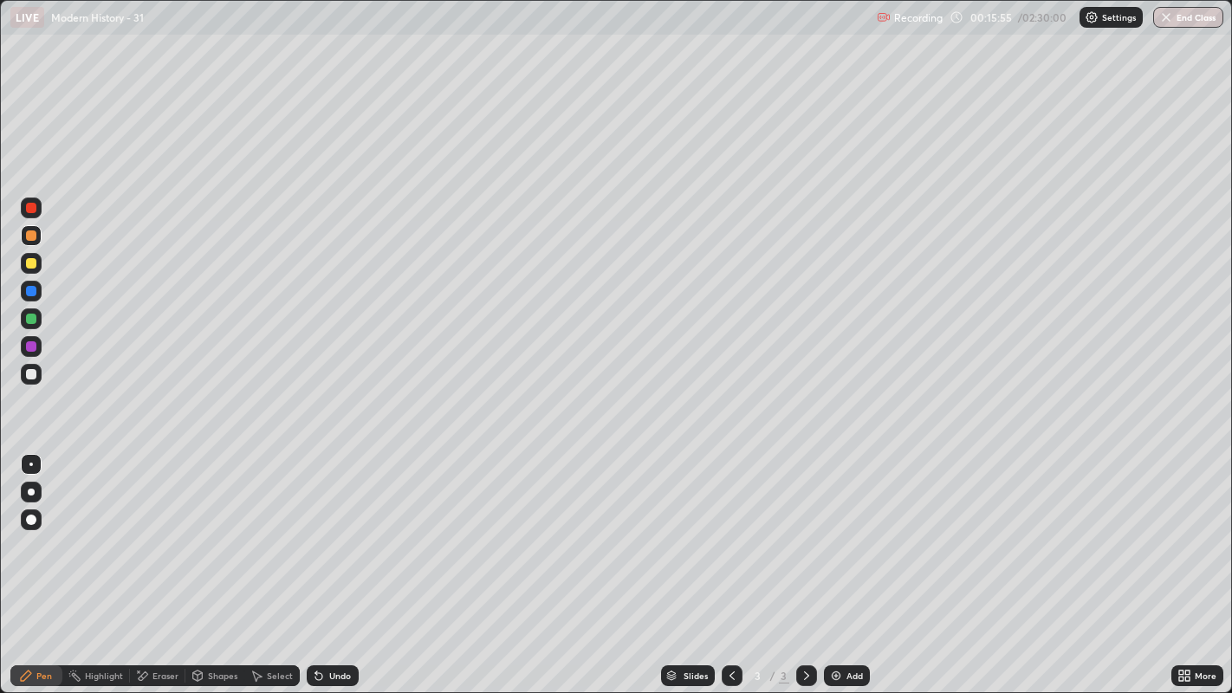
click at [40, 256] on div at bounding box center [31, 263] width 21 height 21
click at [154, 570] on div "Eraser" at bounding box center [165, 675] width 26 height 9
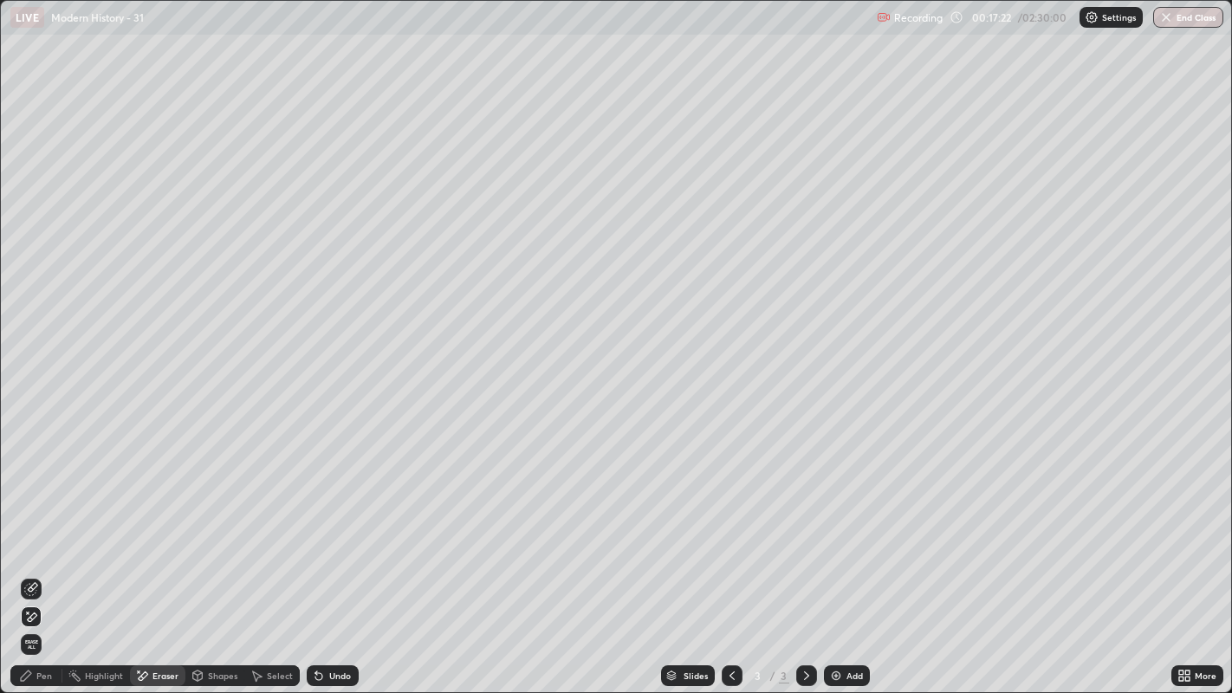
click at [36, 570] on div "Pen" at bounding box center [44, 675] width 16 height 9
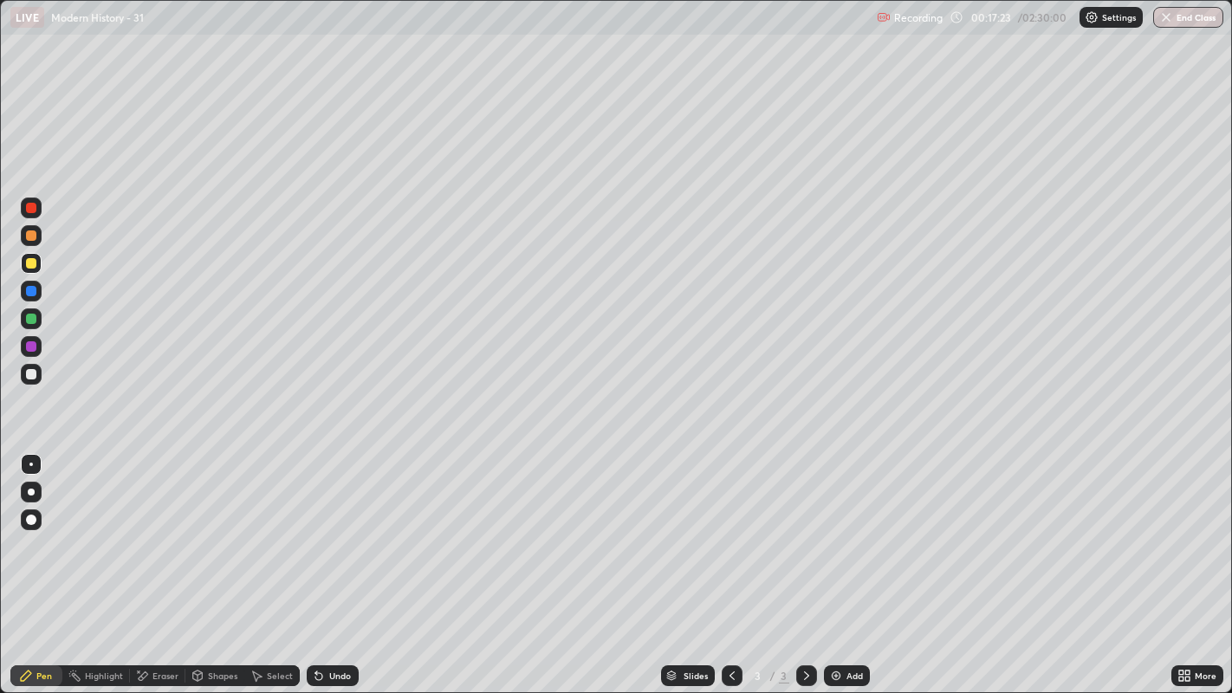
click at [30, 244] on div at bounding box center [31, 235] width 21 height 21
click at [152, 570] on div "Eraser" at bounding box center [165, 675] width 26 height 9
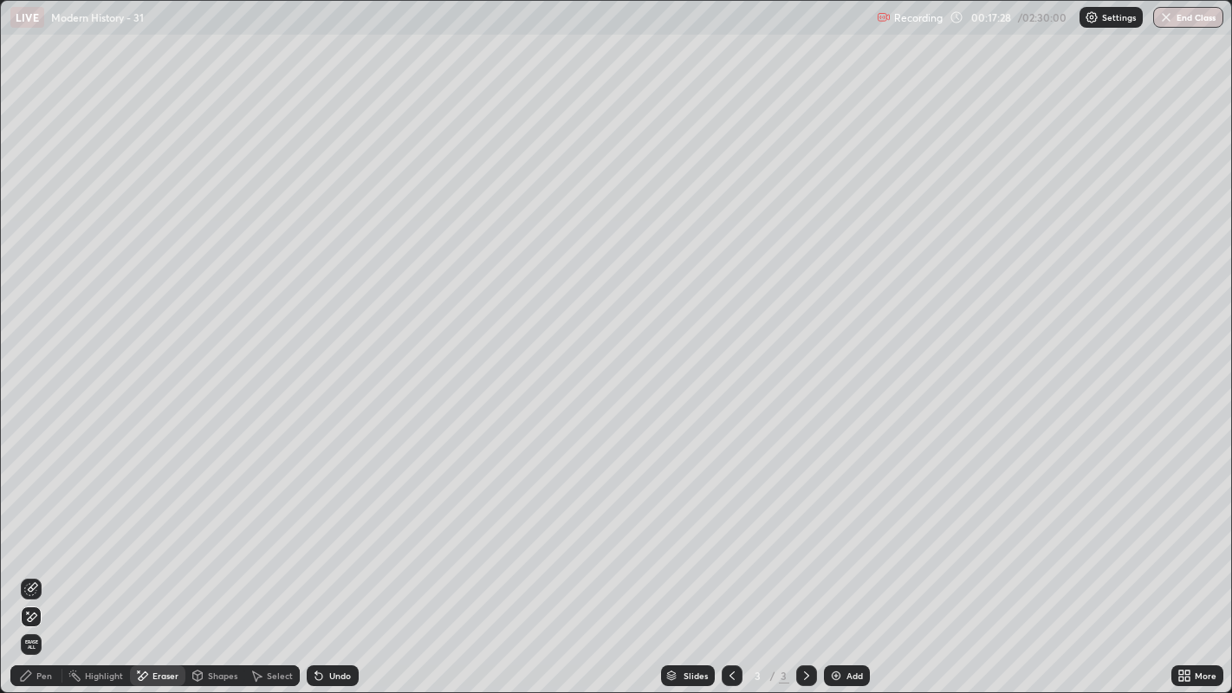
click at [49, 570] on div "Pen" at bounding box center [44, 675] width 16 height 9
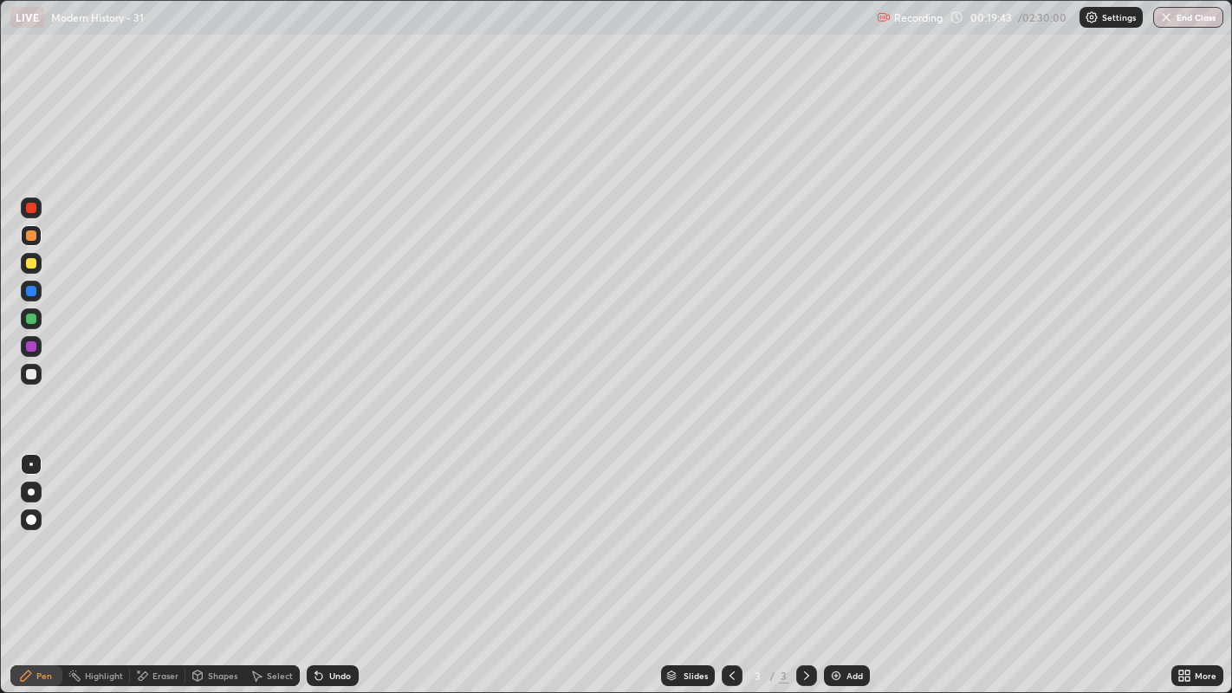
click at [830, 570] on img at bounding box center [836, 676] width 14 height 14
click at [729, 570] on icon at bounding box center [732, 676] width 14 height 14
click at [27, 209] on div at bounding box center [31, 208] width 10 height 10
click at [804, 570] on icon at bounding box center [807, 676] width 14 height 14
click at [729, 570] on icon at bounding box center [732, 676] width 14 height 14
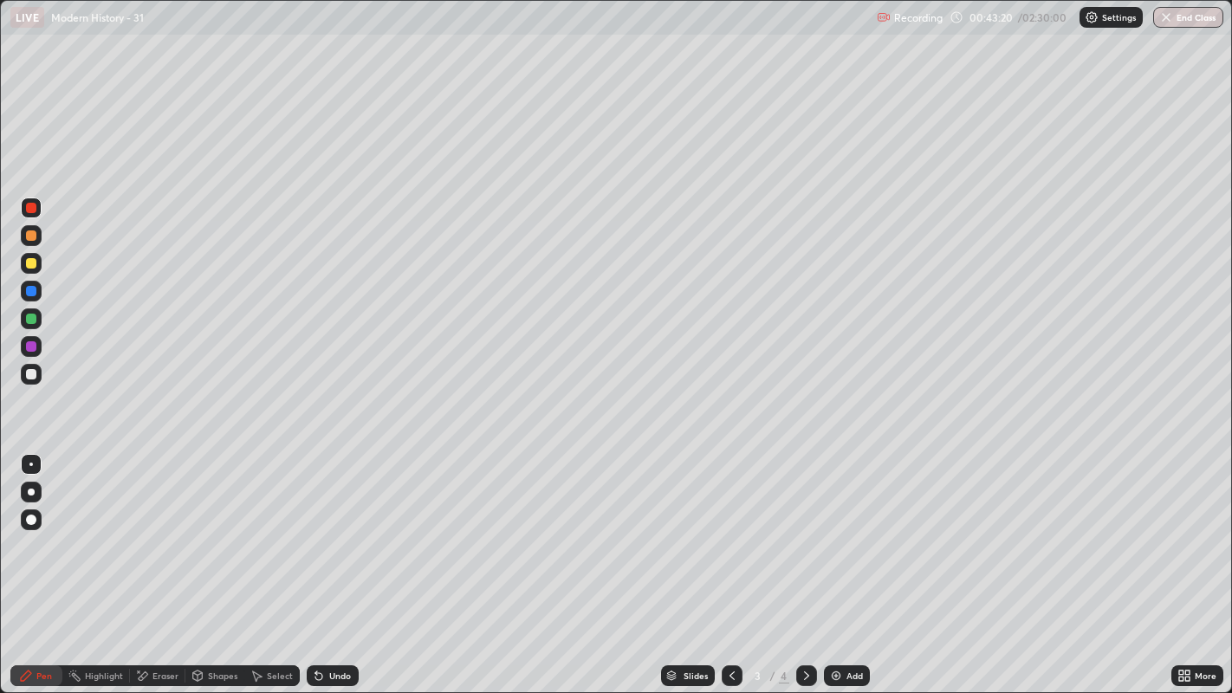
click at [225, 570] on div "Shapes" at bounding box center [214, 675] width 59 height 21
click at [47, 570] on div "Pen" at bounding box center [44, 675] width 16 height 9
click at [28, 237] on div at bounding box center [31, 235] width 10 height 10
click at [155, 570] on div "Eraser" at bounding box center [165, 675] width 26 height 9
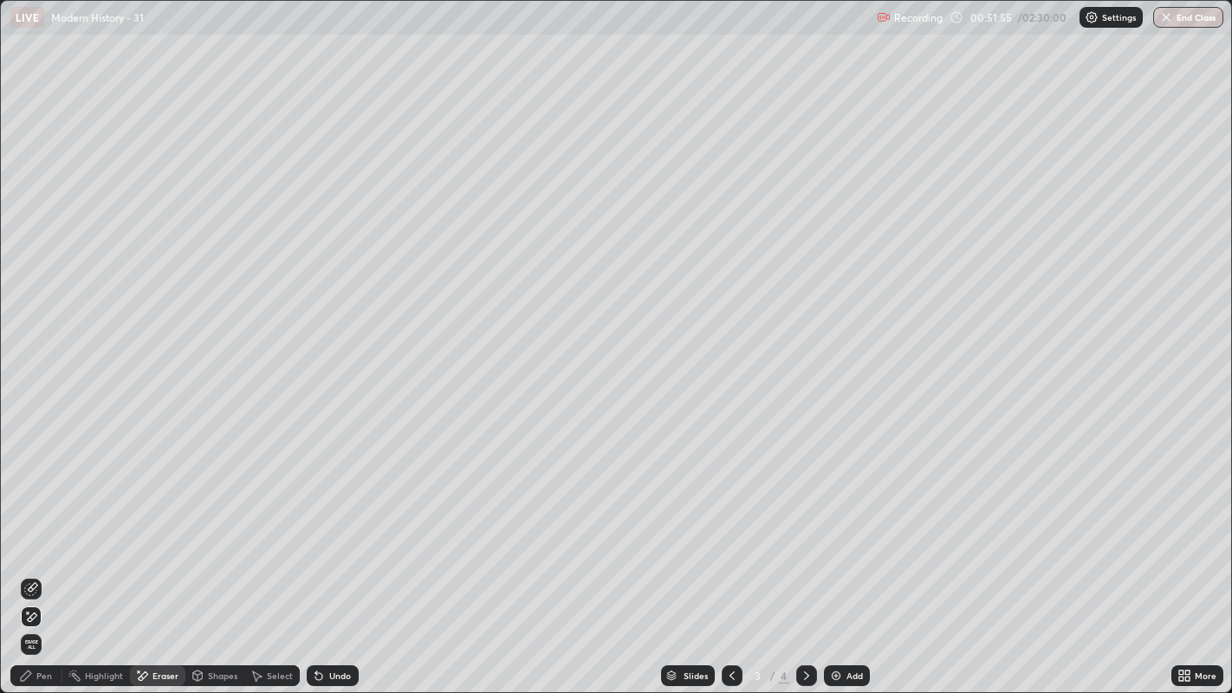
click at [36, 570] on div "Pen" at bounding box center [36, 675] width 52 height 21
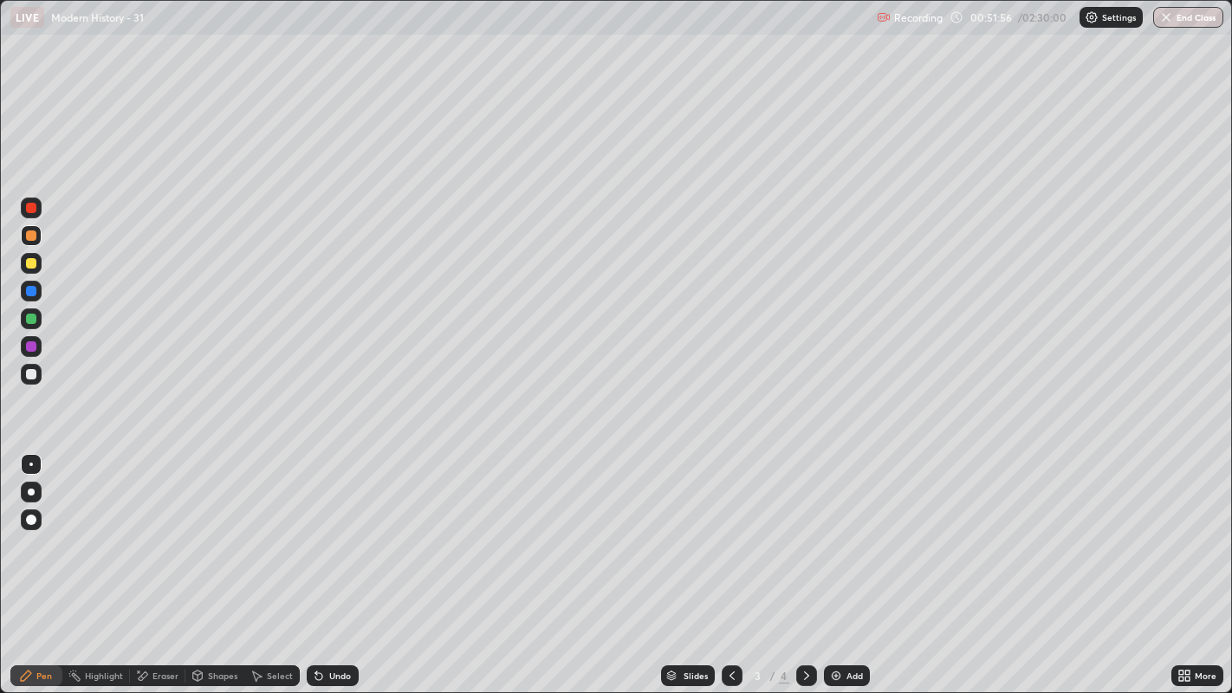
click at [32, 235] on div at bounding box center [31, 235] width 10 height 10
click at [32, 290] on div at bounding box center [31, 291] width 10 height 10
click at [802, 570] on icon at bounding box center [807, 676] width 14 height 14
click at [848, 570] on div "Add" at bounding box center [847, 675] width 46 height 21
click at [38, 373] on div at bounding box center [31, 374] width 21 height 21
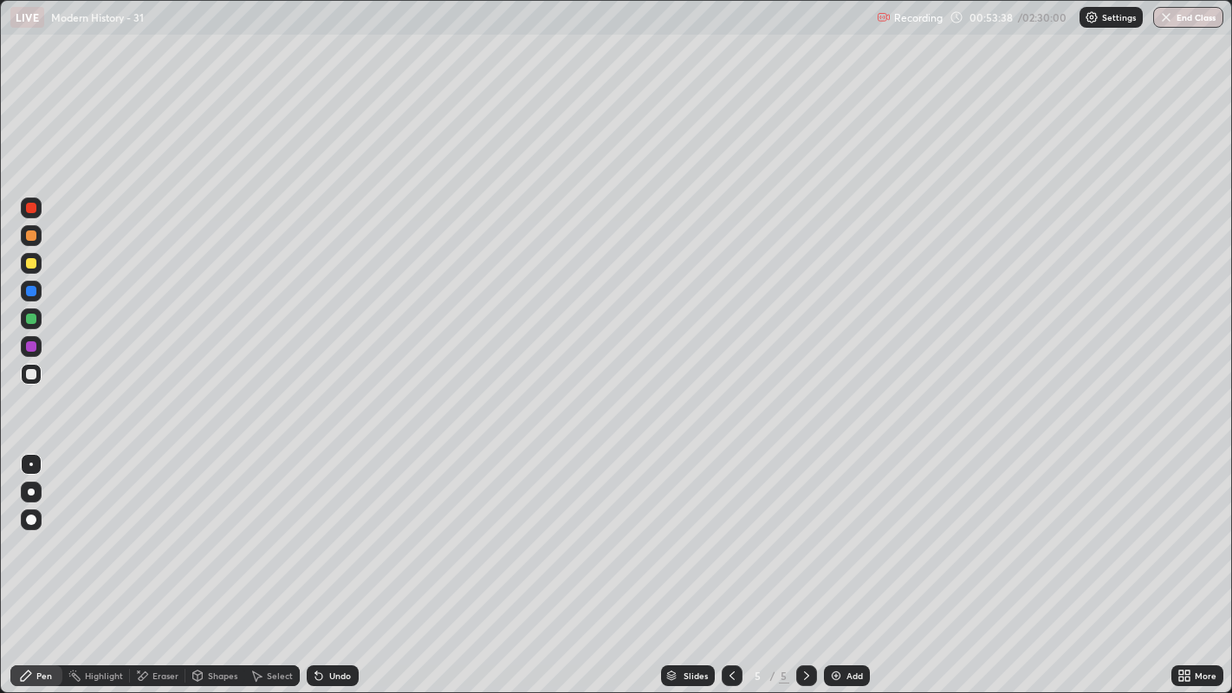
click at [36, 263] on div at bounding box center [31, 263] width 21 height 21
click at [806, 570] on div at bounding box center [806, 675] width 21 height 21
click at [849, 570] on div "Add" at bounding box center [854, 675] width 16 height 9
click at [729, 570] on icon at bounding box center [732, 676] width 14 height 14
click at [804, 570] on icon at bounding box center [807, 676] width 14 height 14
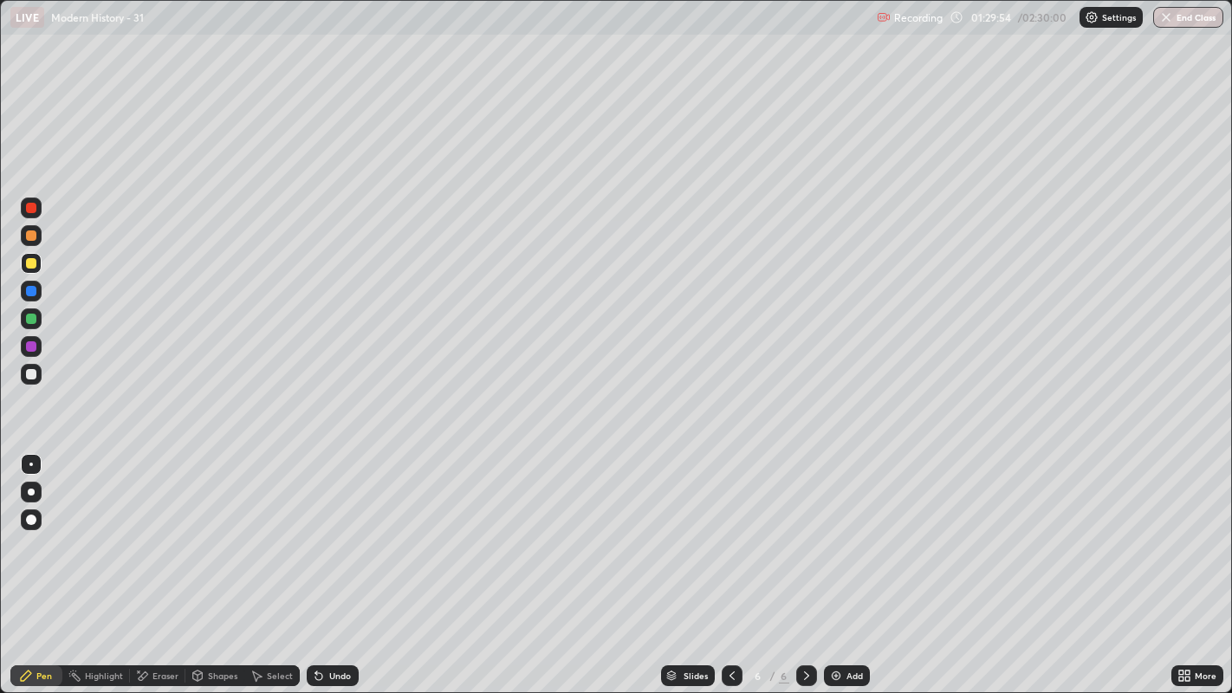
click at [729, 570] on icon at bounding box center [732, 676] width 14 height 14
click at [804, 570] on icon at bounding box center [807, 676] width 14 height 14
click at [35, 290] on div at bounding box center [31, 291] width 10 height 10
click at [158, 570] on div "Eraser" at bounding box center [165, 675] width 26 height 9
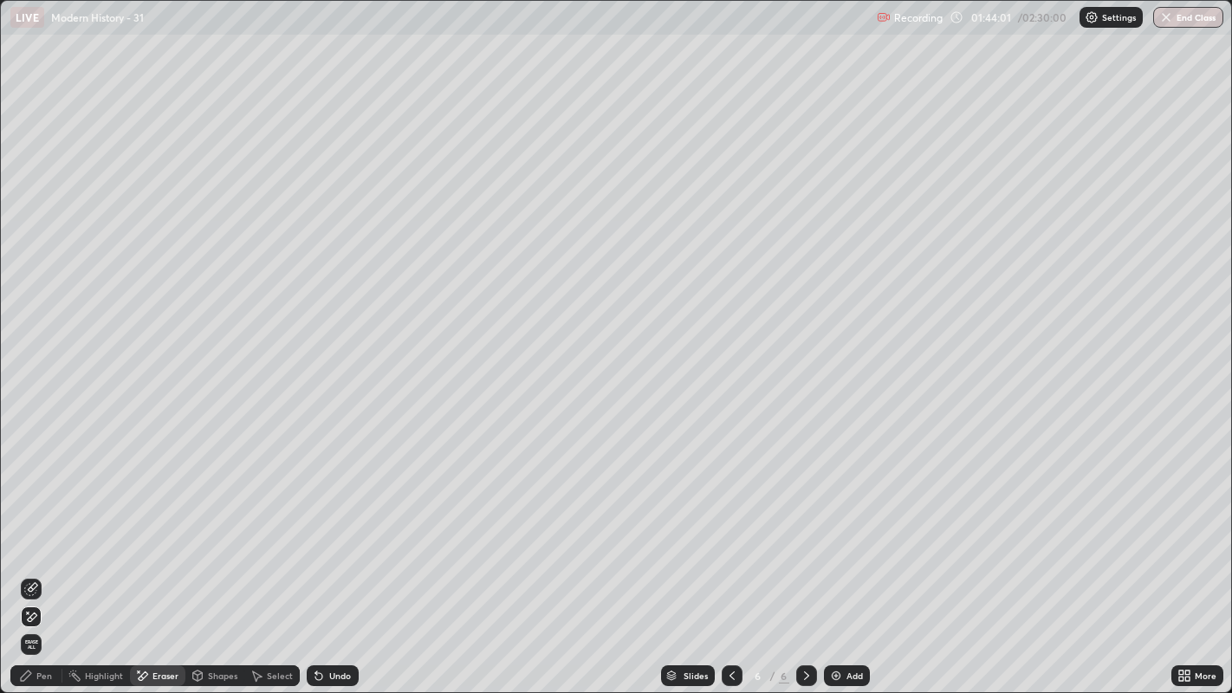
click at [31, 570] on icon at bounding box center [26, 676] width 14 height 14
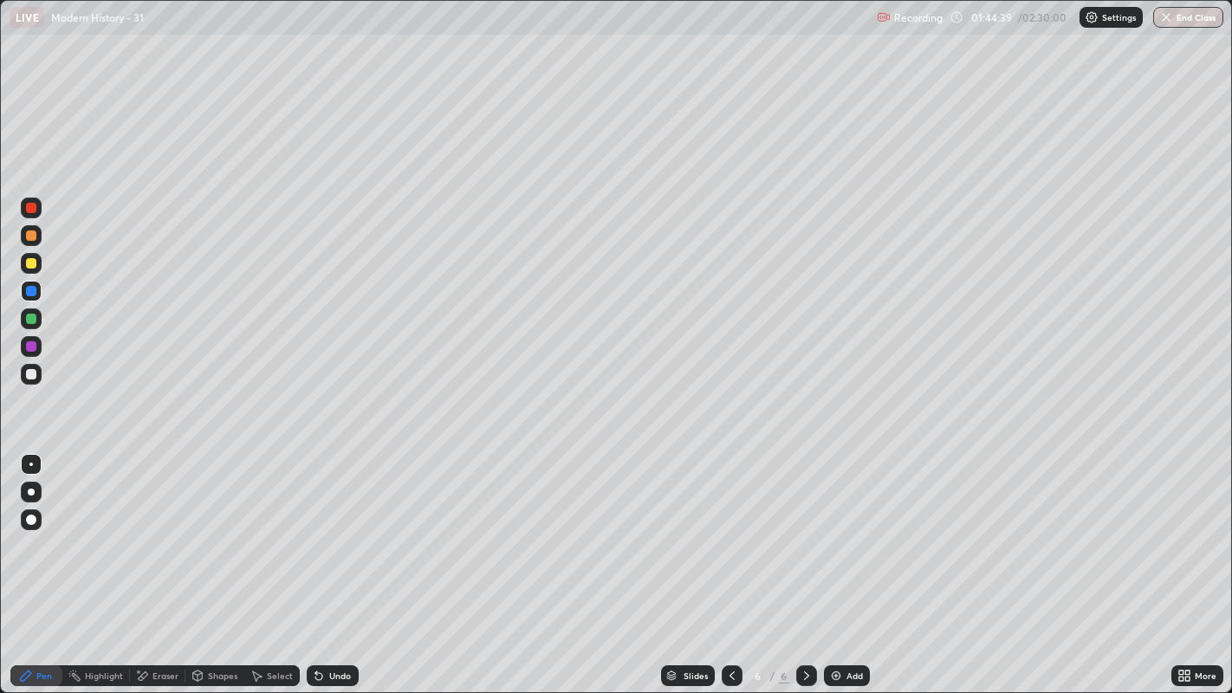
click at [33, 258] on div at bounding box center [31, 263] width 10 height 10
click at [30, 205] on div at bounding box center [31, 208] width 10 height 10
click at [729, 570] on icon at bounding box center [732, 676] width 14 height 14
click at [831, 570] on img at bounding box center [836, 676] width 14 height 14
click at [723, 570] on div at bounding box center [732, 675] width 21 height 21
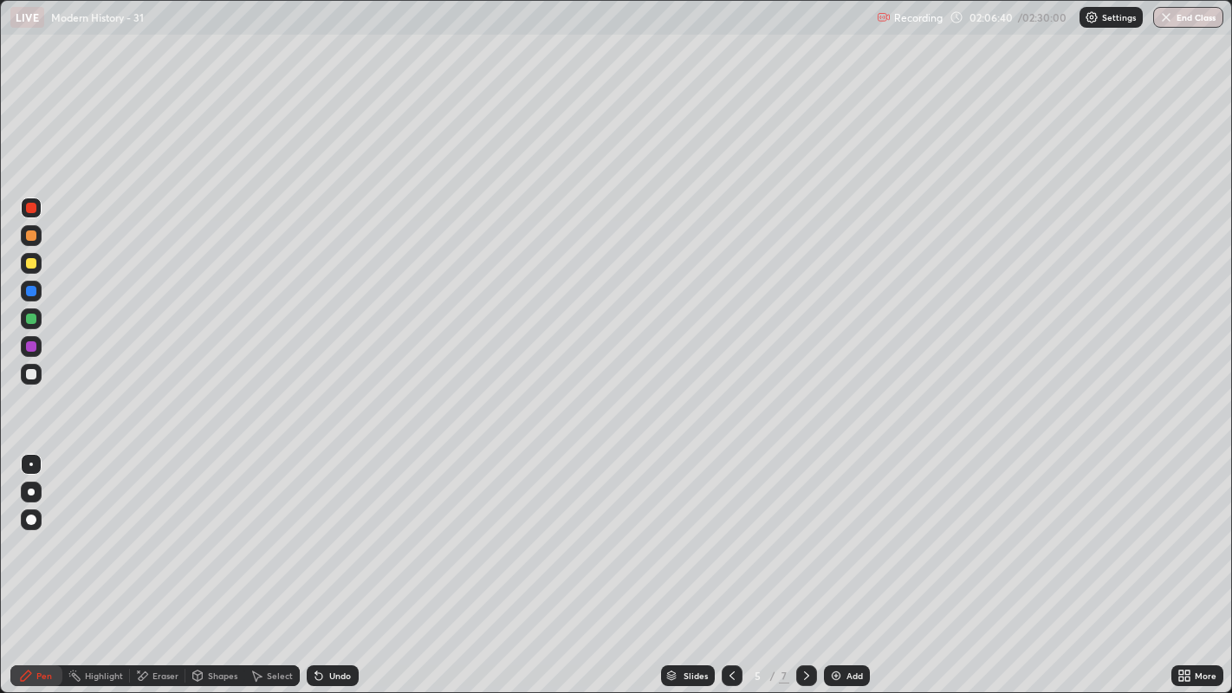
click at [1181, 570] on icon at bounding box center [1181, 679] width 4 height 4
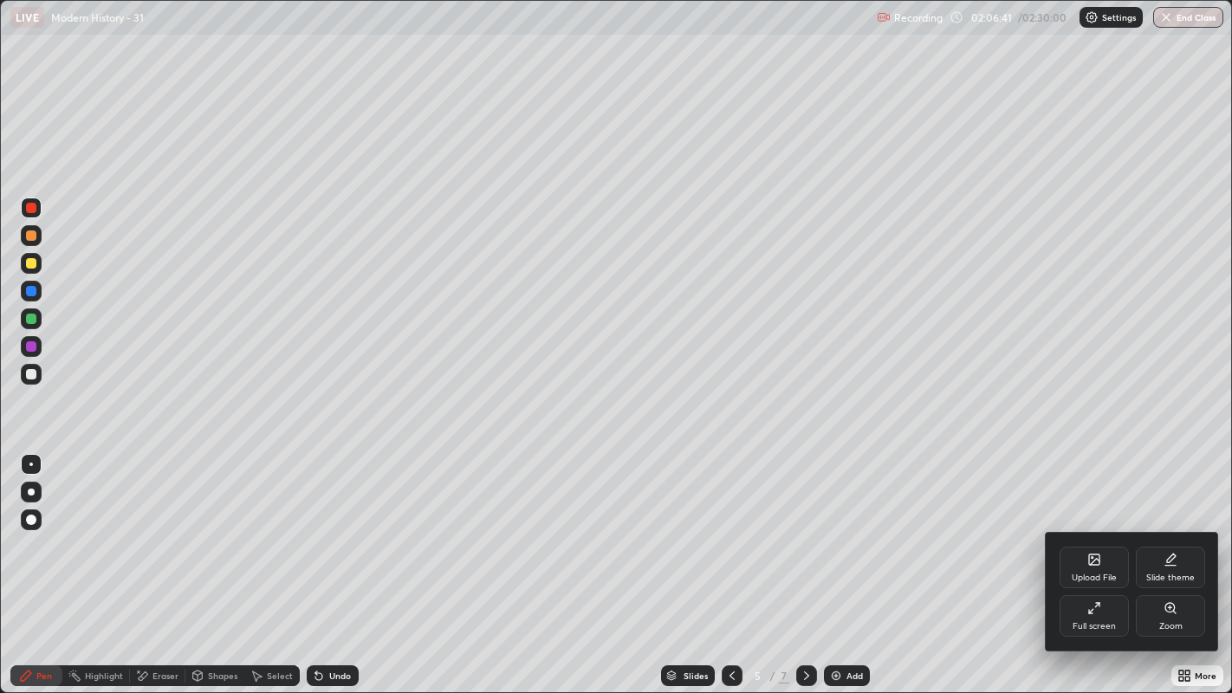
click at [1092, 570] on div "Full screen" at bounding box center [1094, 616] width 69 height 42
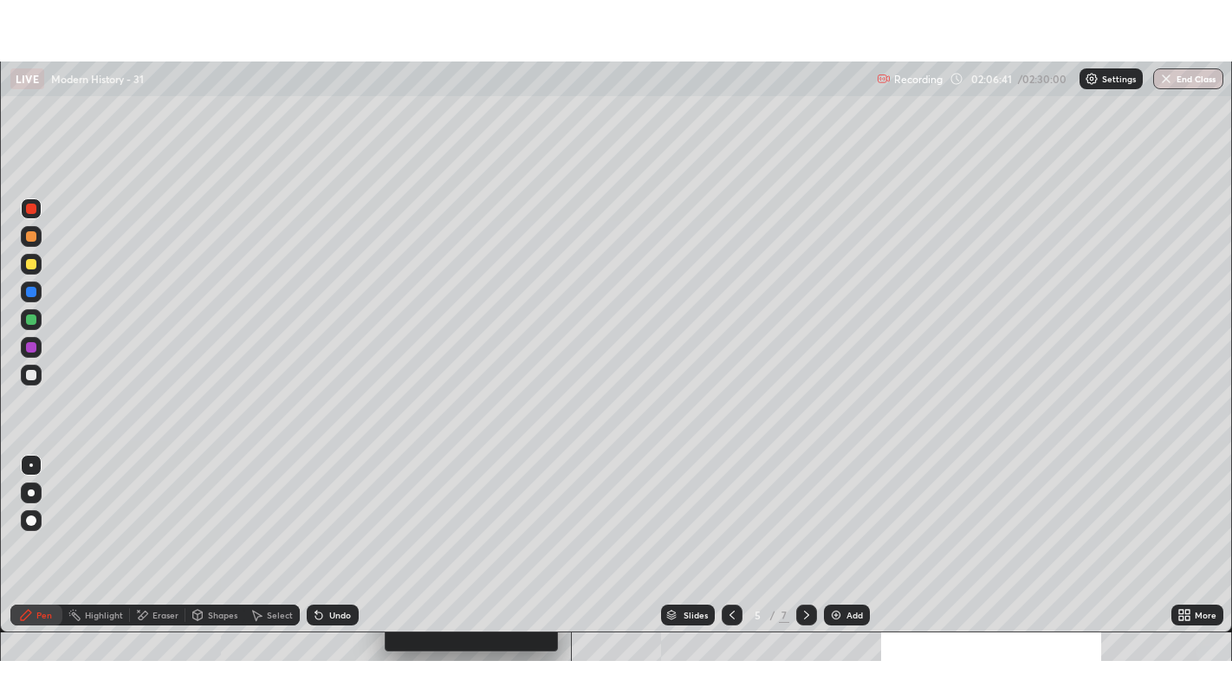
scroll to position [86067, 85405]
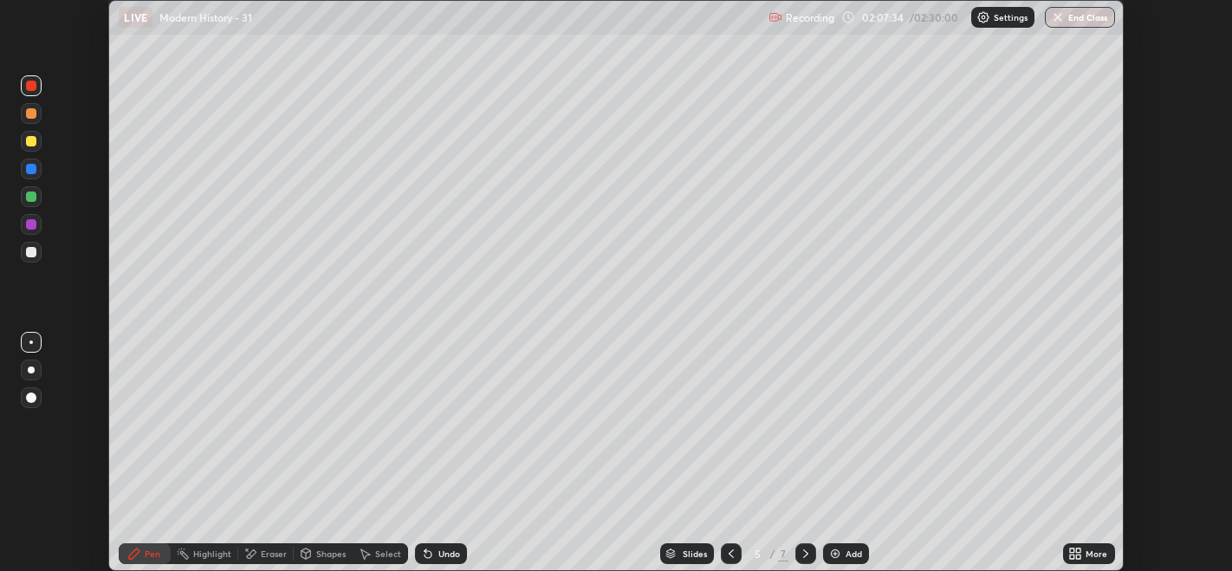
click at [1072, 550] on icon at bounding box center [1072, 550] width 4 height 4
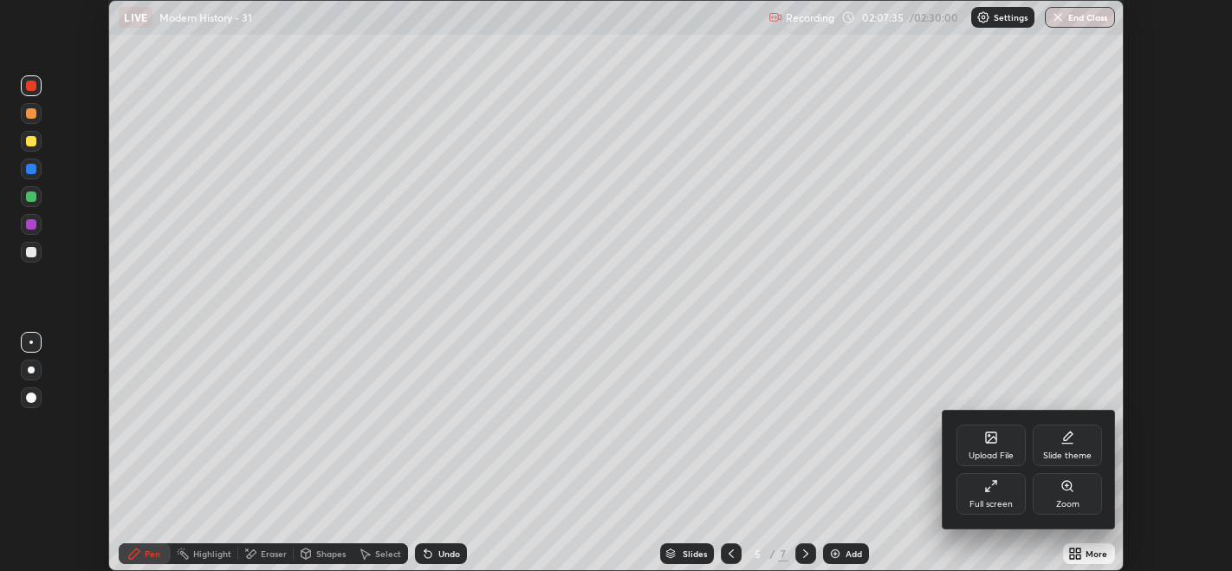
click at [984, 497] on div "Full screen" at bounding box center [990, 494] width 69 height 42
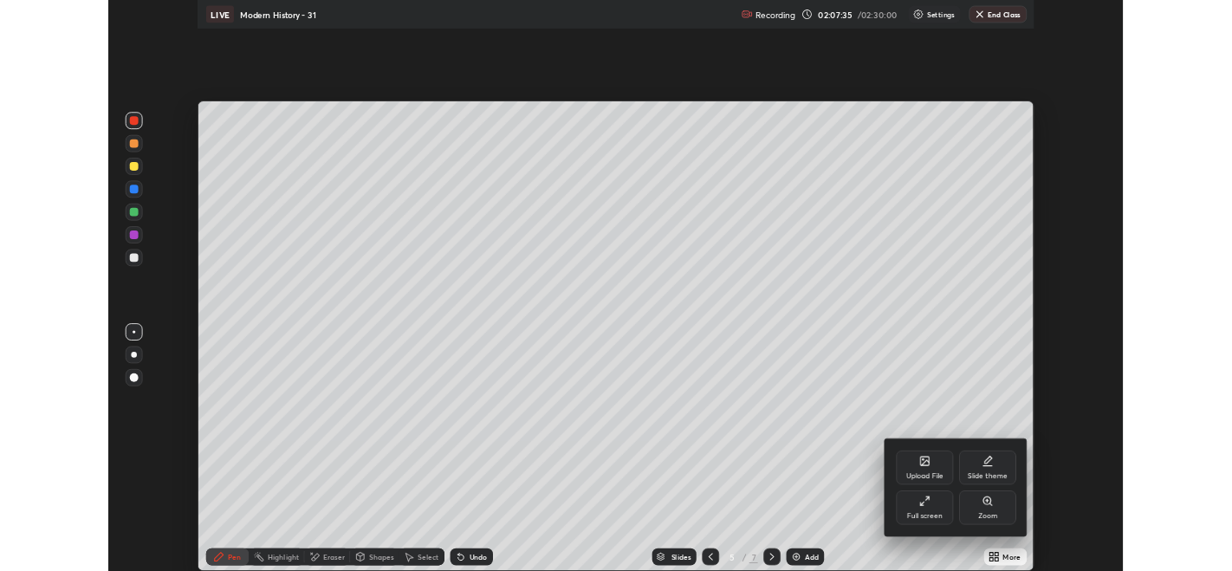
scroll to position [693, 1232]
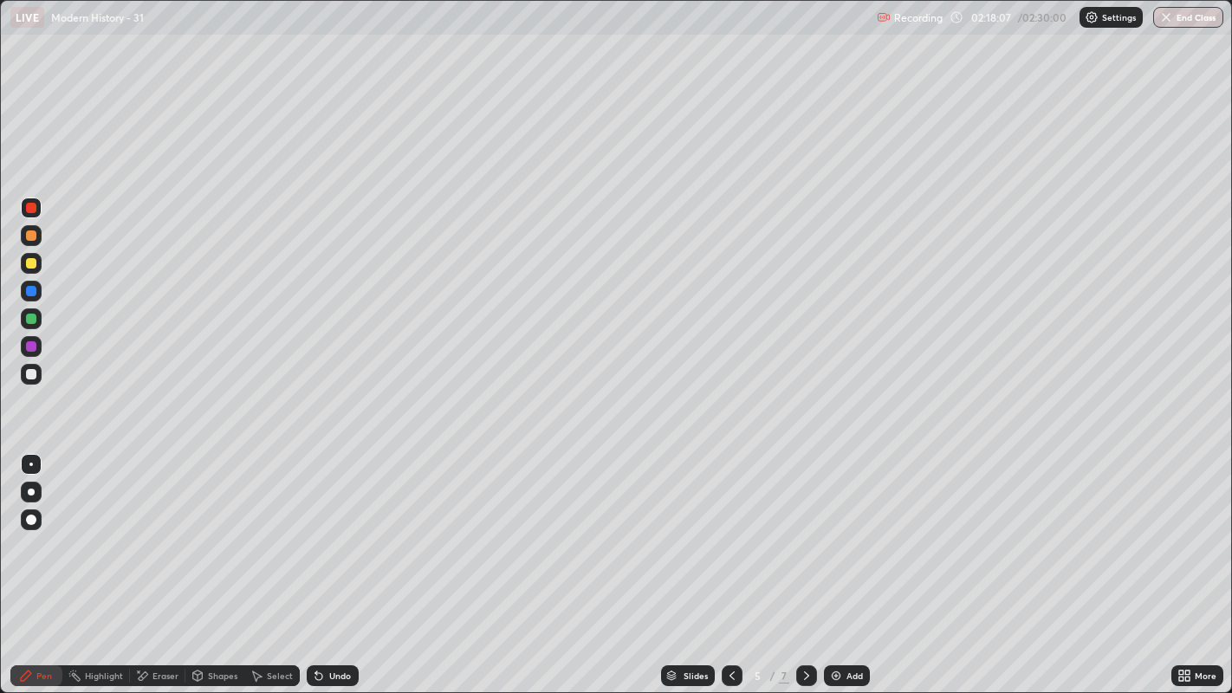
click at [729, 570] on icon at bounding box center [732, 676] width 14 height 14
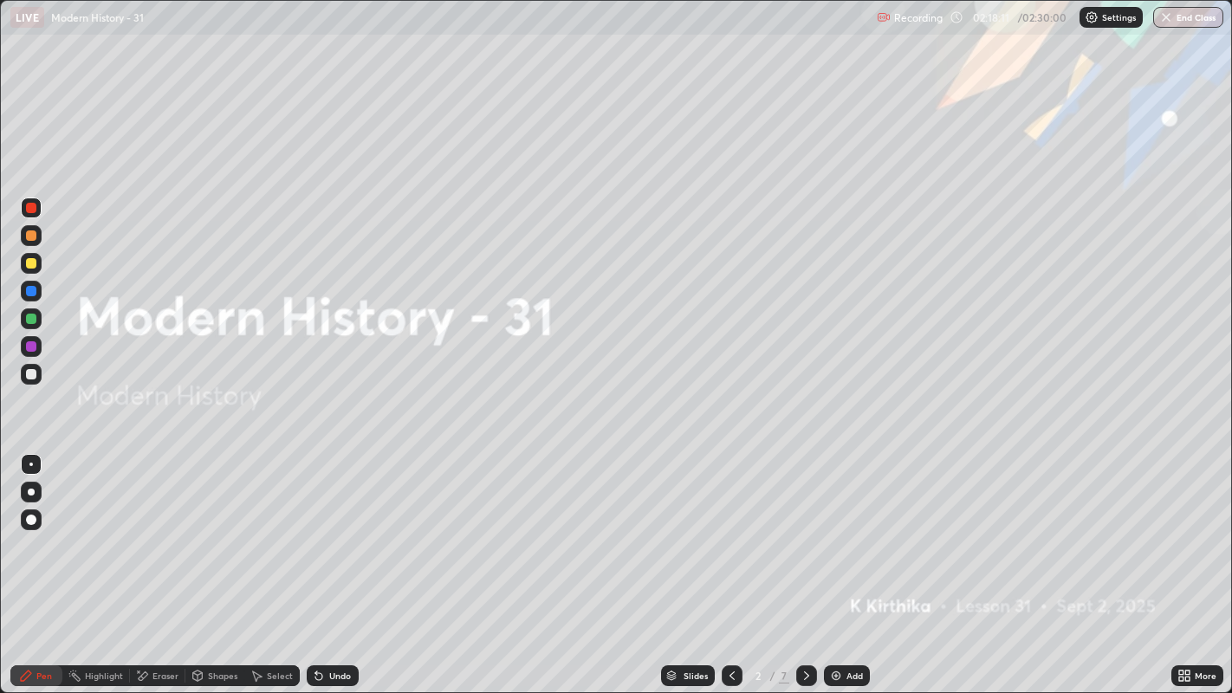
click at [804, 570] on icon at bounding box center [807, 676] width 14 height 14
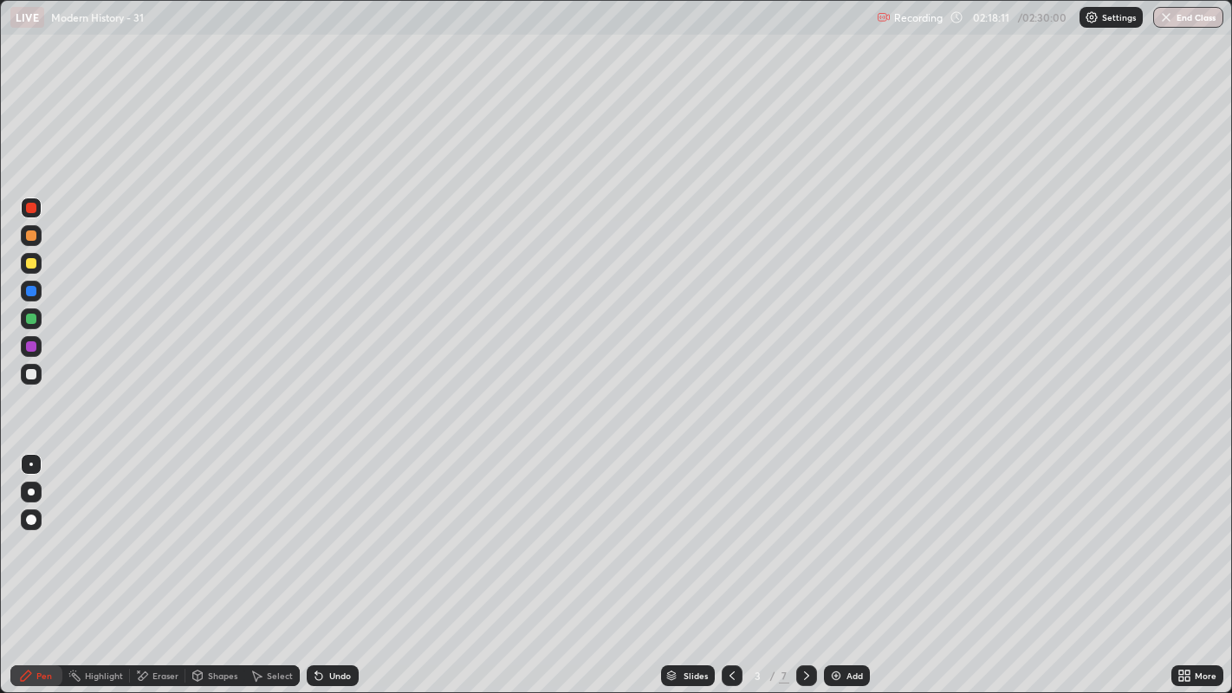
click at [804, 570] on icon at bounding box center [807, 676] width 14 height 14
click at [804, 570] on icon at bounding box center [806, 675] width 5 height 9
click at [804, 570] on icon at bounding box center [807, 676] width 14 height 14
click at [40, 264] on div at bounding box center [31, 263] width 21 height 21
click at [1180, 18] on button "End Class" at bounding box center [1188, 17] width 70 height 21
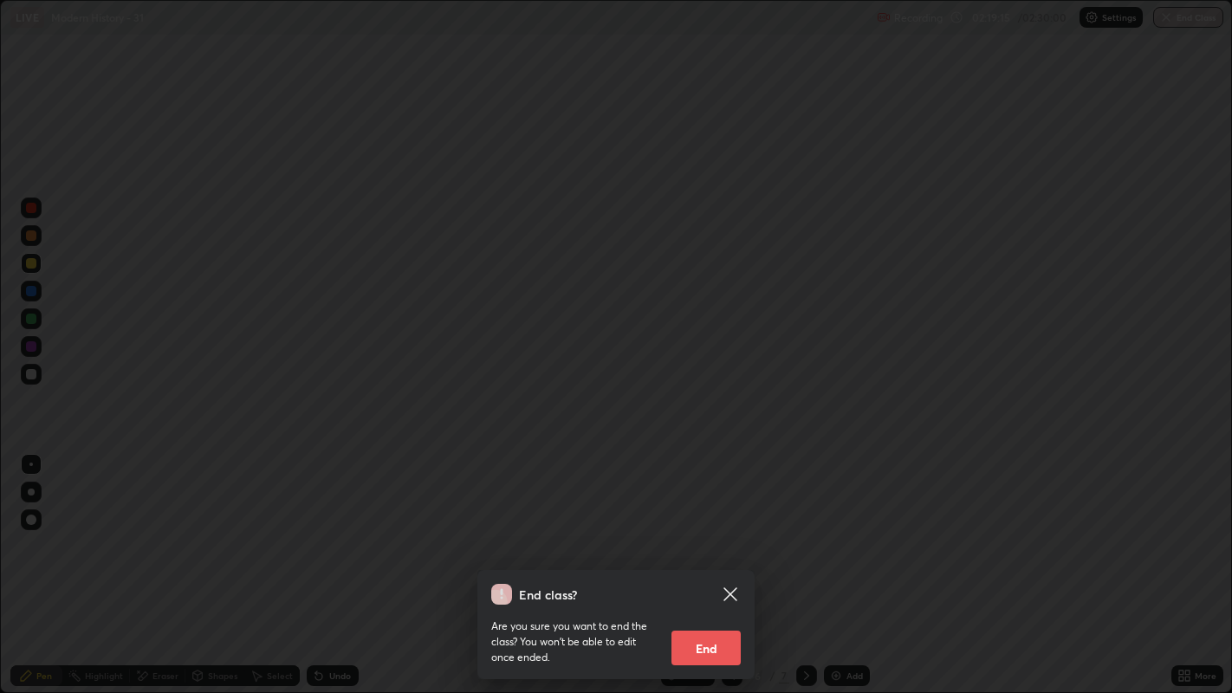
click at [714, 570] on button "End" at bounding box center [705, 648] width 69 height 35
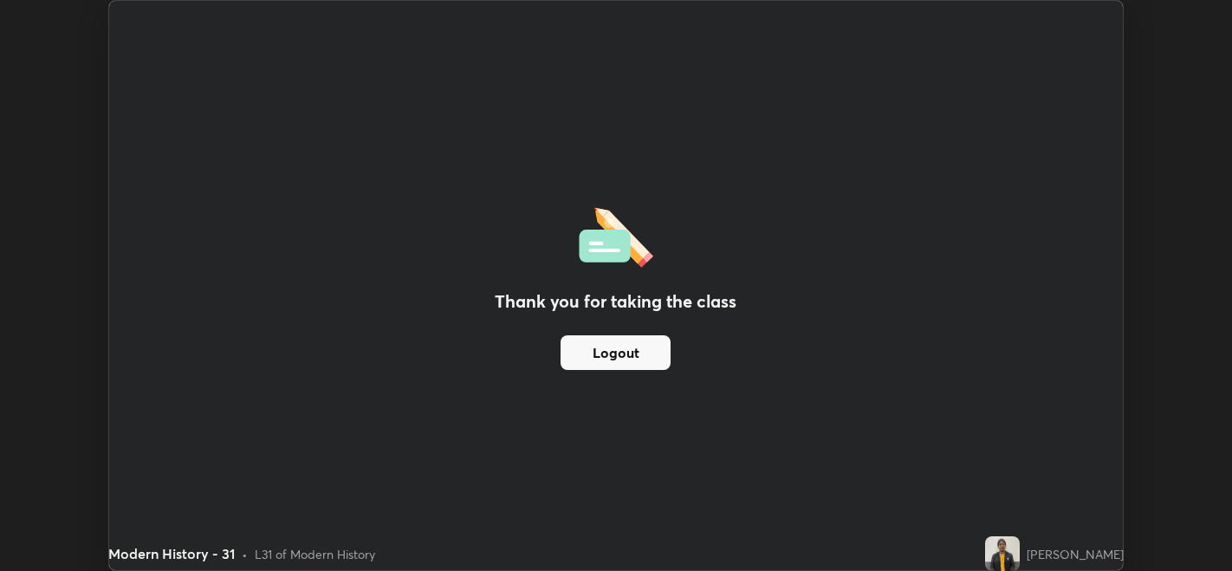
scroll to position [86067, 85405]
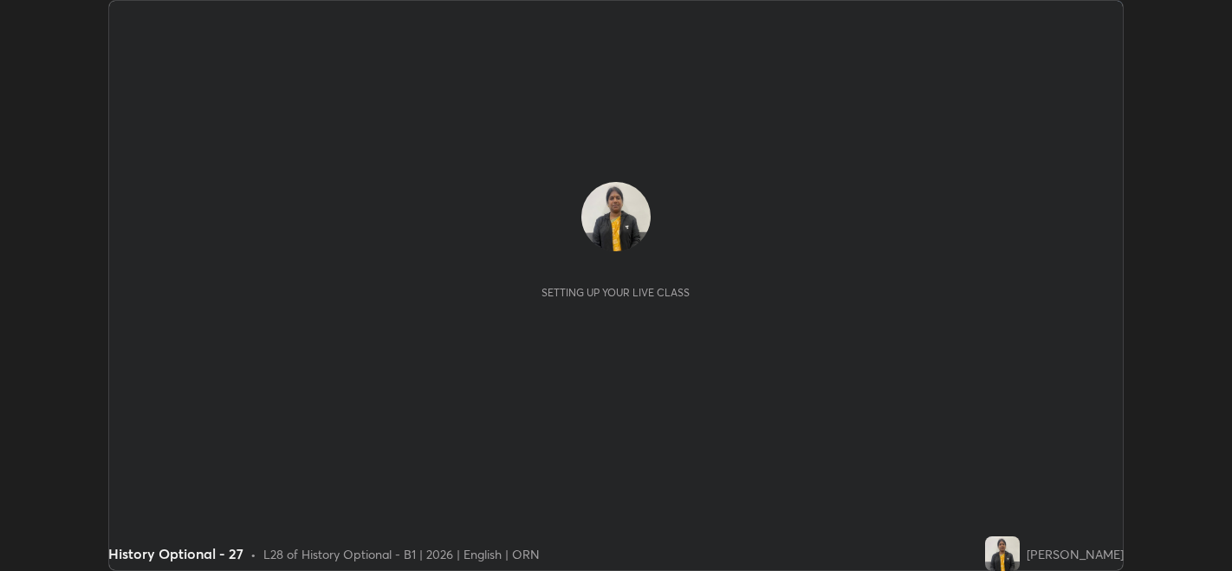
scroll to position [570, 1231]
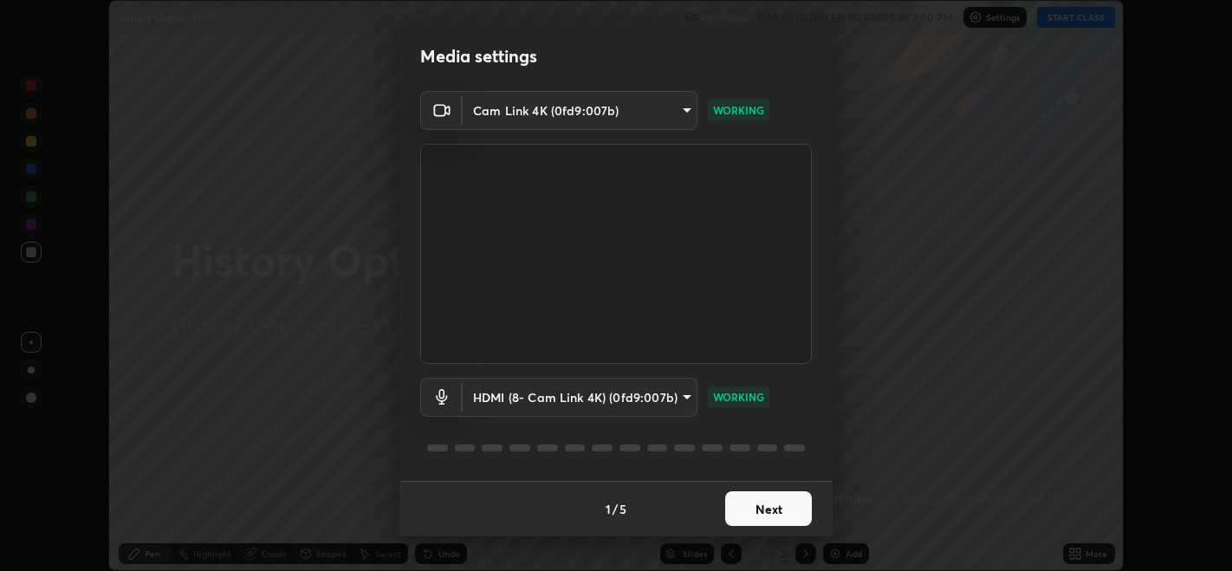
click at [774, 507] on button "Next" at bounding box center [768, 508] width 87 height 35
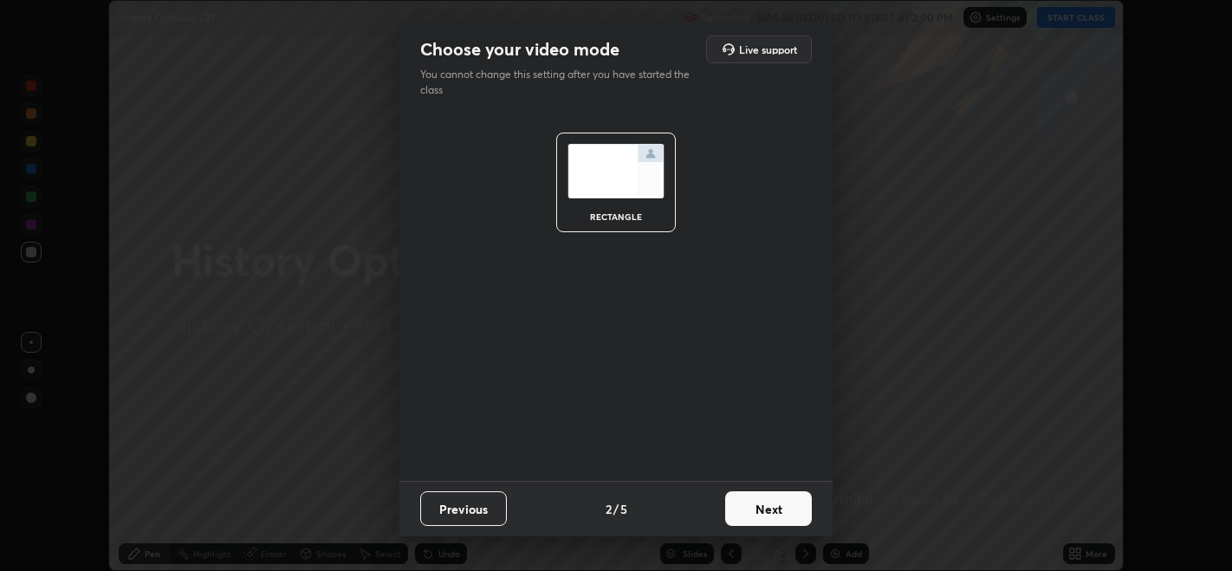
click at [772, 512] on button "Next" at bounding box center [768, 508] width 87 height 35
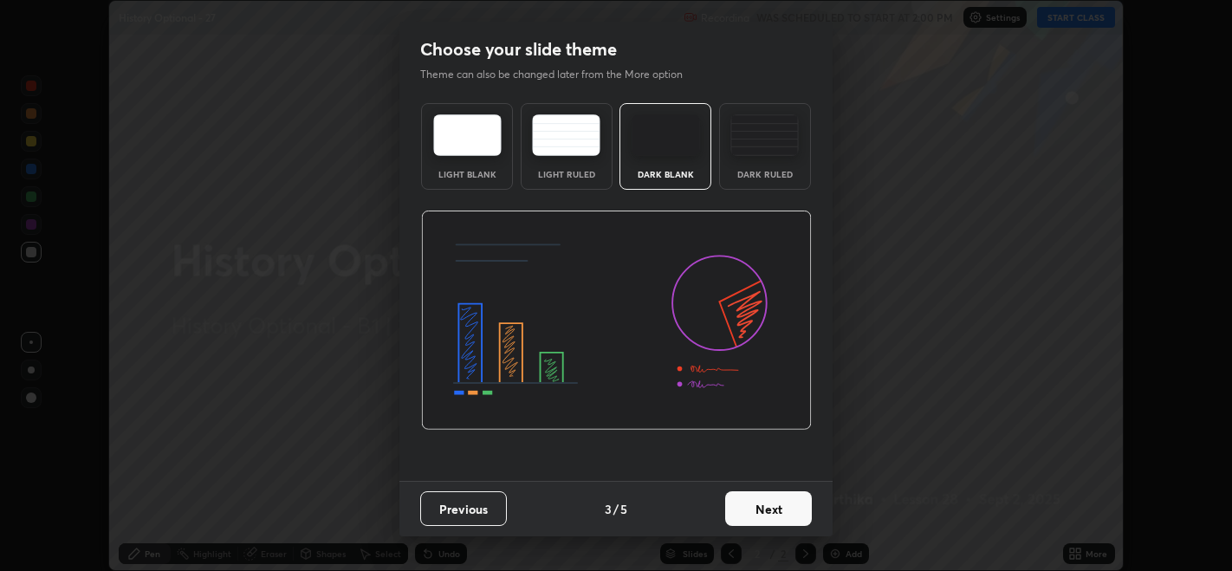
click at [772, 509] on button "Next" at bounding box center [768, 508] width 87 height 35
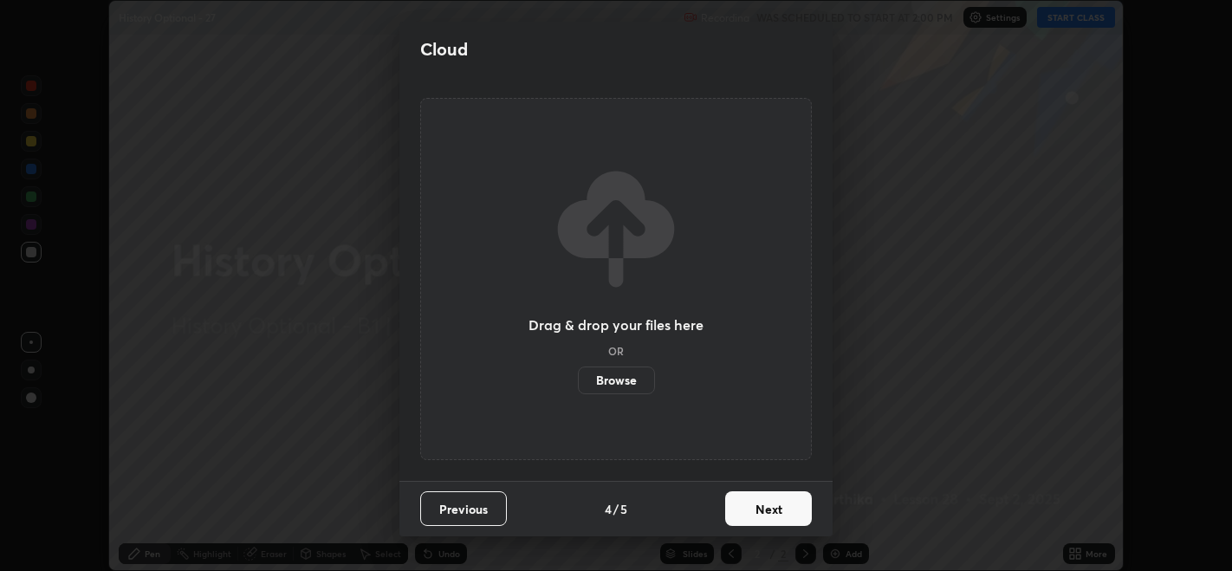
click at [771, 511] on button "Next" at bounding box center [768, 508] width 87 height 35
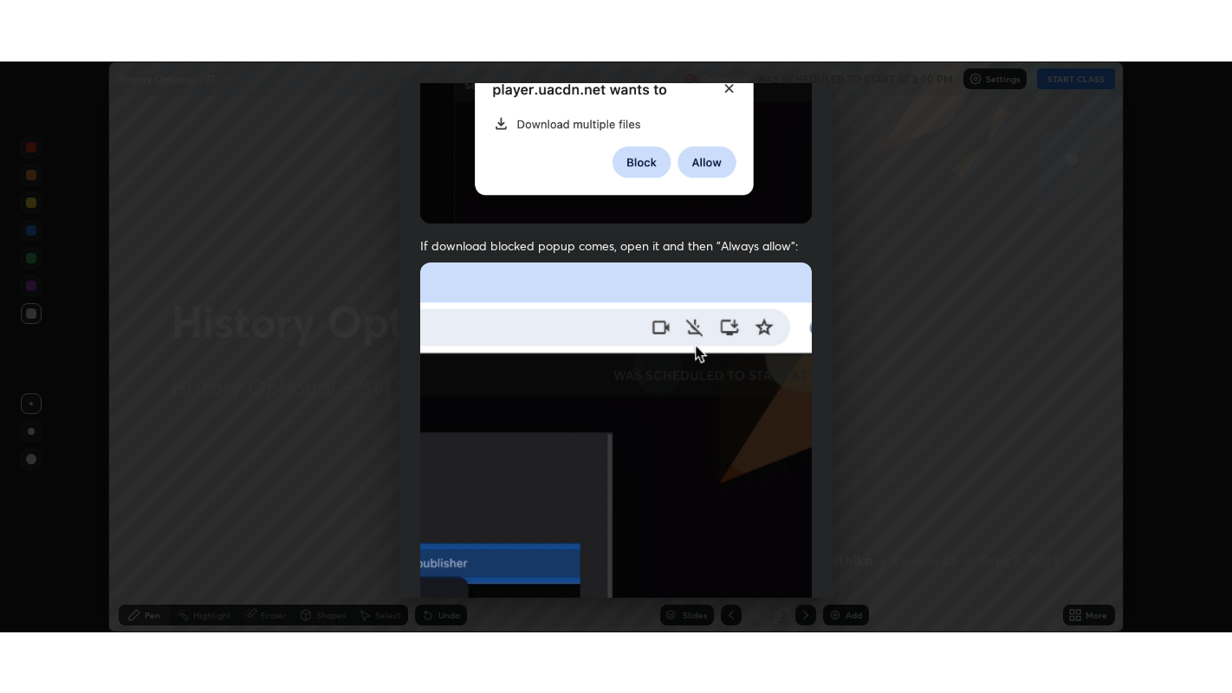
scroll to position [351, 0]
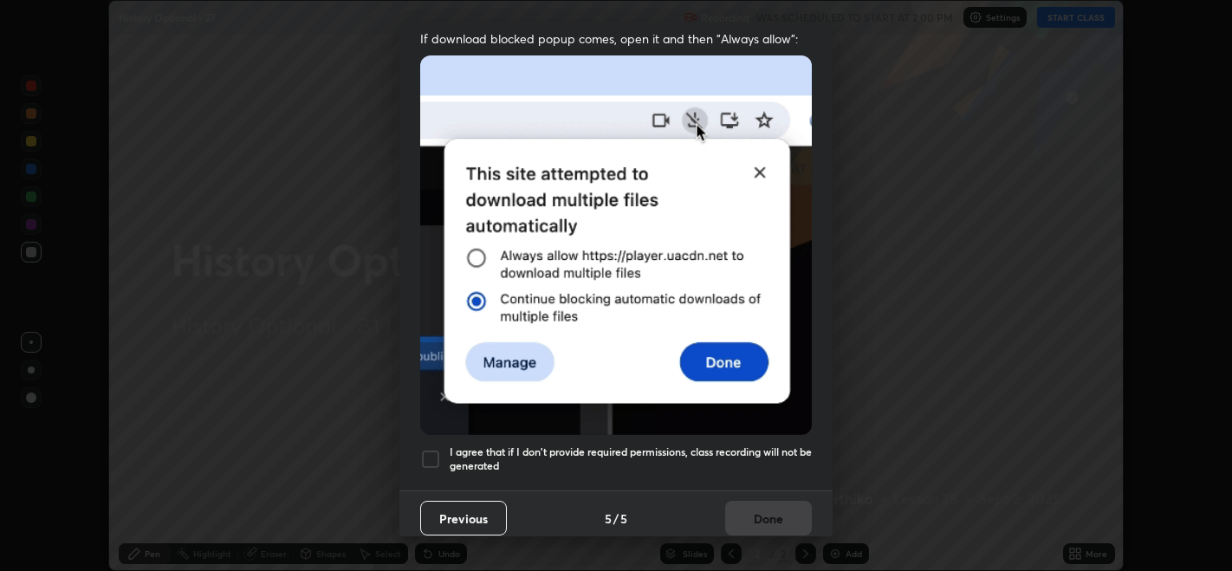
click at [431, 457] on div at bounding box center [430, 459] width 21 height 21
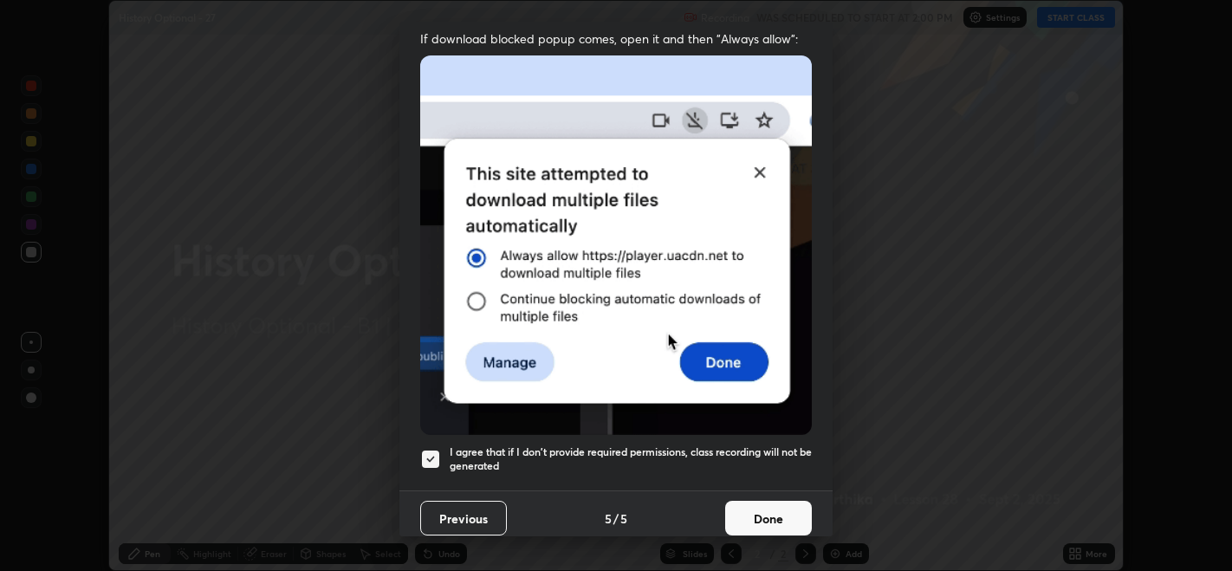
click at [768, 515] on button "Done" at bounding box center [768, 518] width 87 height 35
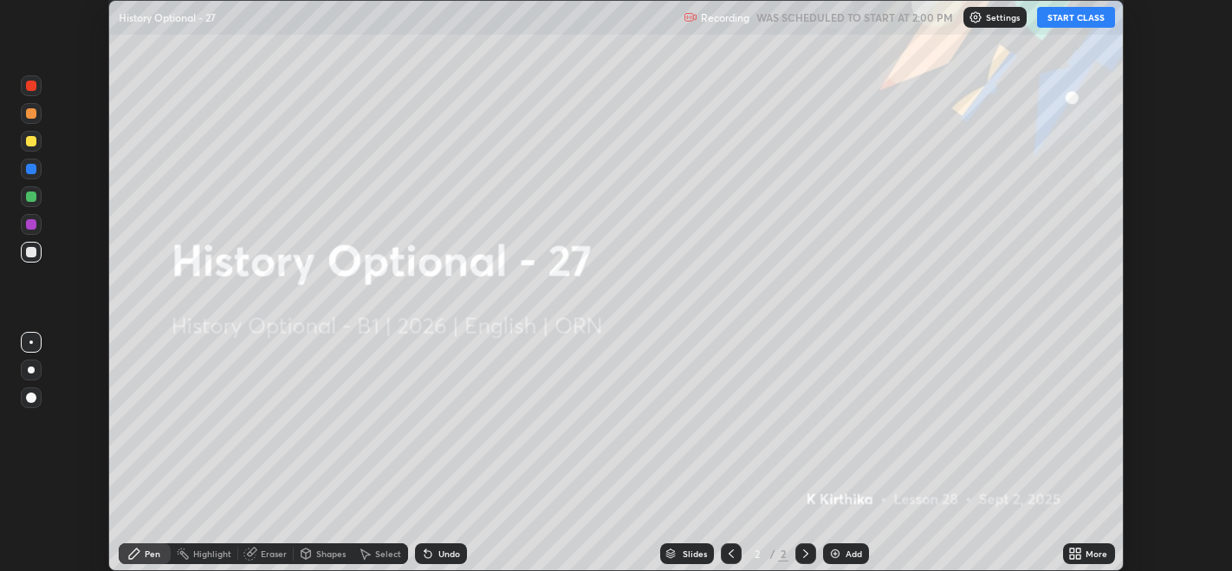
click at [1080, 549] on icon at bounding box center [1079, 550] width 4 height 4
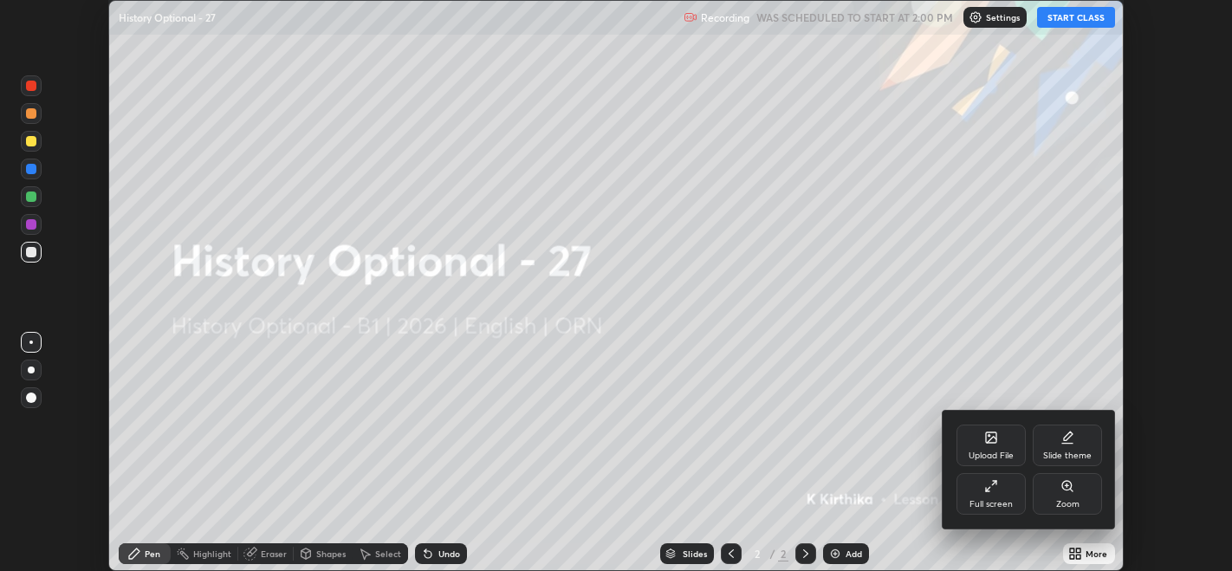
click at [996, 500] on div "Full screen" at bounding box center [990, 504] width 43 height 9
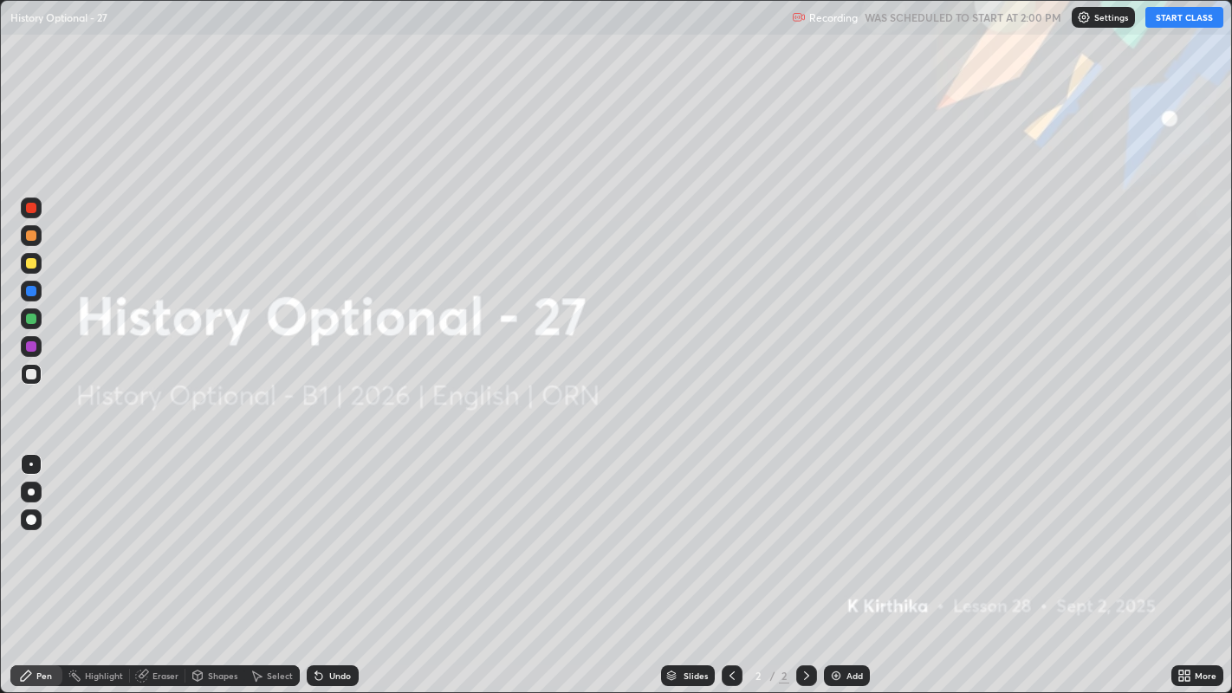
scroll to position [693, 1232]
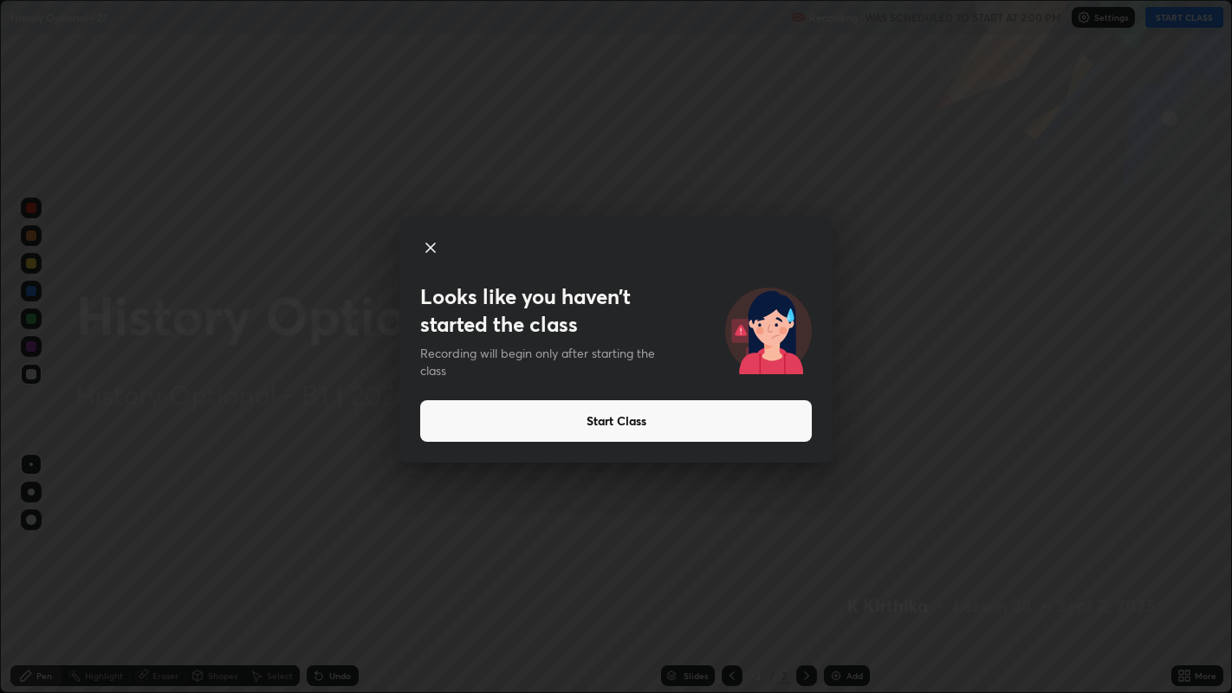
click at [589, 417] on button "Start Class" at bounding box center [616, 421] width 392 height 42
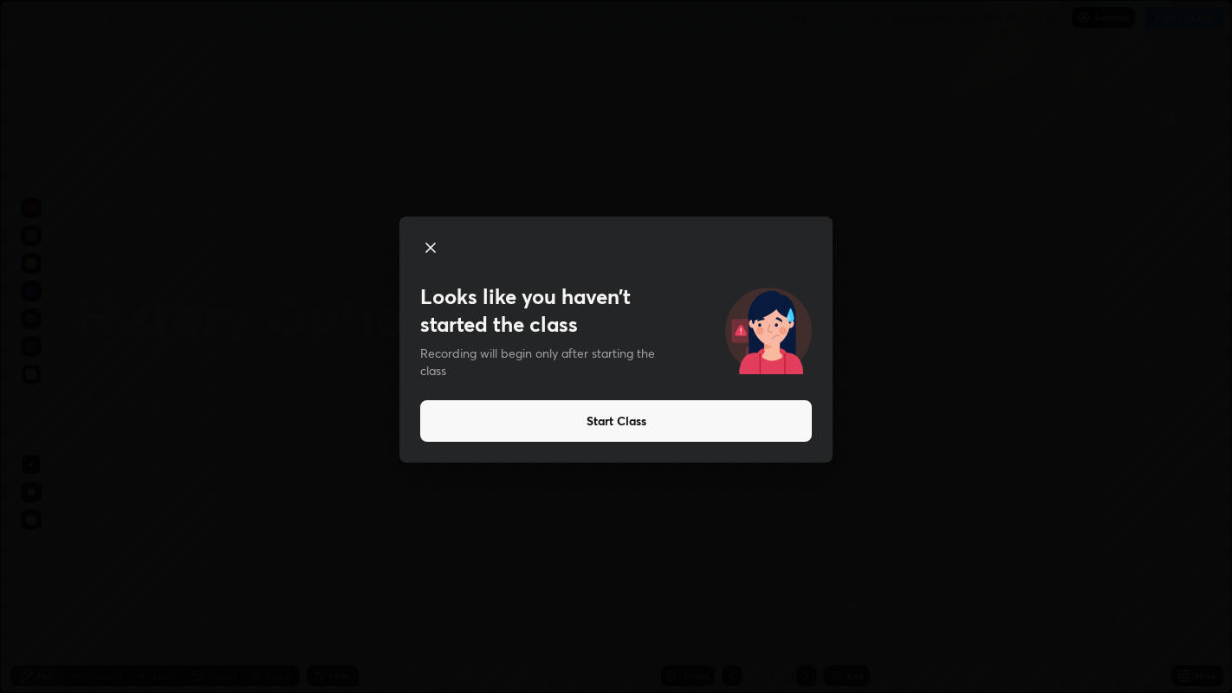
click at [585, 428] on button "Start Class" at bounding box center [616, 421] width 392 height 42
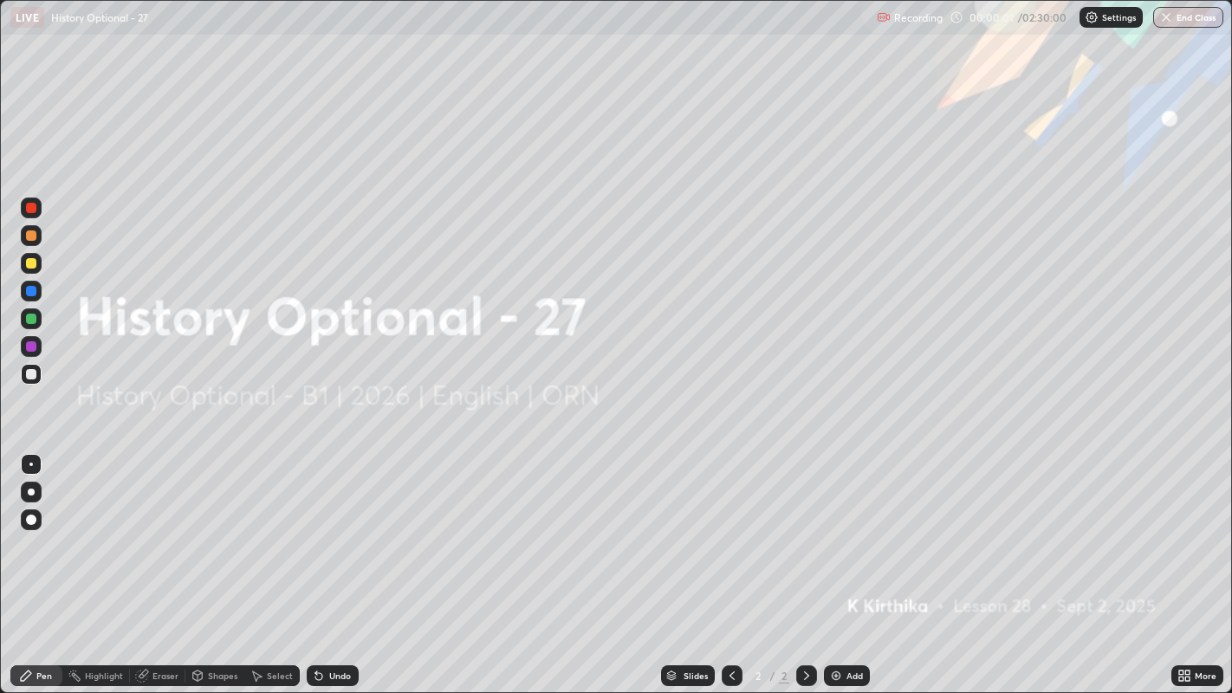
click at [838, 570] on div "Add" at bounding box center [847, 675] width 46 height 21
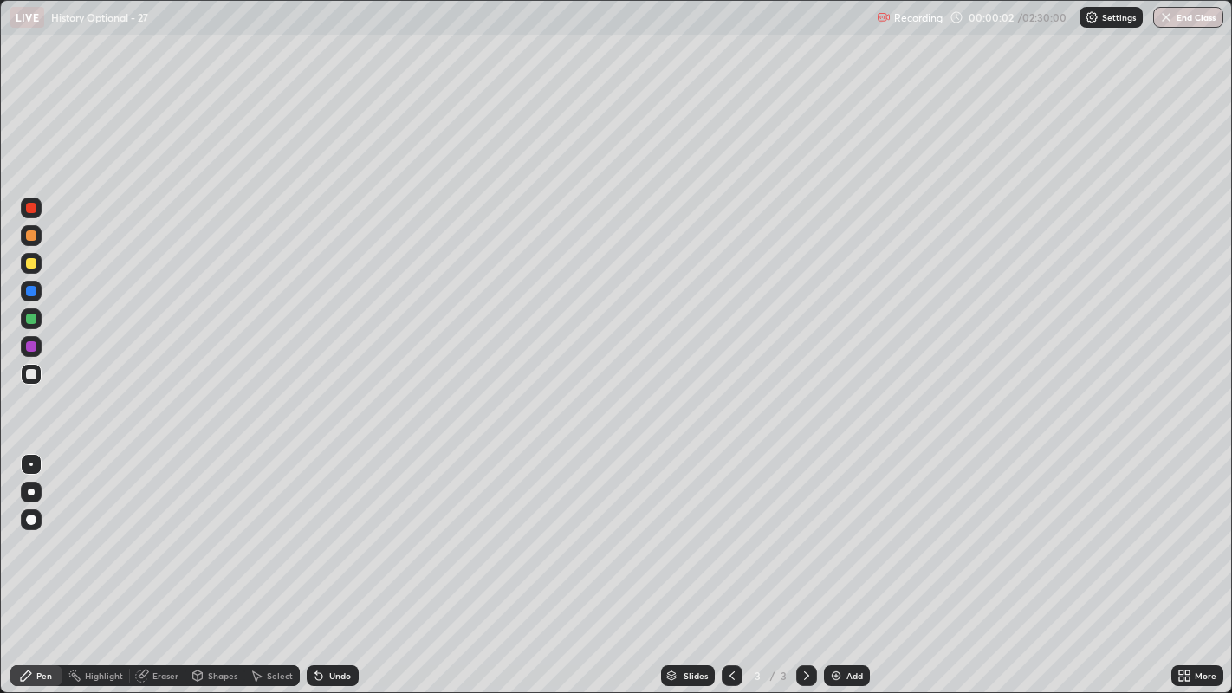
click at [157, 570] on div "Eraser" at bounding box center [165, 675] width 26 height 9
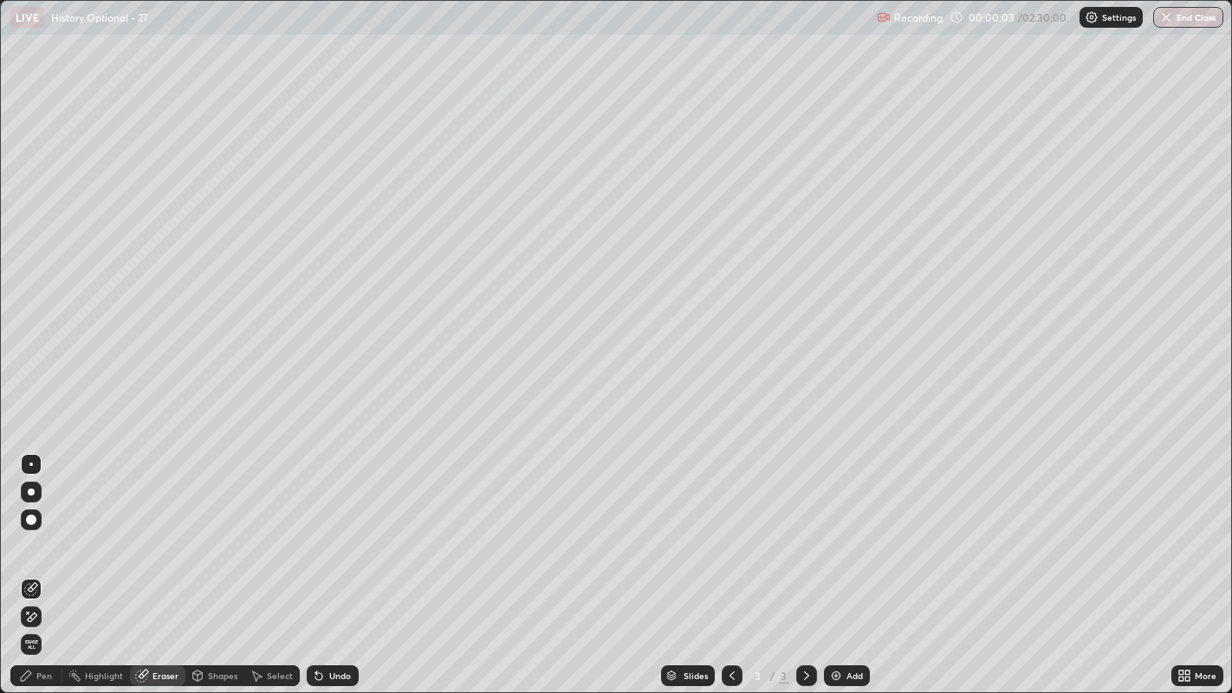
click at [32, 570] on icon at bounding box center [31, 617] width 14 height 15
click at [39, 570] on div "Pen" at bounding box center [44, 675] width 16 height 9
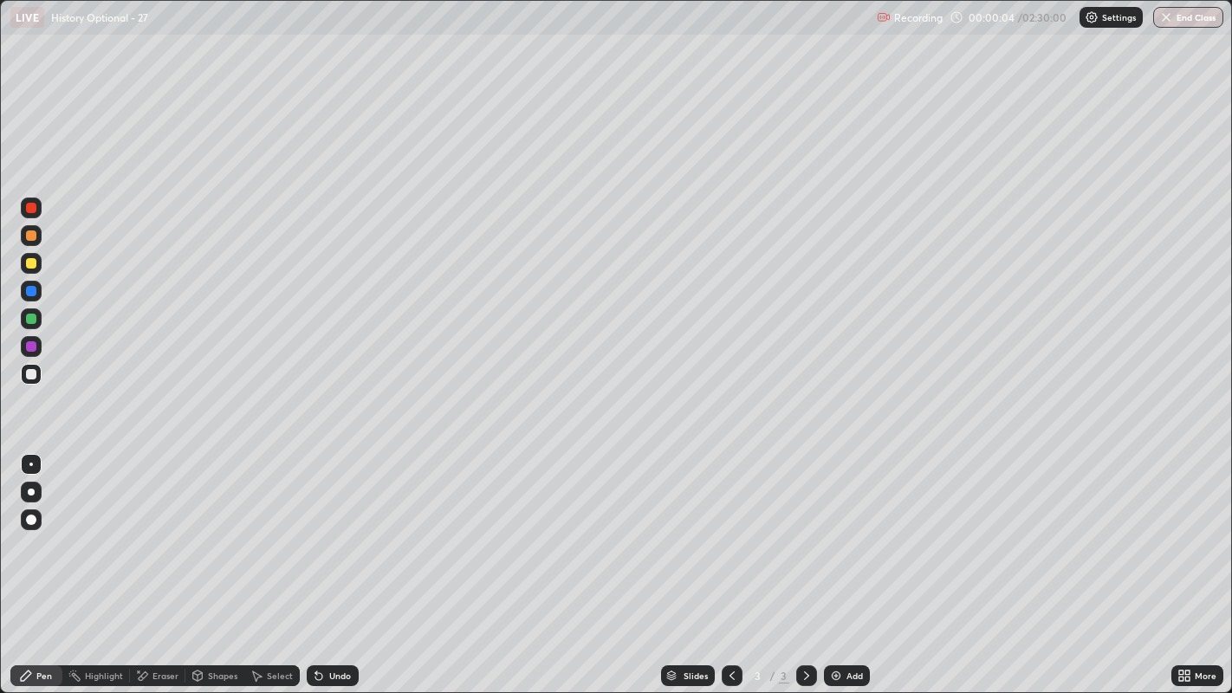
click at [30, 377] on div at bounding box center [31, 374] width 10 height 10
click at [34, 208] on div at bounding box center [31, 208] width 10 height 10
click at [36, 235] on div at bounding box center [31, 235] width 10 height 10
click at [36, 320] on div at bounding box center [31, 319] width 10 height 10
click at [34, 264] on div at bounding box center [31, 263] width 10 height 10
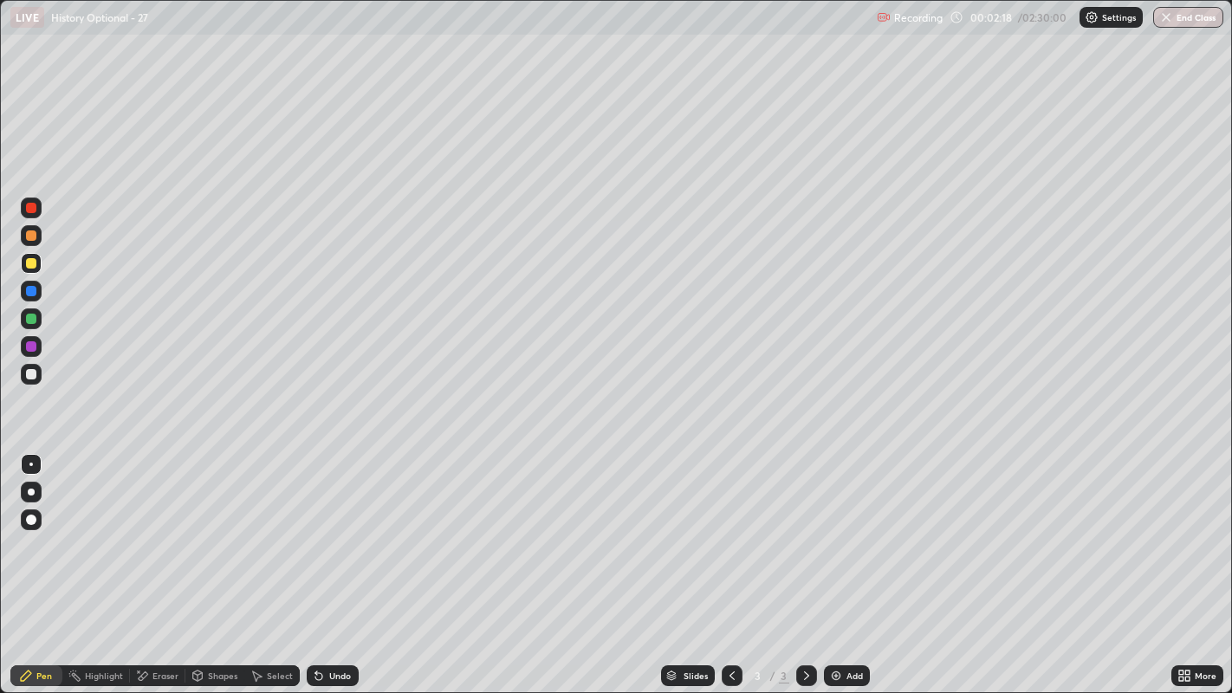
click at [842, 570] on div "Add" at bounding box center [847, 675] width 46 height 21
click at [32, 290] on div at bounding box center [31, 291] width 10 height 10
click at [36, 316] on div at bounding box center [31, 318] width 21 height 21
click at [32, 263] on div at bounding box center [31, 263] width 10 height 10
click at [37, 343] on div at bounding box center [31, 346] width 21 height 21
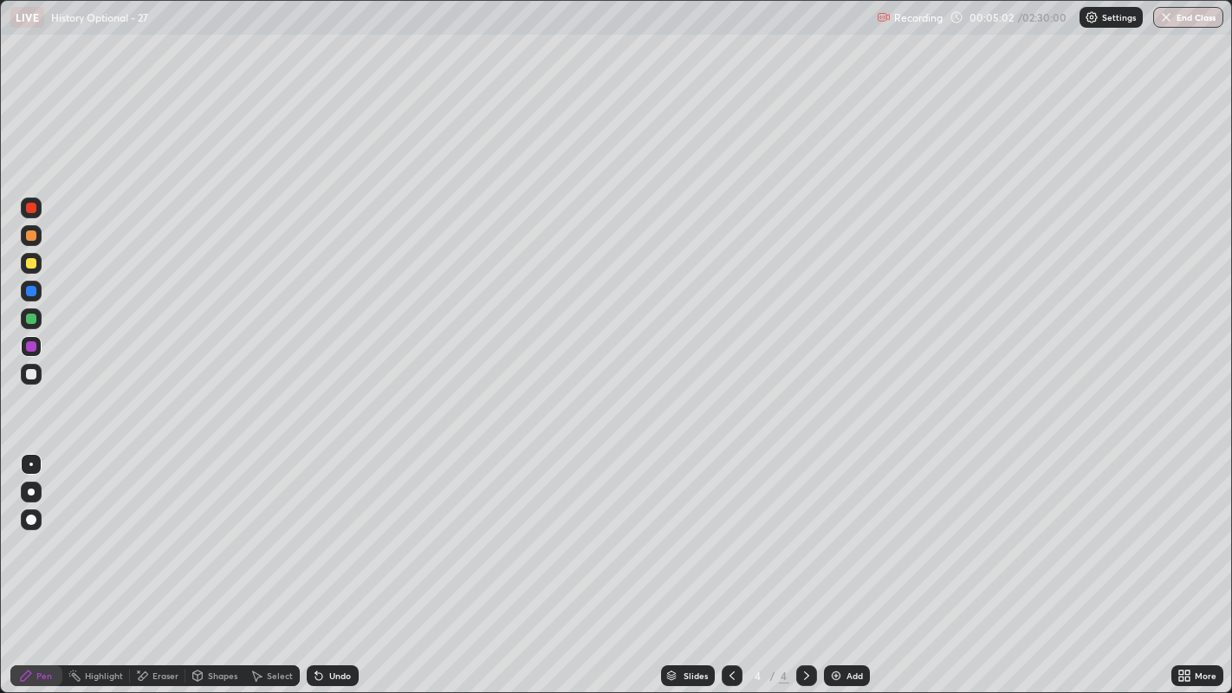
click at [36, 204] on div at bounding box center [31, 208] width 21 height 21
click at [805, 570] on icon at bounding box center [806, 675] width 5 height 9
click at [730, 570] on icon at bounding box center [732, 676] width 14 height 14
click at [35, 373] on div at bounding box center [31, 374] width 10 height 10
click at [32, 347] on div at bounding box center [31, 346] width 10 height 10
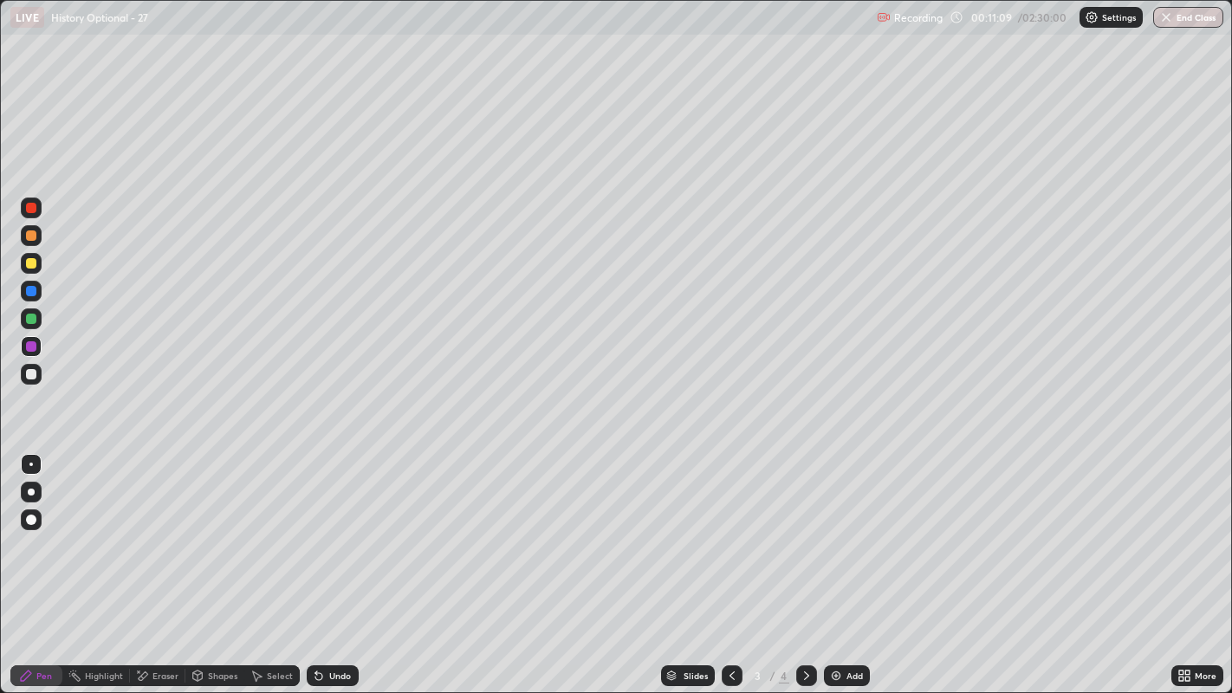
click at [30, 323] on div at bounding box center [31, 319] width 10 height 10
click at [33, 210] on div at bounding box center [31, 208] width 10 height 10
click at [36, 287] on div at bounding box center [31, 291] width 21 height 21
click at [32, 290] on div at bounding box center [31, 291] width 10 height 10
click at [833, 570] on img at bounding box center [836, 676] width 14 height 14
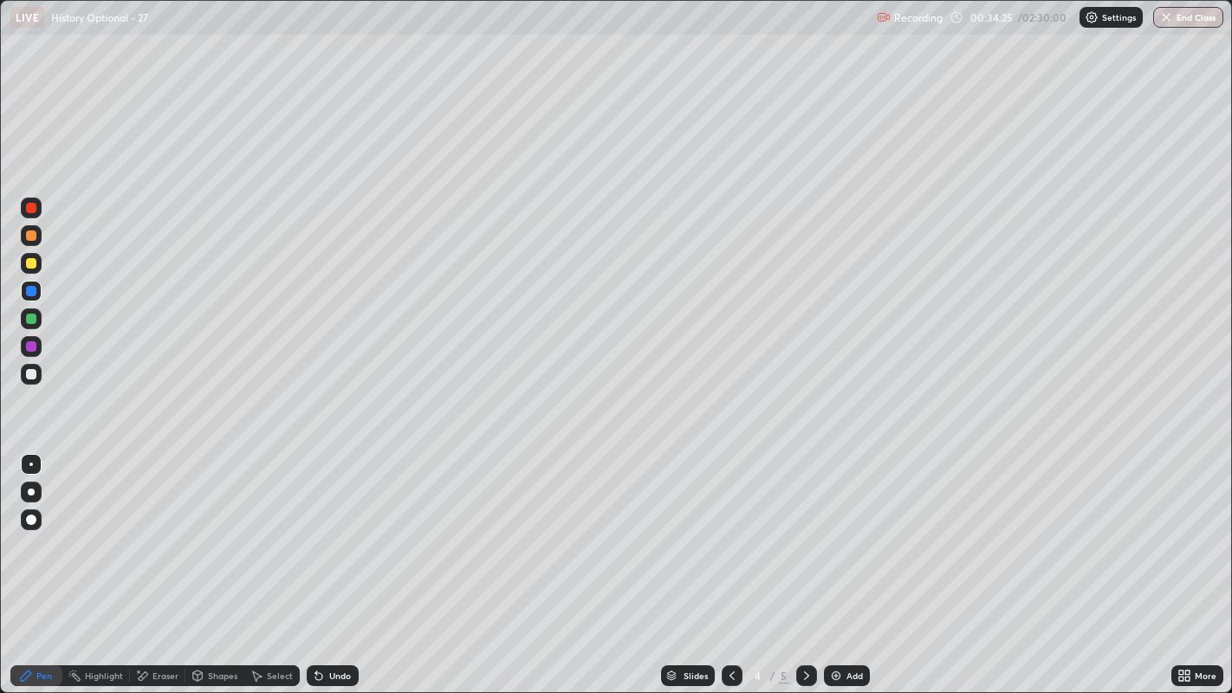
click at [36, 321] on div at bounding box center [31, 318] width 21 height 21
click at [33, 268] on div at bounding box center [31, 263] width 10 height 10
click at [725, 570] on icon at bounding box center [732, 676] width 14 height 14
click at [32, 205] on div at bounding box center [31, 208] width 10 height 10
click at [32, 290] on div at bounding box center [31, 291] width 10 height 10
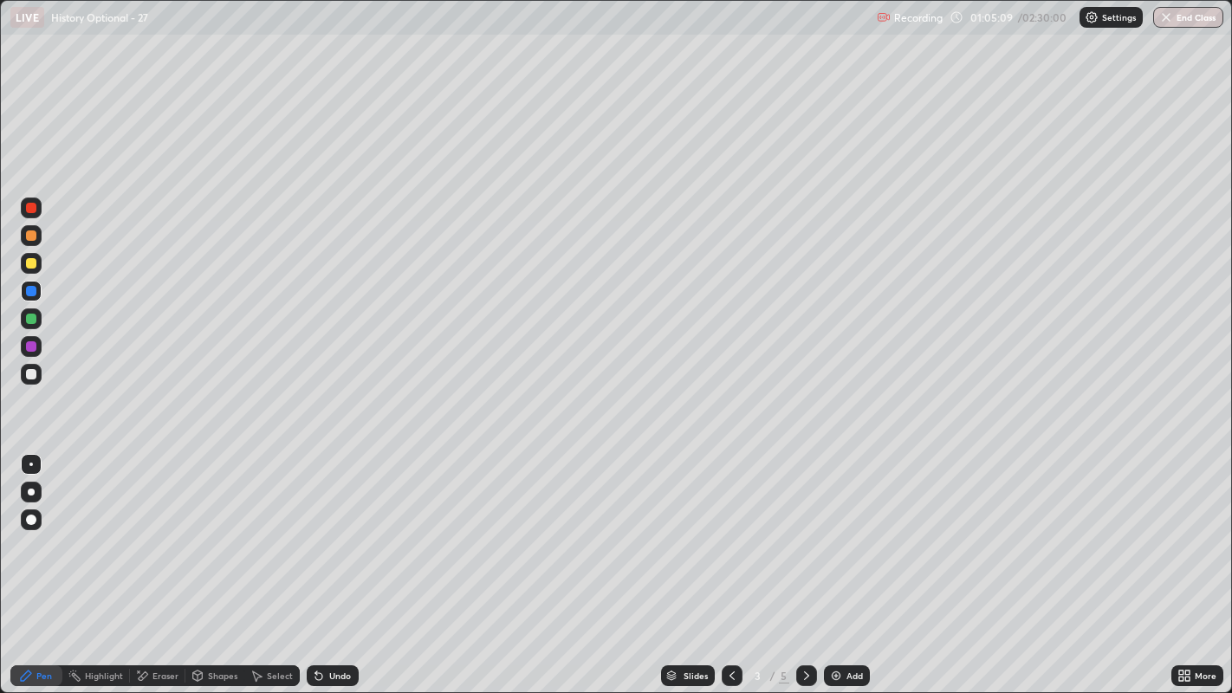
click at [28, 207] on div at bounding box center [31, 208] width 10 height 10
click at [30, 209] on div at bounding box center [31, 208] width 10 height 10
click at [836, 570] on img at bounding box center [836, 676] width 14 height 14
click at [32, 374] on div at bounding box center [31, 374] width 10 height 10
click at [33, 240] on div at bounding box center [31, 235] width 10 height 10
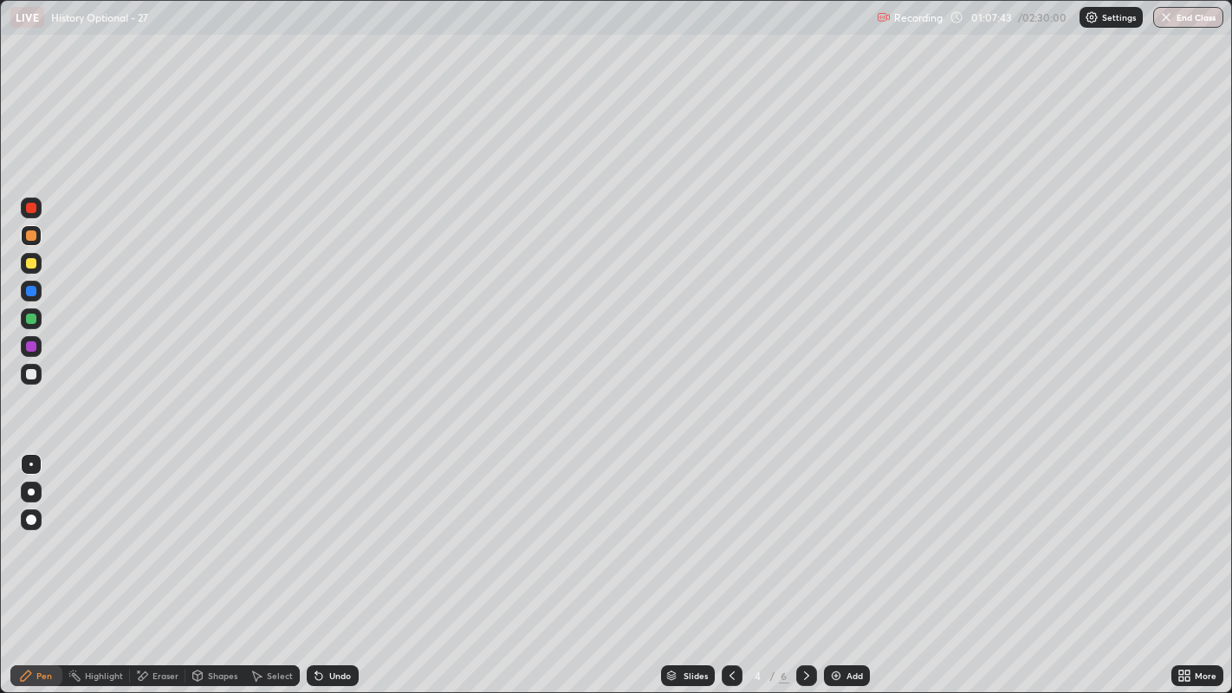
click at [293, 570] on div "Select" at bounding box center [271, 675] width 55 height 21
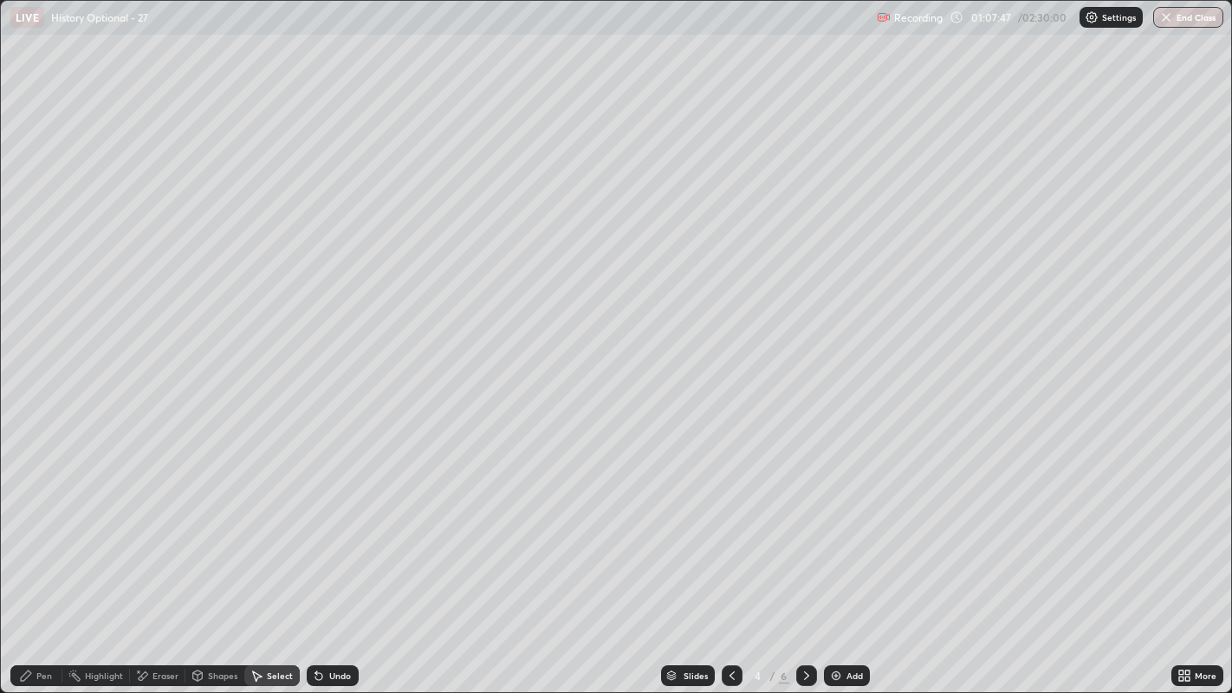
click at [29, 570] on div "Pen" at bounding box center [36, 675] width 52 height 21
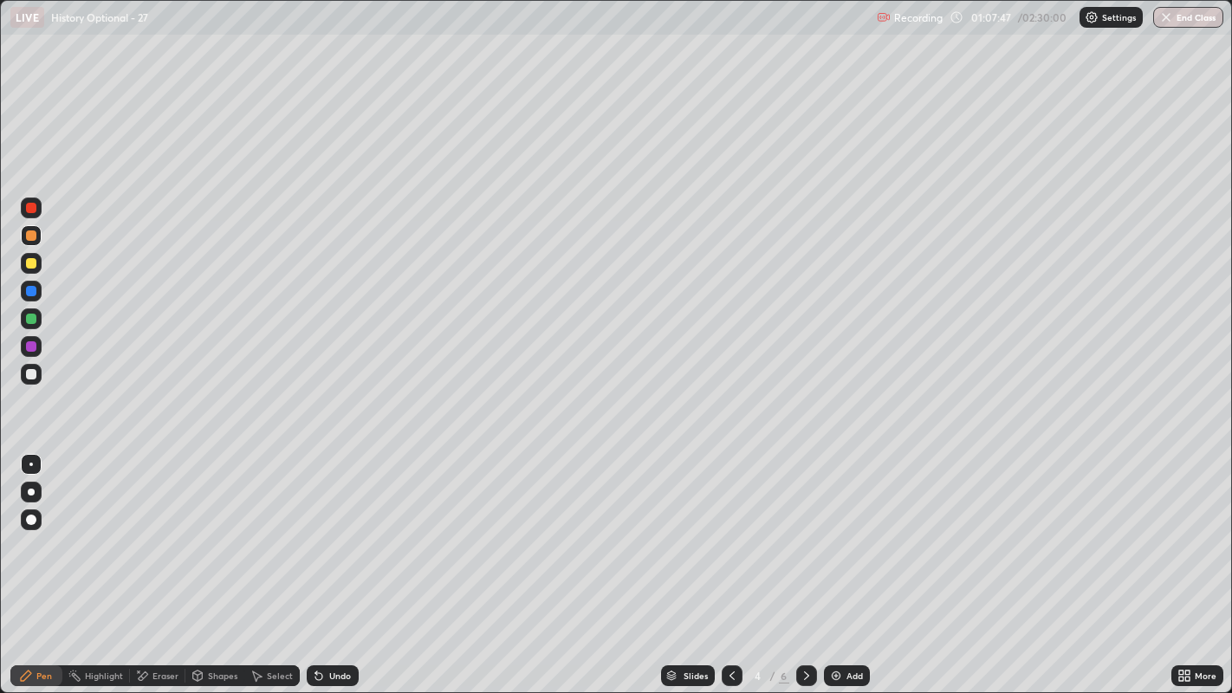
click at [32, 292] on div at bounding box center [31, 291] width 10 height 10
click at [36, 206] on div at bounding box center [31, 208] width 10 height 10
click at [36, 320] on div at bounding box center [31, 319] width 10 height 10
click at [28, 237] on div at bounding box center [31, 235] width 10 height 10
click at [32, 314] on div at bounding box center [31, 319] width 10 height 10
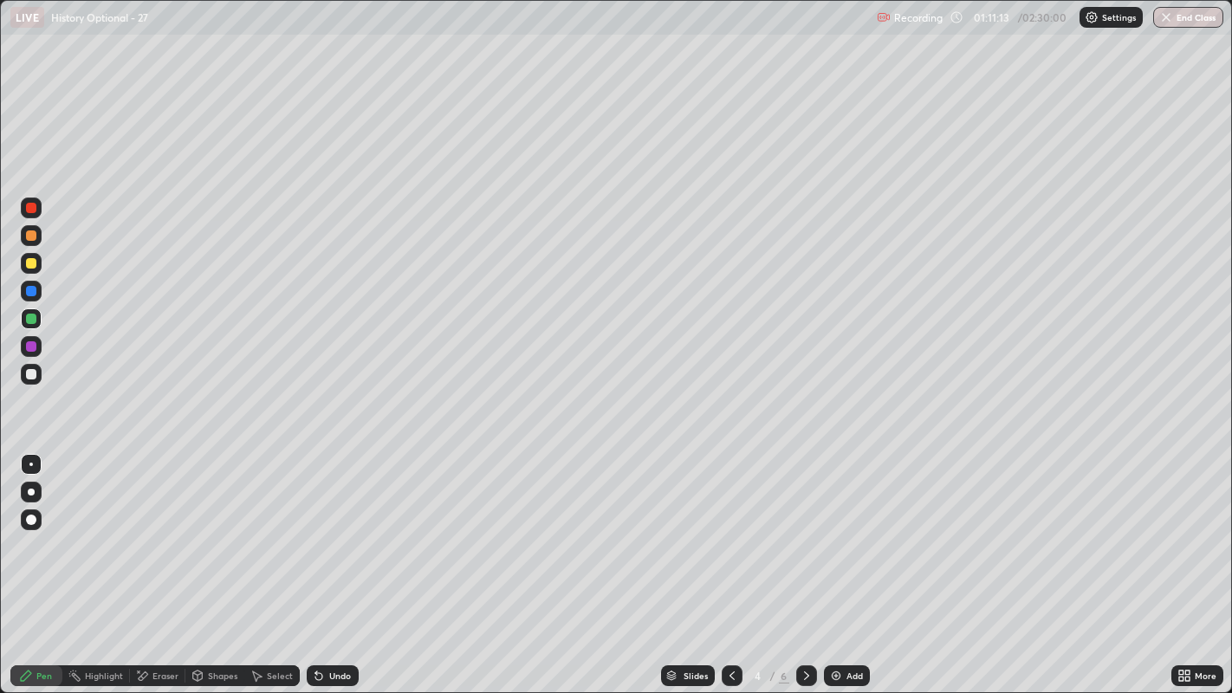
click at [33, 237] on div at bounding box center [31, 235] width 10 height 10
click at [829, 570] on img at bounding box center [836, 676] width 14 height 14
click at [32, 289] on div at bounding box center [31, 291] width 10 height 10
click at [29, 234] on div at bounding box center [31, 235] width 10 height 10
click at [31, 292] on div at bounding box center [31, 291] width 10 height 10
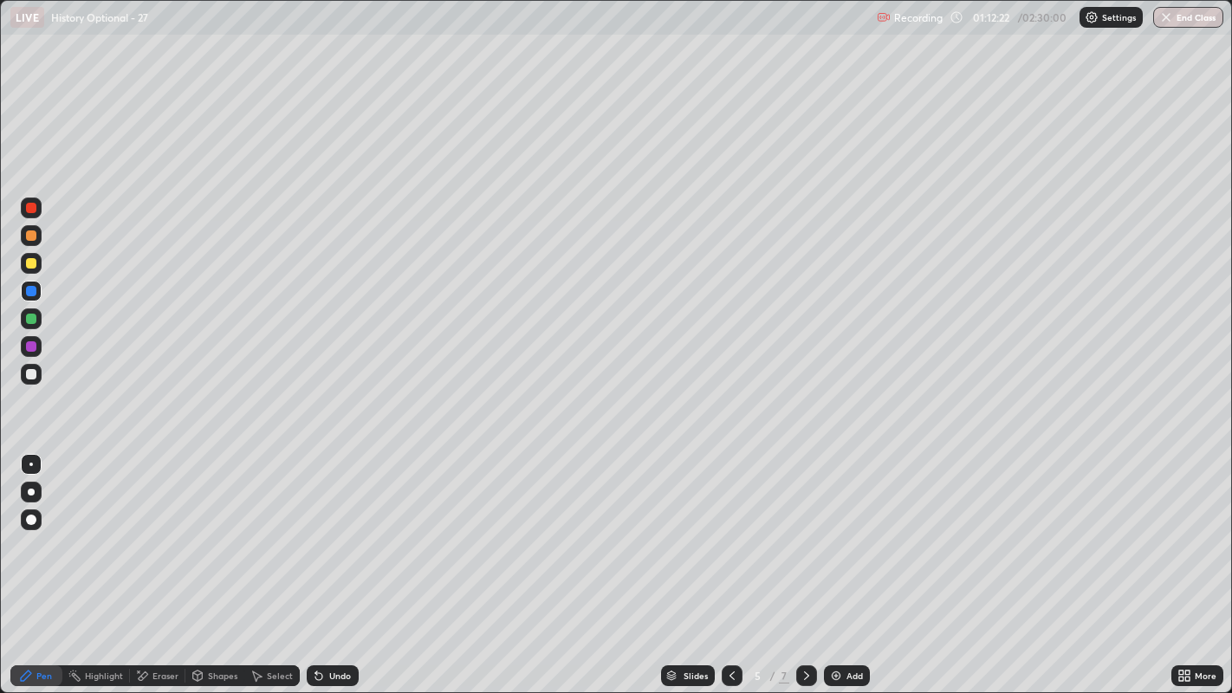
click at [34, 238] on div at bounding box center [31, 235] width 10 height 10
click at [722, 570] on div at bounding box center [732, 675] width 21 height 21
click at [804, 570] on icon at bounding box center [807, 676] width 14 height 14
click at [31, 290] on div at bounding box center [31, 291] width 10 height 10
click at [725, 570] on div at bounding box center [732, 675] width 21 height 35
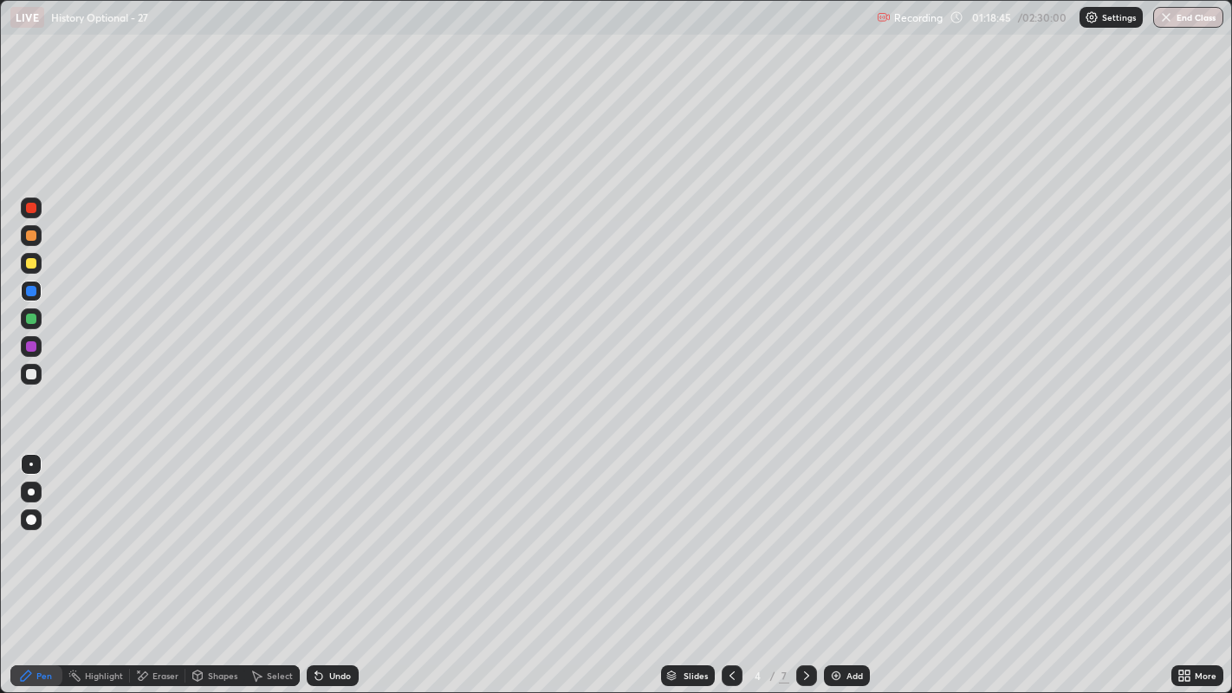
click at [804, 570] on icon at bounding box center [807, 676] width 14 height 14
click at [30, 234] on div at bounding box center [31, 235] width 10 height 10
click at [31, 347] on div at bounding box center [31, 346] width 10 height 10
click at [839, 570] on img at bounding box center [836, 676] width 14 height 14
click at [32, 235] on div at bounding box center [31, 235] width 10 height 10
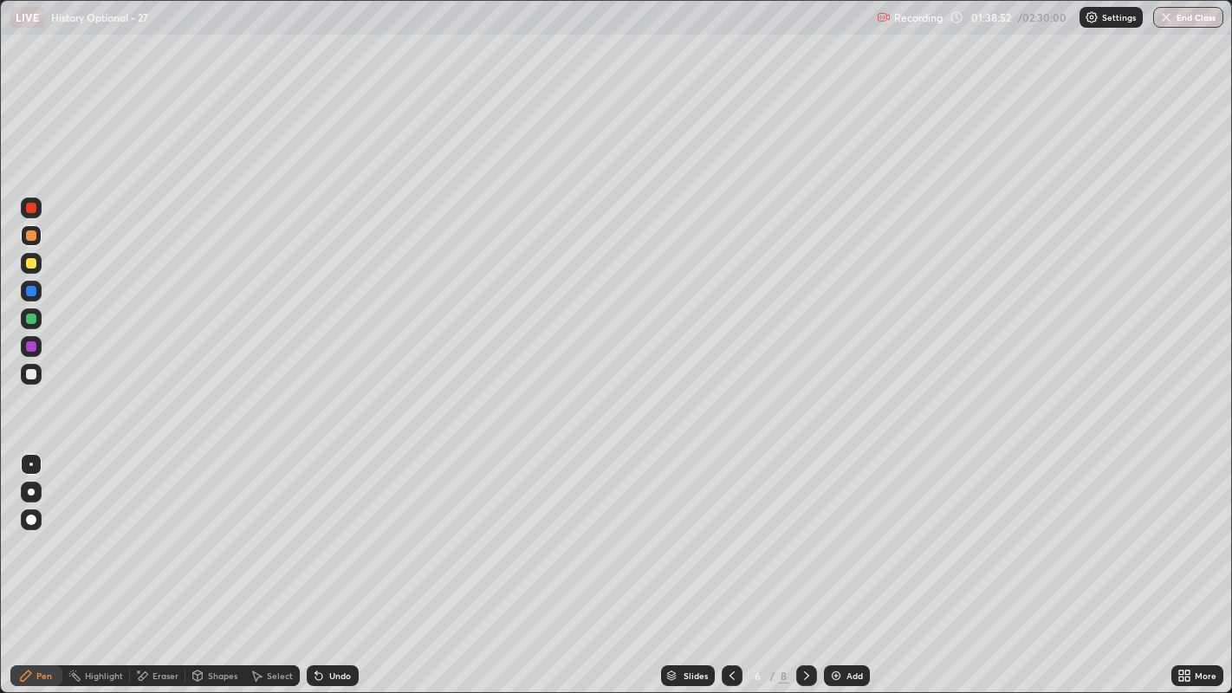
click at [276, 570] on div "Select" at bounding box center [271, 675] width 55 height 21
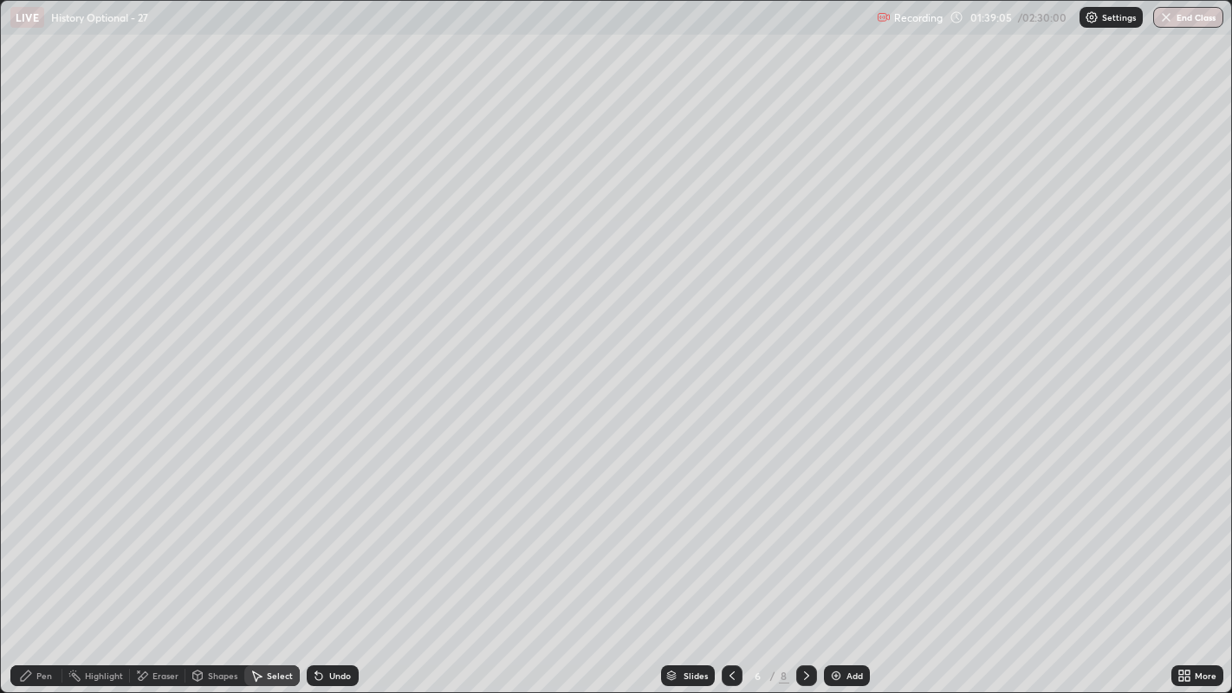
click at [32, 570] on icon at bounding box center [26, 676] width 14 height 14
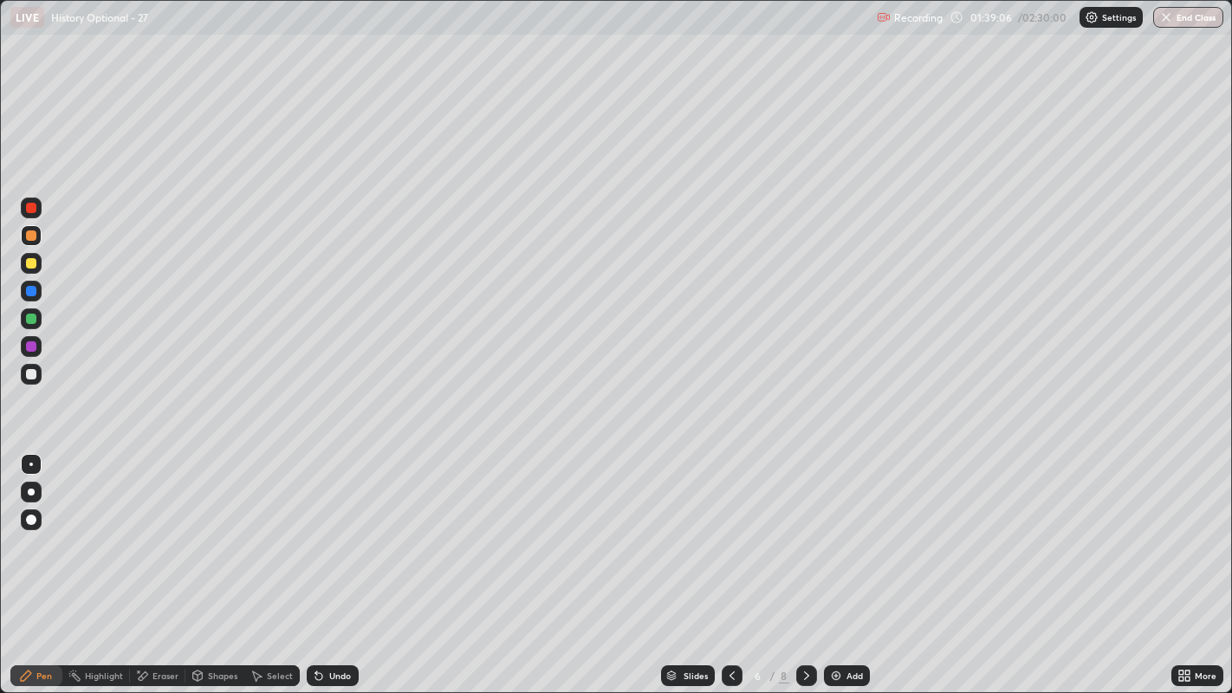
click at [32, 319] on div at bounding box center [31, 319] width 10 height 10
click at [833, 570] on img at bounding box center [836, 676] width 14 height 14
click at [40, 373] on div at bounding box center [31, 374] width 21 height 21
click at [36, 373] on div at bounding box center [31, 374] width 21 height 21
click at [668, 570] on icon at bounding box center [671, 673] width 9 height 4
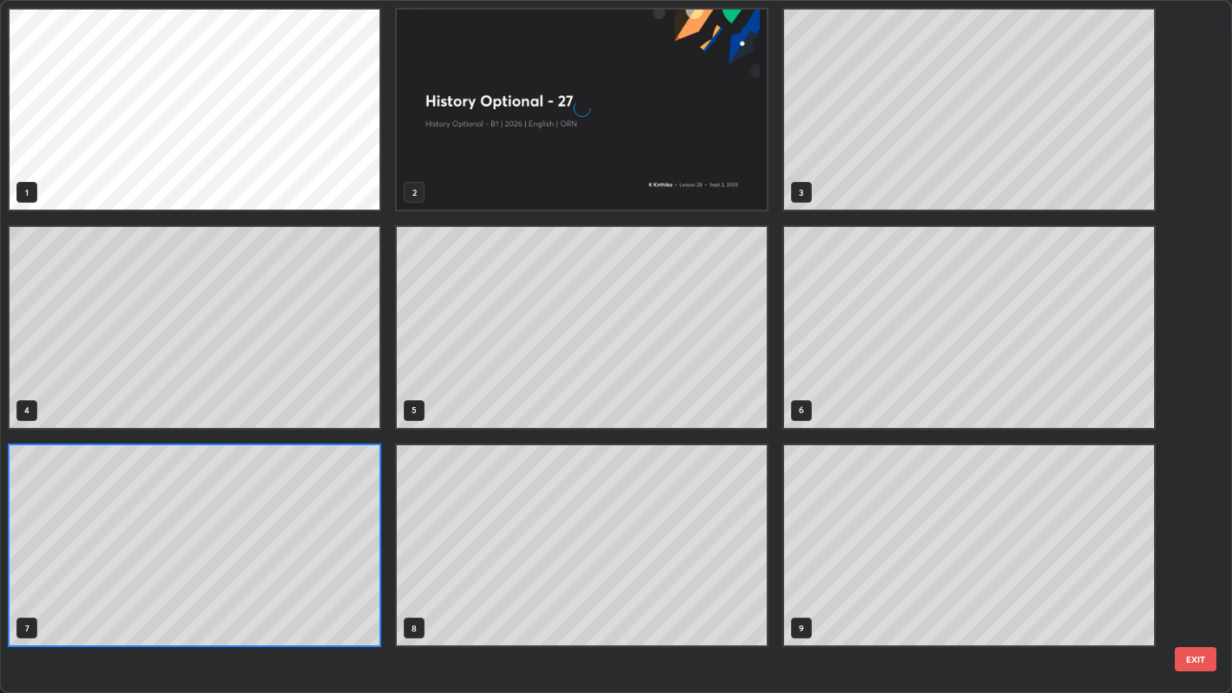
scroll to position [686, 1222]
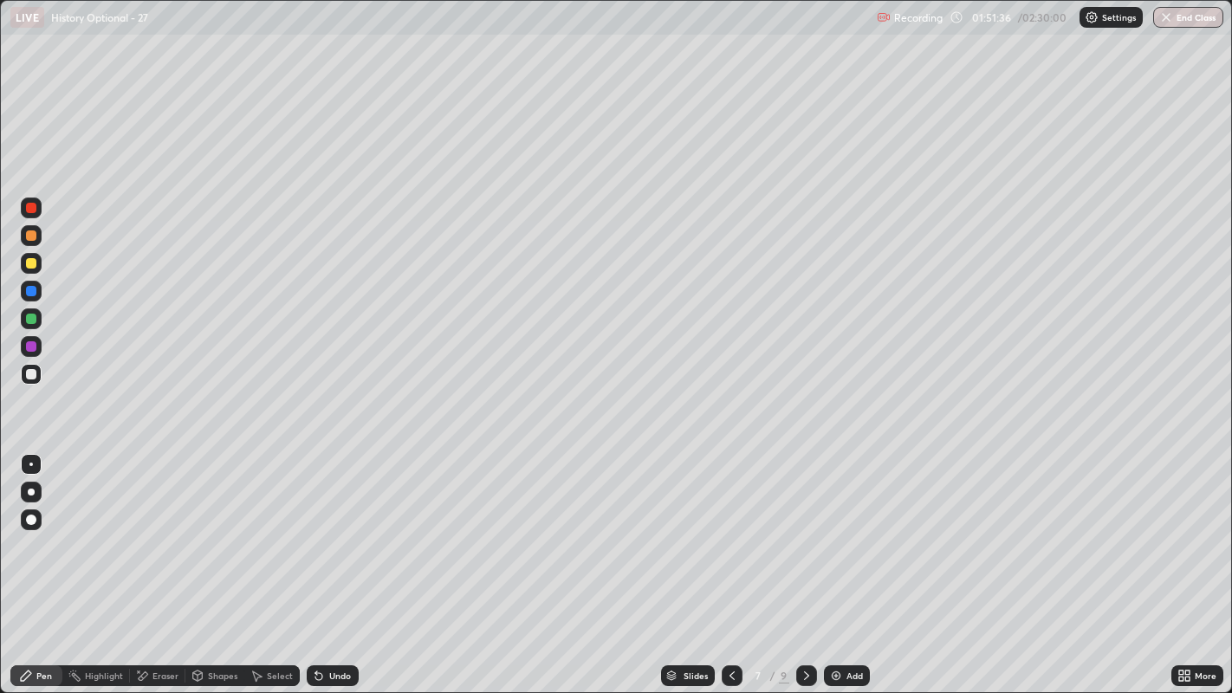
click at [156, 570] on div "Eraser" at bounding box center [165, 675] width 26 height 9
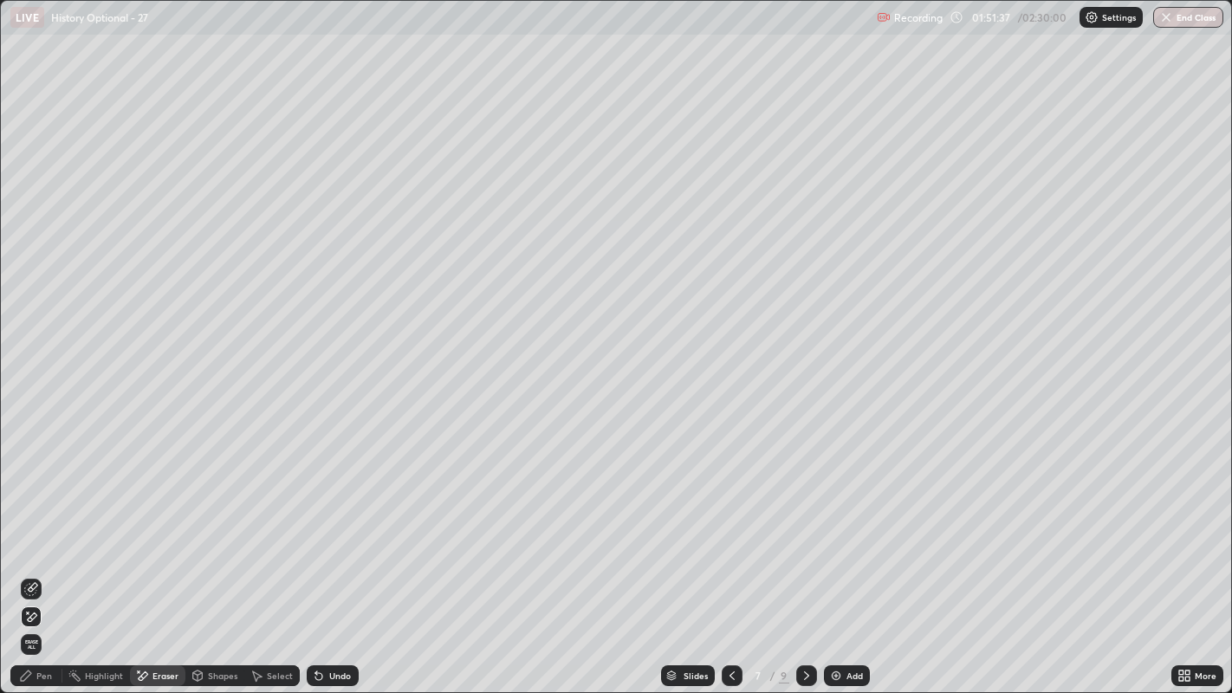
click at [39, 570] on div "Pen" at bounding box center [36, 675] width 52 height 21
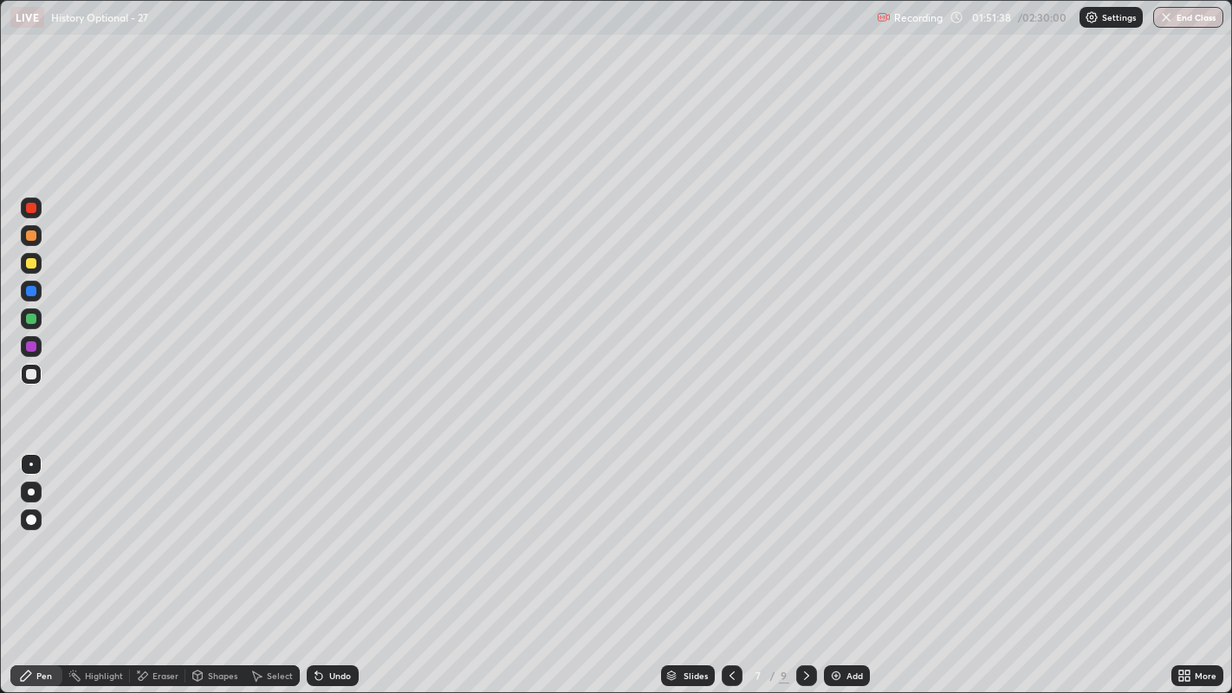
click at [34, 210] on div at bounding box center [31, 208] width 10 height 10
click at [30, 266] on div at bounding box center [31, 263] width 10 height 10
click at [38, 318] on div at bounding box center [31, 318] width 21 height 21
click at [30, 266] on div at bounding box center [31, 263] width 10 height 10
click at [35, 207] on div at bounding box center [31, 208] width 10 height 10
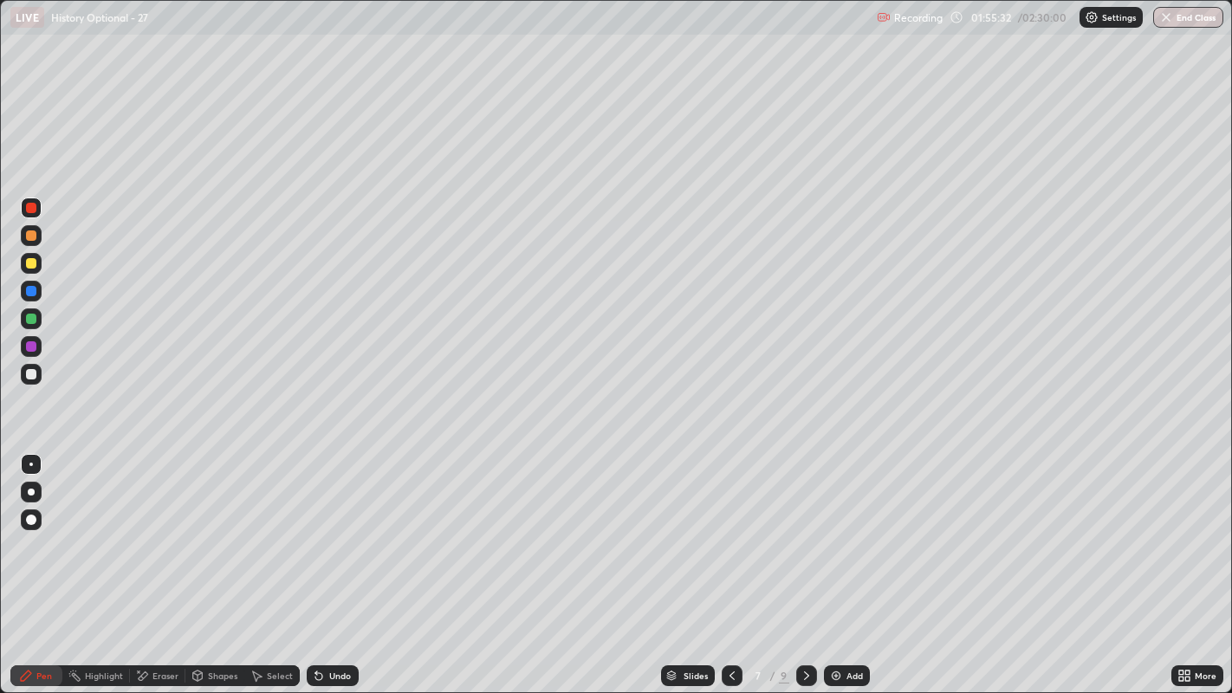
click at [32, 319] on div at bounding box center [31, 319] width 10 height 10
click at [32, 290] on div at bounding box center [31, 291] width 10 height 10
click at [29, 376] on div at bounding box center [31, 374] width 10 height 10
click at [29, 318] on div at bounding box center [31, 319] width 10 height 10
click at [31, 318] on div at bounding box center [31, 319] width 10 height 10
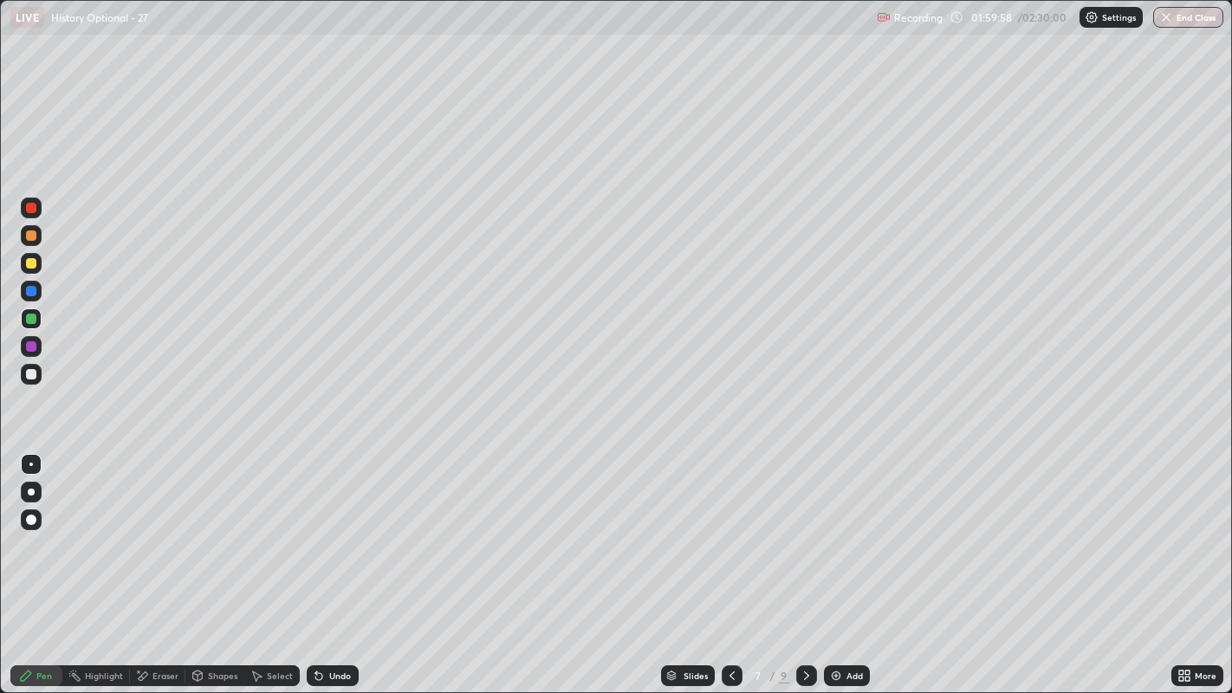
click at [838, 570] on img at bounding box center [836, 676] width 14 height 14
click at [35, 263] on div at bounding box center [31, 263] width 10 height 10
click at [36, 292] on div at bounding box center [31, 291] width 10 height 10
click at [33, 259] on div at bounding box center [31, 263] width 10 height 10
click at [163, 570] on div "Eraser" at bounding box center [165, 675] width 26 height 9
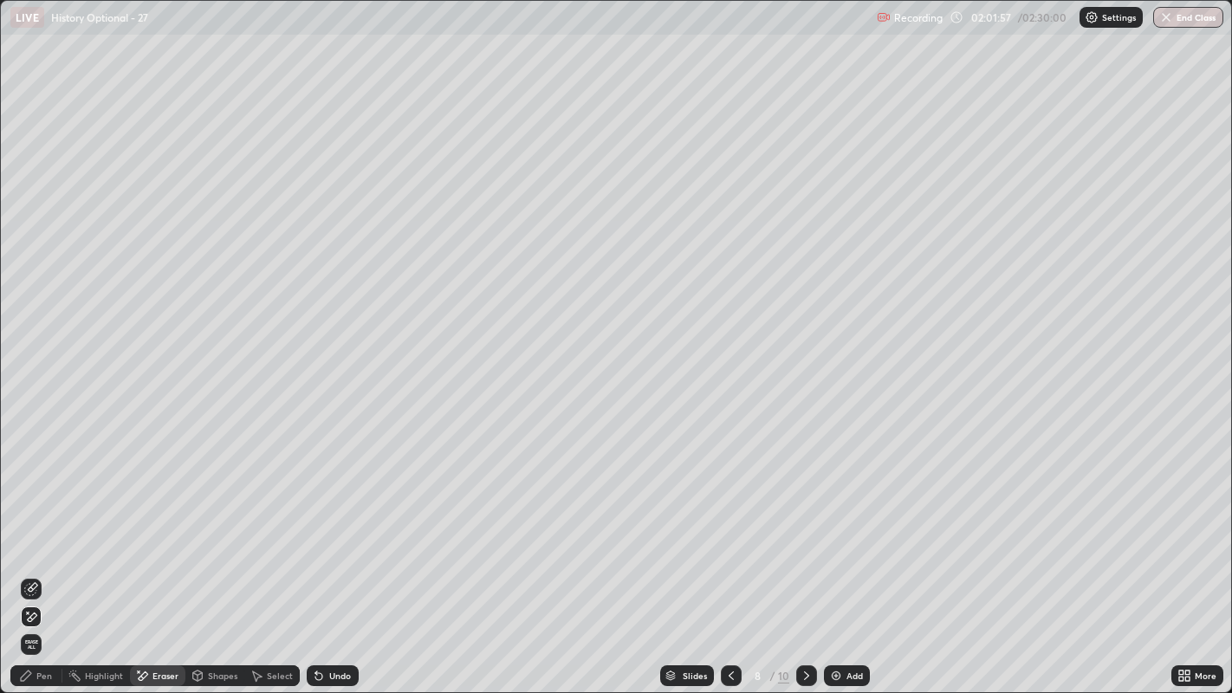
click at [40, 570] on div "Pen" at bounding box center [44, 675] width 16 height 9
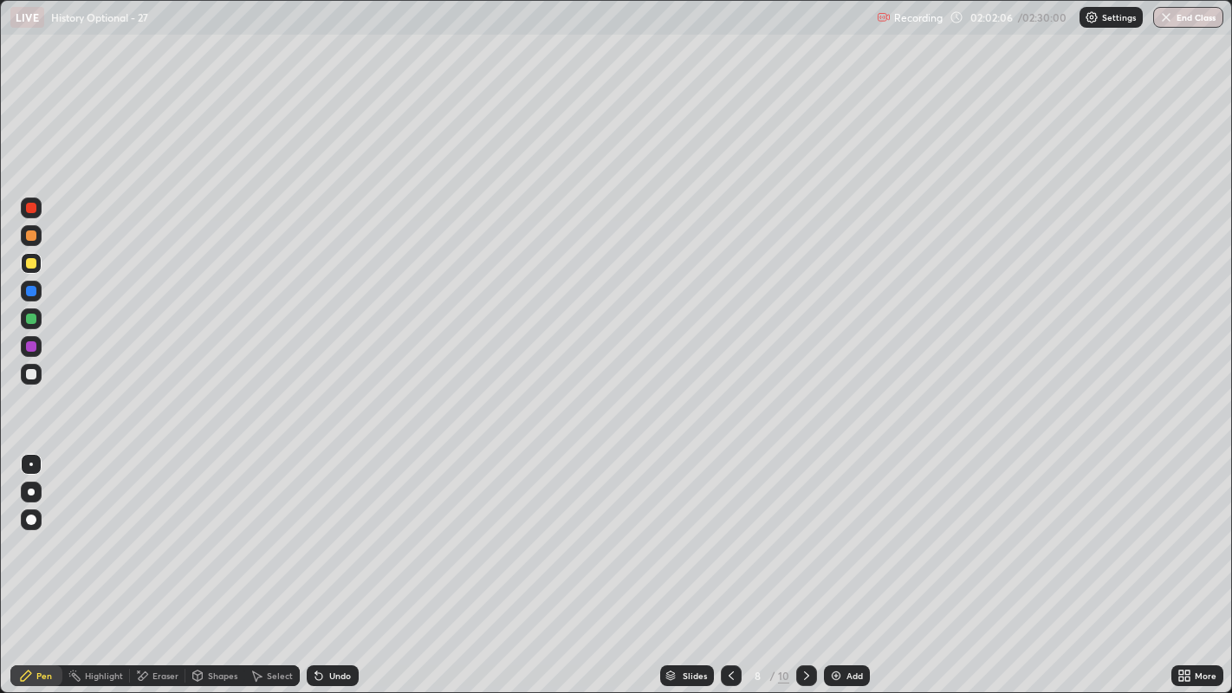
click at [36, 318] on div at bounding box center [31, 319] width 10 height 10
click at [40, 262] on div at bounding box center [31, 263] width 21 height 21
click at [33, 262] on div at bounding box center [31, 263] width 10 height 10
click at [32, 291] on div at bounding box center [31, 291] width 10 height 10
click at [30, 261] on div at bounding box center [31, 263] width 10 height 10
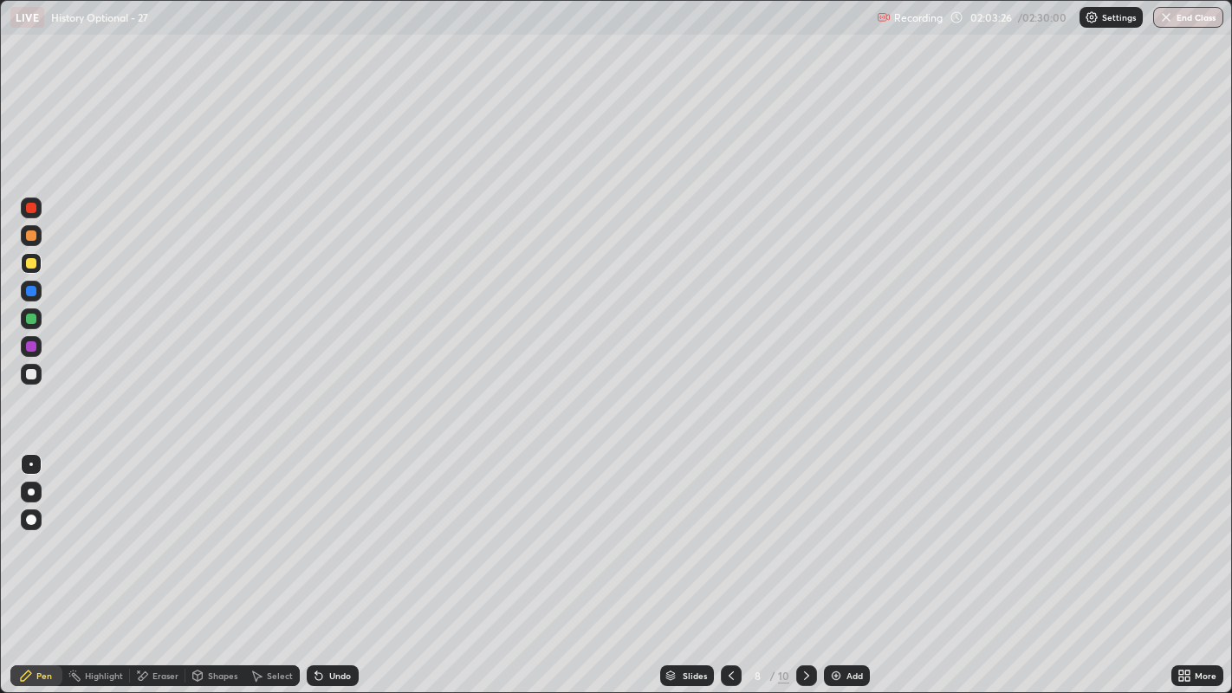
click at [32, 211] on div at bounding box center [31, 208] width 10 height 10
click at [31, 263] on div at bounding box center [31, 263] width 10 height 10
click at [1173, 15] on button "End Class" at bounding box center [1188, 17] width 70 height 21
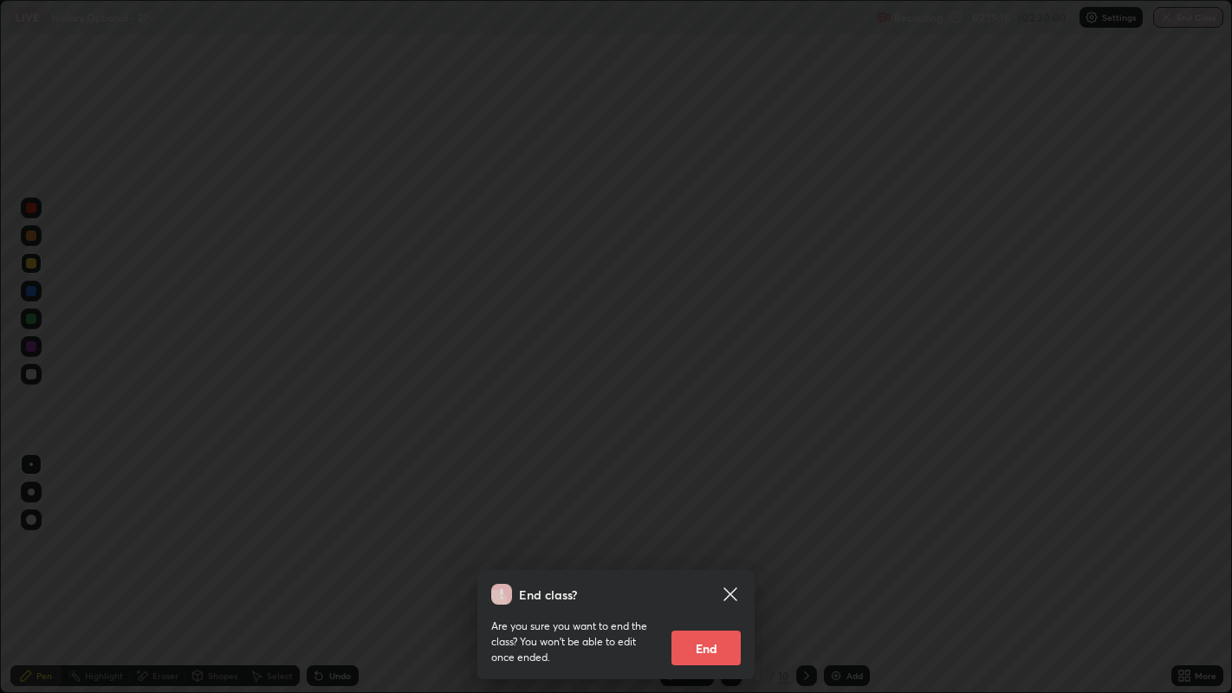
click at [703, 570] on button "End" at bounding box center [705, 648] width 69 height 35
